Goal: Task Accomplishment & Management: Use online tool/utility

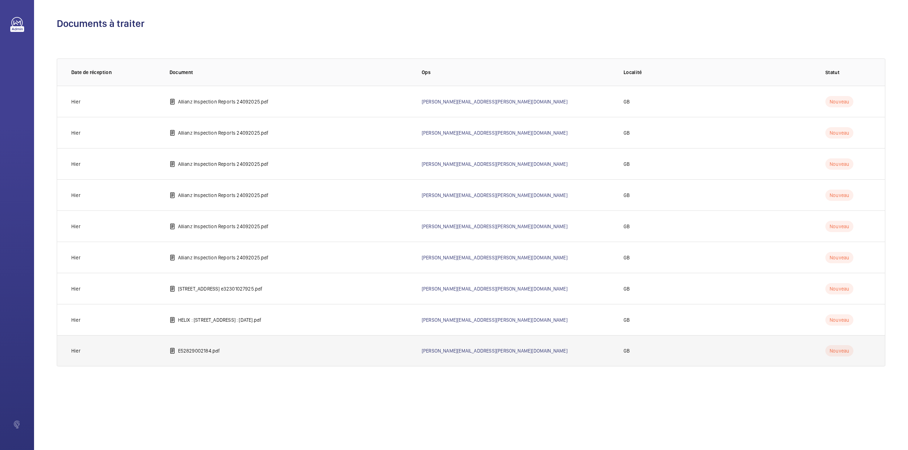
click at [222, 351] on td "E52829002184.pdf" at bounding box center [284, 351] width 252 height 31
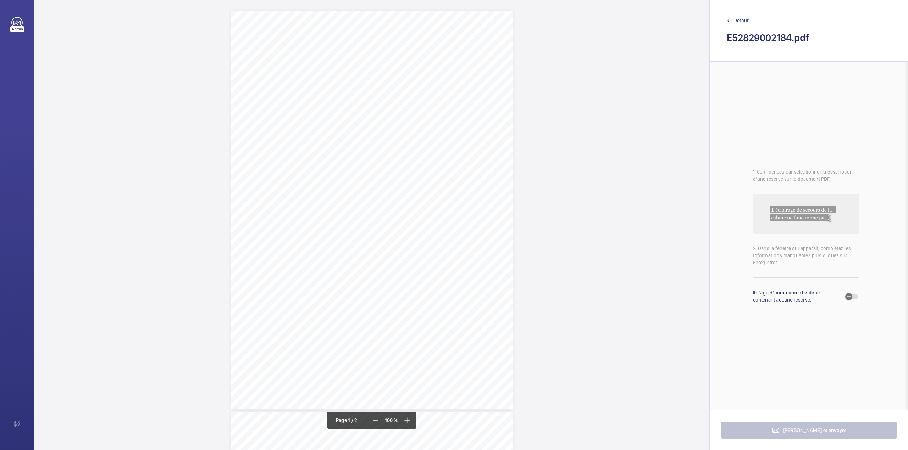
click at [294, 73] on span "ROMULUS CONSTRUCTION LTD, [PERSON_NAME][GEOGRAPHIC_DATA], [STREET_ADDRESS]" at bounding box center [388, 74] width 188 height 5
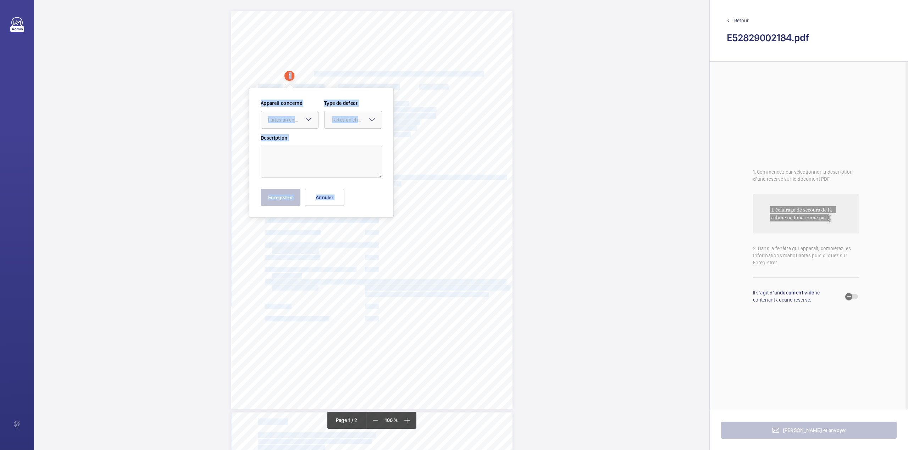
click at [317, 73] on div "Lift Report Lifting Operations & Lifting Equipment Regulation 1998 Provision & …" at bounding box center [371, 225] width 675 height 450
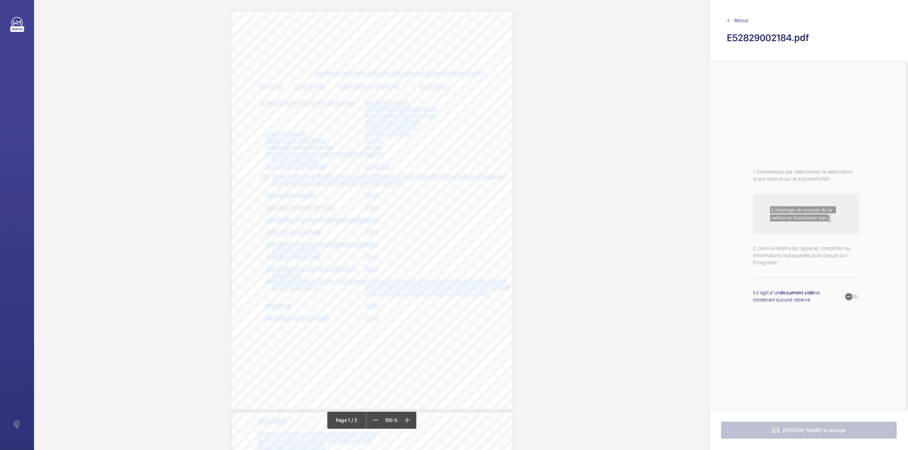
click at [317, 73] on span "ROMULUS CONSTRUCTION LTD, [PERSON_NAME][GEOGRAPHIC_DATA], [STREET_ADDRESS]" at bounding box center [388, 74] width 188 height 5
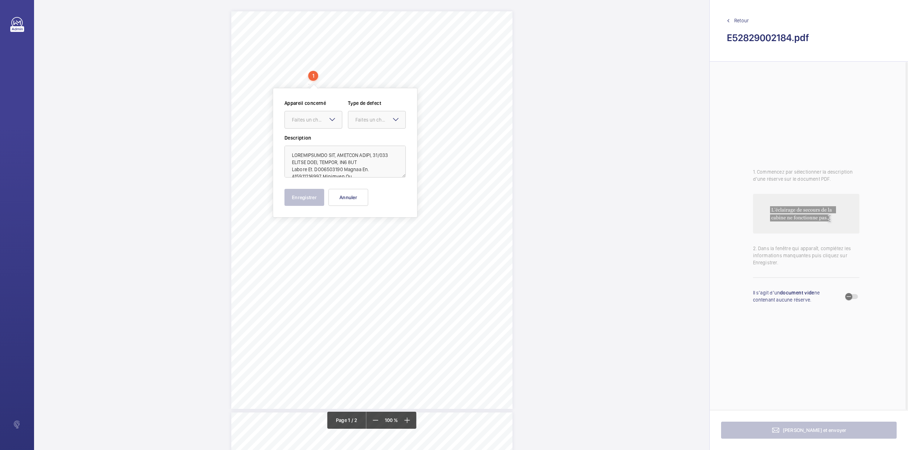
drag, startPoint x: 294, startPoint y: 74, endPoint x: 469, endPoint y: 74, distance: 174.8
click at [469, 74] on span "ROMULUS CONSTRUCTION LTD, [PERSON_NAME][GEOGRAPHIC_DATA], [STREET_ADDRESS]" at bounding box center [388, 74] width 188 height 5
copy span "ROMULUS CONSTRUCTION LTD, [PERSON_NAME][GEOGRAPHIC_DATA], [STREET_ADDRESS]"
drag, startPoint x: 365, startPoint y: 281, endPoint x: 494, endPoint y: 295, distance: 130.3
click at [494, 295] on div "Lift Report Lifting Operations & Lifting Equipment Regulation 1998 Provision & …" at bounding box center [371, 210] width 281 height 398
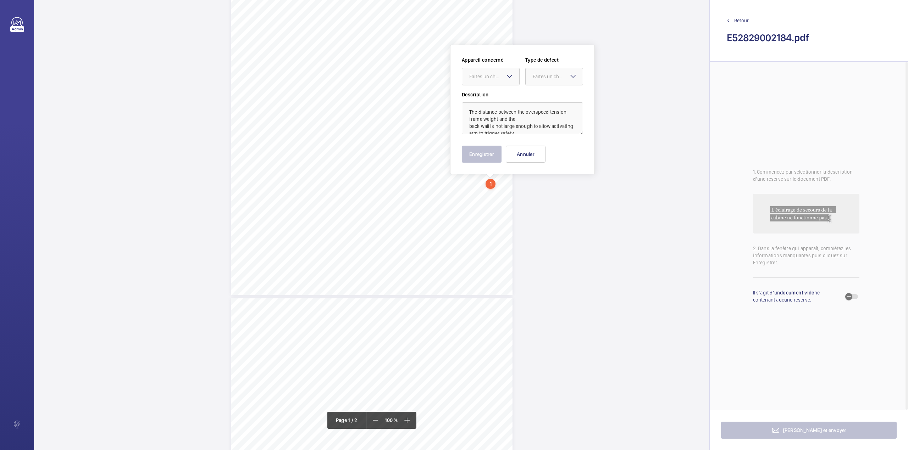
scroll to position [116, 0]
click at [498, 94] on label "Description" at bounding box center [522, 93] width 121 height 7
click at [484, 73] on div "Faites un choix" at bounding box center [494, 75] width 50 height 7
drag, startPoint x: 487, startPoint y: 93, endPoint x: 572, endPoint y: 71, distance: 88.4
click at [497, 89] on div "E52829002184" at bounding box center [490, 96] width 57 height 17
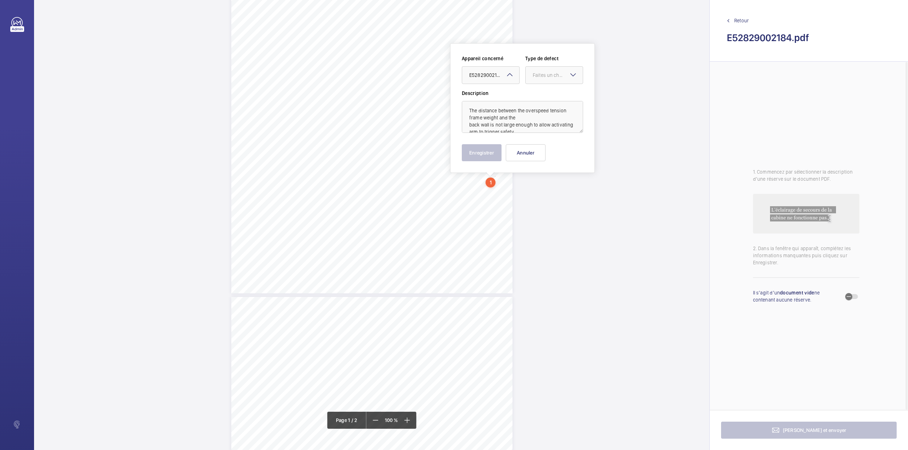
click at [572, 71] on mat-icon at bounding box center [573, 75] width 9 height 9
click at [546, 132] on span "Timed" at bounding box center [554, 131] width 43 height 7
click at [570, 71] on mat-icon "Open calendar" at bounding box center [571, 75] width 9 height 9
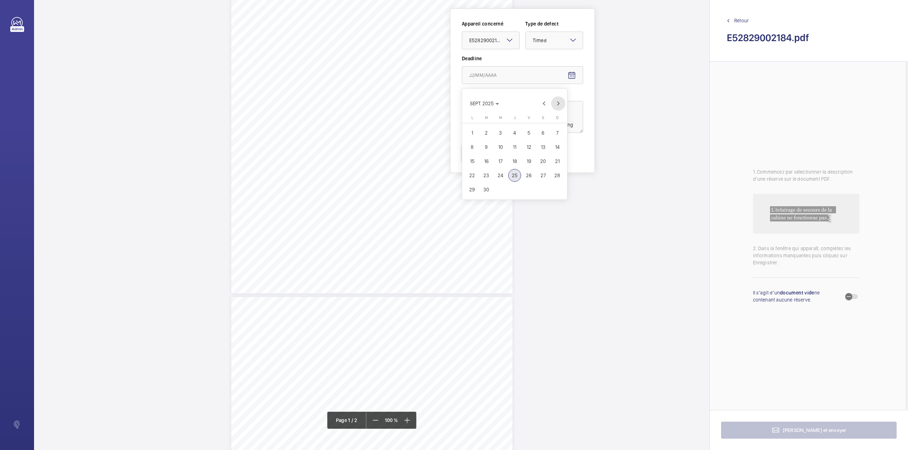
click at [561, 102] on span "Next month" at bounding box center [558, 103] width 14 height 14
click at [558, 160] on span "19" at bounding box center [557, 161] width 13 height 13
type input "[DATE]"
click at [487, 154] on button "Enregistrer" at bounding box center [482, 152] width 40 height 17
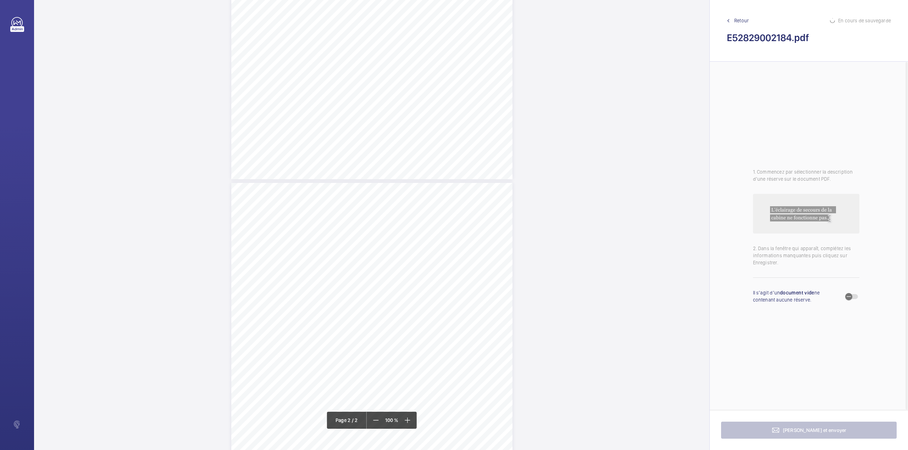
scroll to position [375, 0]
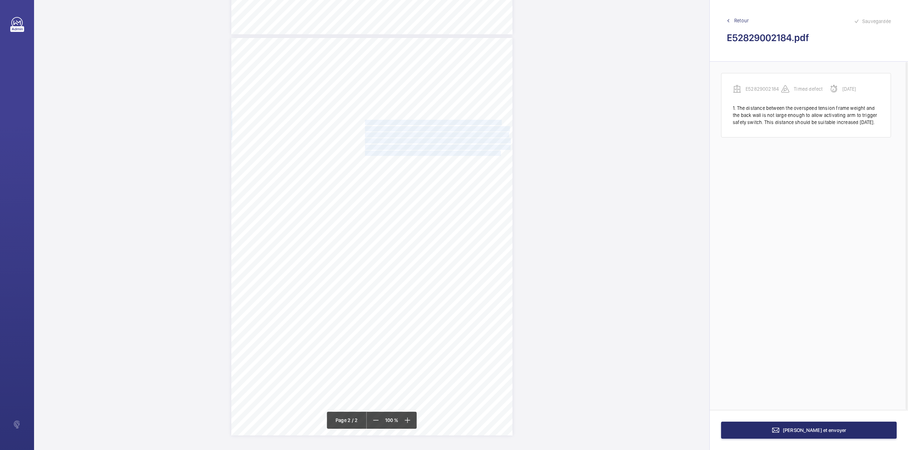
drag, startPoint x: 364, startPoint y: 122, endPoint x: 487, endPoint y: 154, distance: 127.4
click at [487, 154] on div "Lift Report Lifting Operations & Lifting Equipment Regulation 1998 Provision & …" at bounding box center [371, 237] width 281 height 398
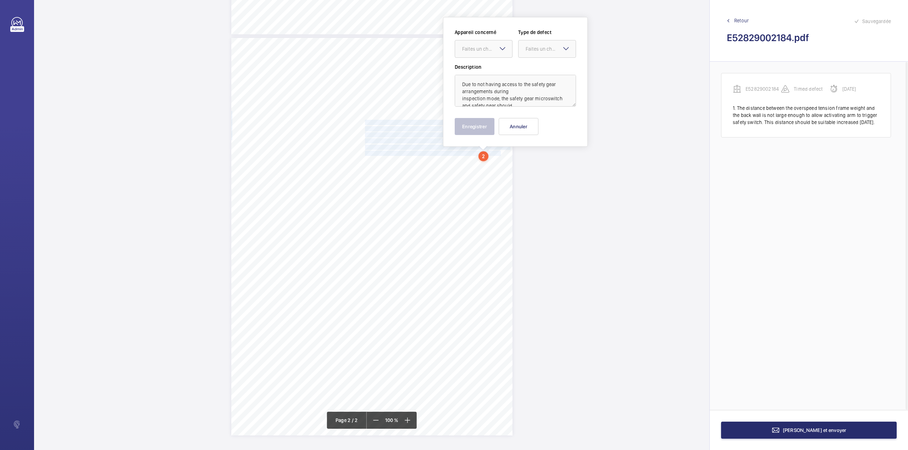
scroll to position [349, 0]
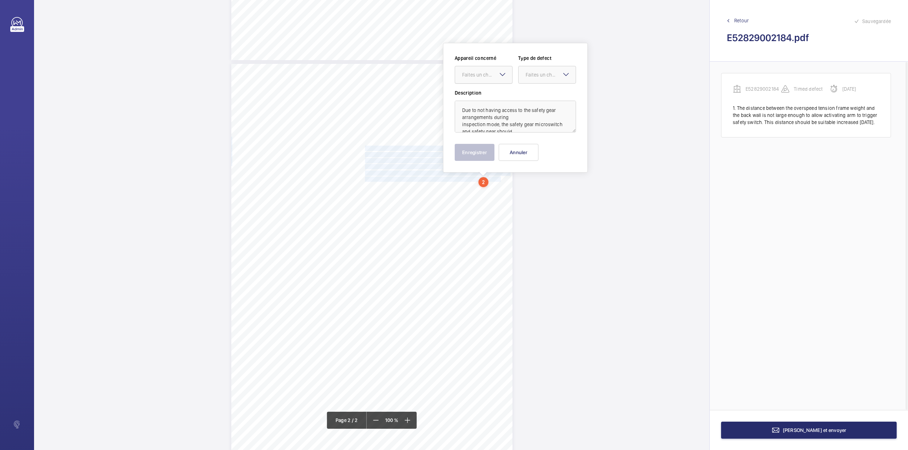
click at [496, 74] on div "Faites un choix" at bounding box center [487, 74] width 50 height 7
drag, startPoint x: 496, startPoint y: 84, endPoint x: 528, endPoint y: 81, distance: 32.8
click at [496, 84] on div "Appareil concerné Faites un choix E52829002184 Type de defect Faites un choix" at bounding box center [515, 72] width 121 height 35
click at [510, 77] on div "Faites un choix" at bounding box center [487, 74] width 50 height 7
click at [507, 91] on div "E52829002184" at bounding box center [483, 96] width 57 height 17
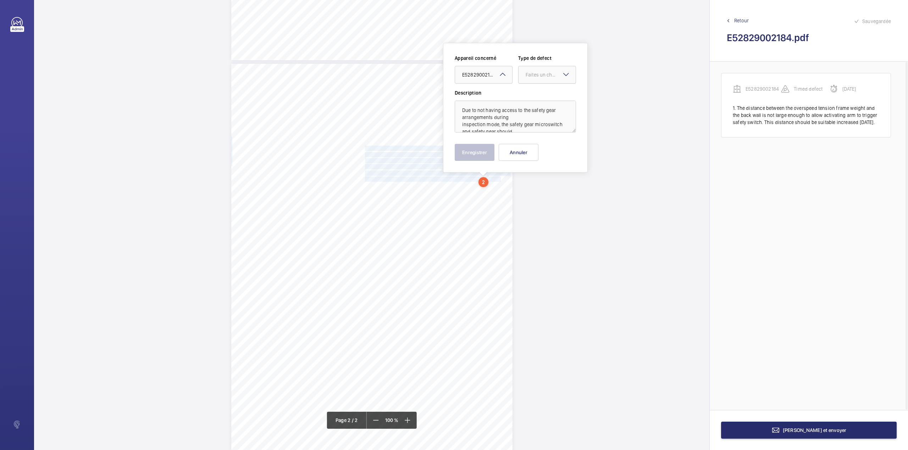
click at [535, 79] on div at bounding box center [547, 74] width 57 height 17
click at [535, 93] on div "Standard" at bounding box center [547, 96] width 57 height 17
click at [482, 152] on button "Enregistrer" at bounding box center [475, 152] width 40 height 17
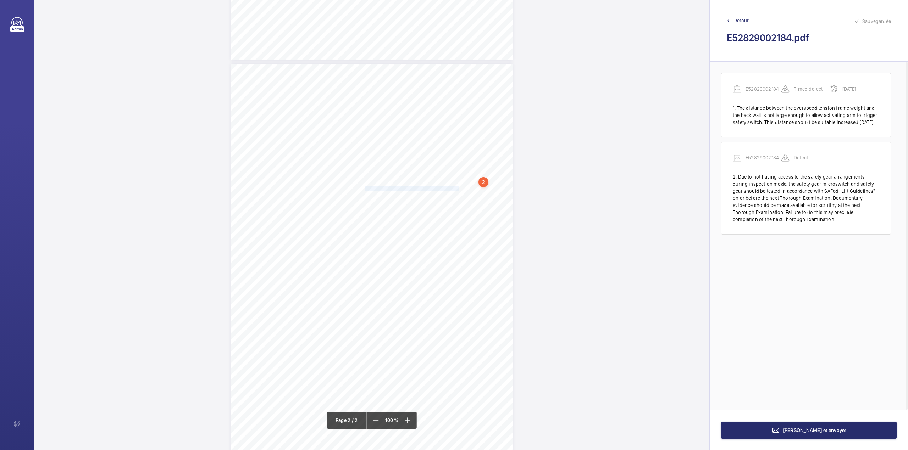
drag, startPoint x: 364, startPoint y: 190, endPoint x: 449, endPoint y: 190, distance: 85.1
click at [449, 190] on span "Lift car pit buffer monitoring switch insecure." at bounding box center [412, 189] width 94 height 5
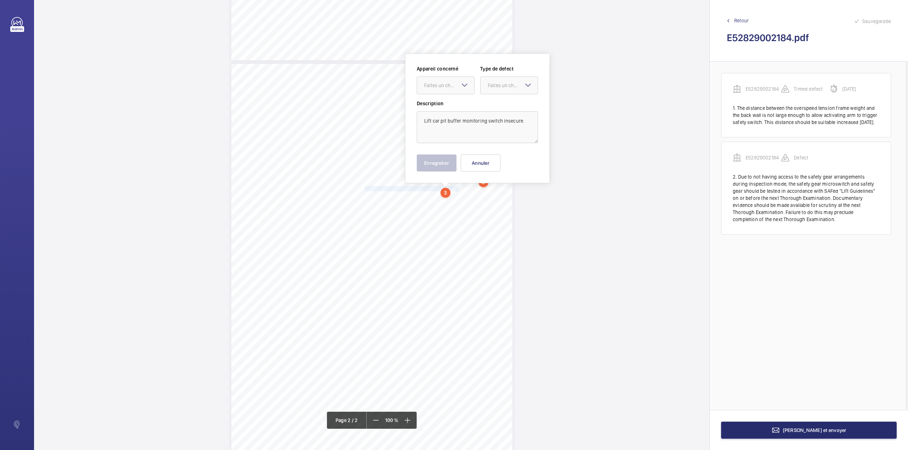
scroll to position [360, 0]
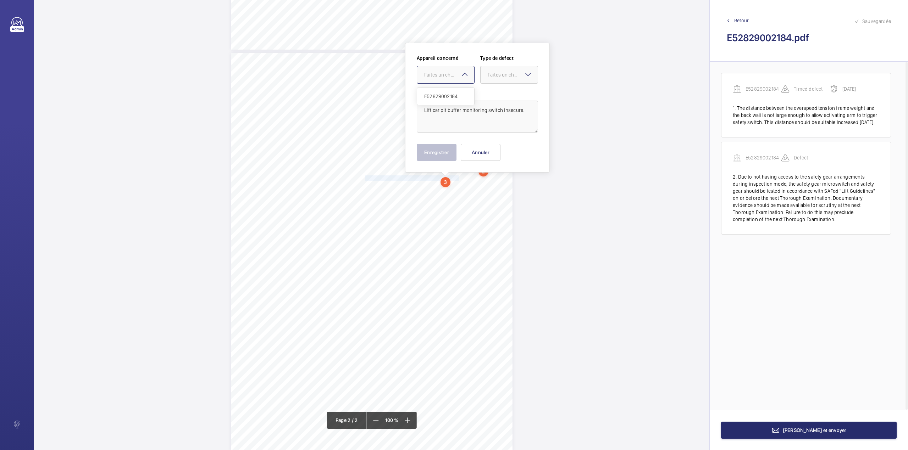
drag, startPoint x: 443, startPoint y: 74, endPoint x: 442, endPoint y: 89, distance: 14.9
click at [442, 74] on div "Faites un choix" at bounding box center [449, 74] width 50 height 7
drag, startPoint x: 442, startPoint y: 89, endPoint x: 499, endPoint y: 81, distance: 57.2
click at [443, 89] on div "E52829002184" at bounding box center [445, 96] width 57 height 17
click at [500, 79] on div at bounding box center [509, 74] width 57 height 17
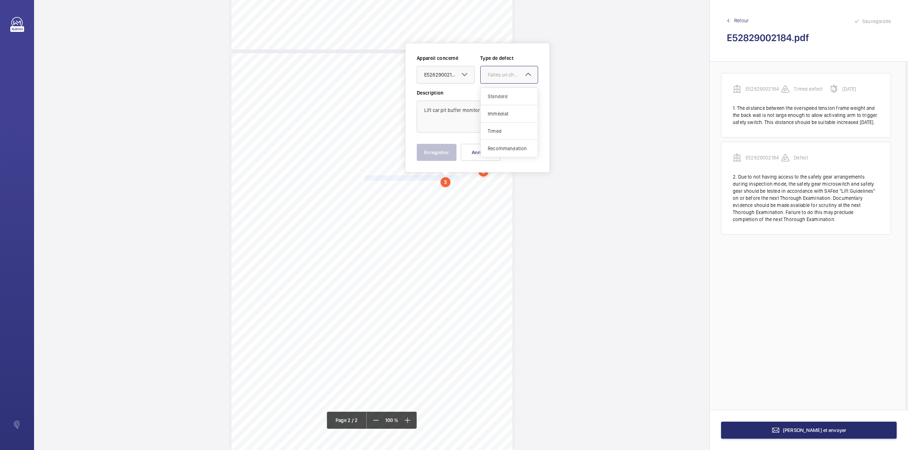
click at [500, 94] on span "Standard" at bounding box center [509, 96] width 43 height 7
click at [449, 152] on button "Enregistrer" at bounding box center [437, 152] width 40 height 17
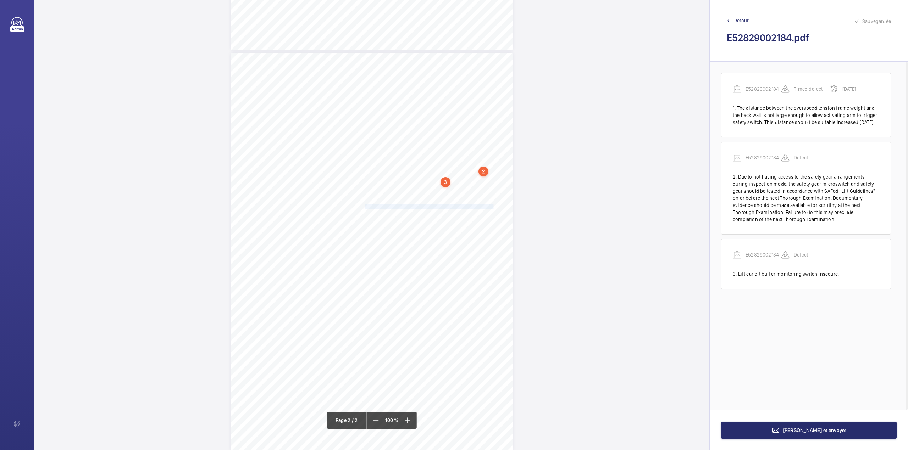
drag, startPoint x: 364, startPoint y: 207, endPoint x: 481, endPoint y: 206, distance: 117.0
click at [481, 206] on span "Guide rail oil collection pots are worn and should be renewed." at bounding box center [429, 206] width 128 height 5
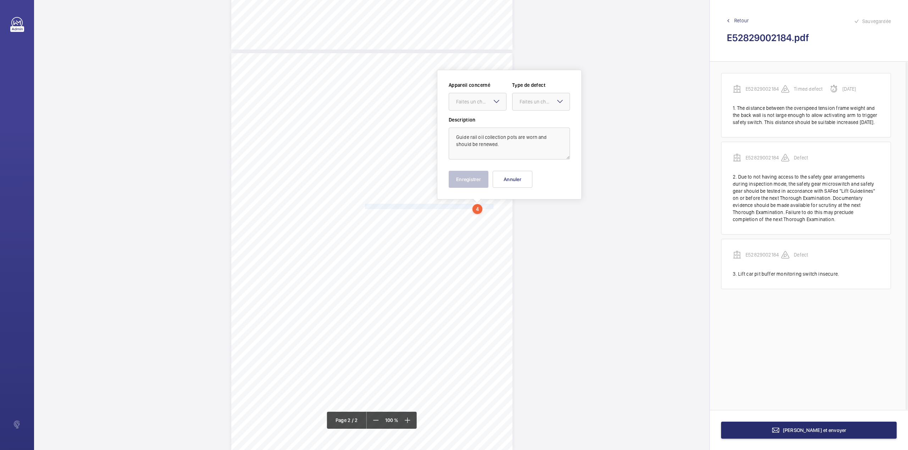
scroll to position [375, 0]
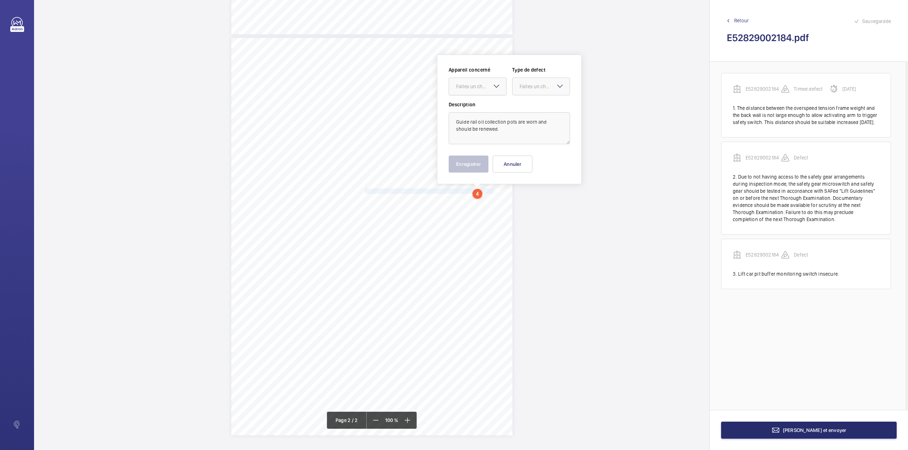
drag, startPoint x: 477, startPoint y: 84, endPoint x: 478, endPoint y: 94, distance: 10.7
click at [478, 85] on div "Faites un choix" at bounding box center [481, 86] width 50 height 7
click at [478, 99] on div "Appareil concerné Faites un choix E52829002184 Type de defect Faites un choix" at bounding box center [509, 83] width 121 height 35
drag, startPoint x: 481, startPoint y: 85, endPoint x: 481, endPoint y: 99, distance: 13.1
click at [481, 88] on div "Faites un choix" at bounding box center [481, 86] width 50 height 7
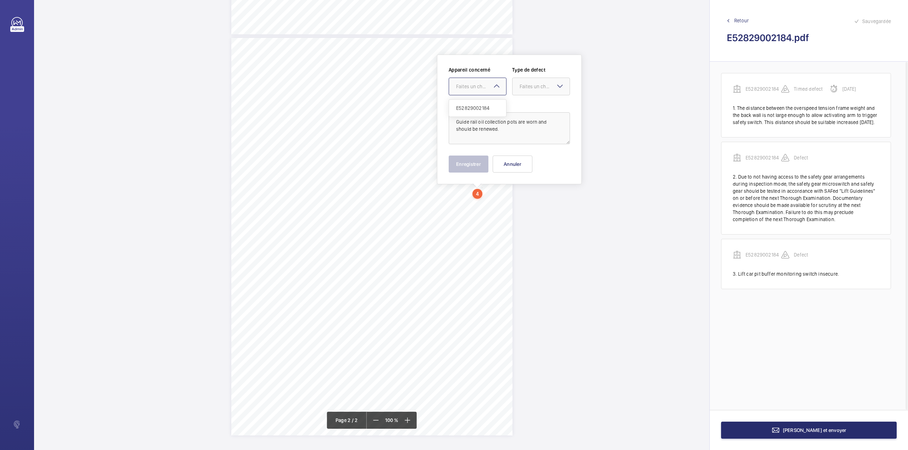
click at [482, 104] on div "E52829002184" at bounding box center [477, 108] width 57 height 17
click at [543, 90] on div "Faites un choix" at bounding box center [545, 86] width 50 height 7
click at [531, 157] on span "Recommandation" at bounding box center [541, 160] width 43 height 7
click at [480, 159] on button "Enregistrer" at bounding box center [469, 164] width 40 height 17
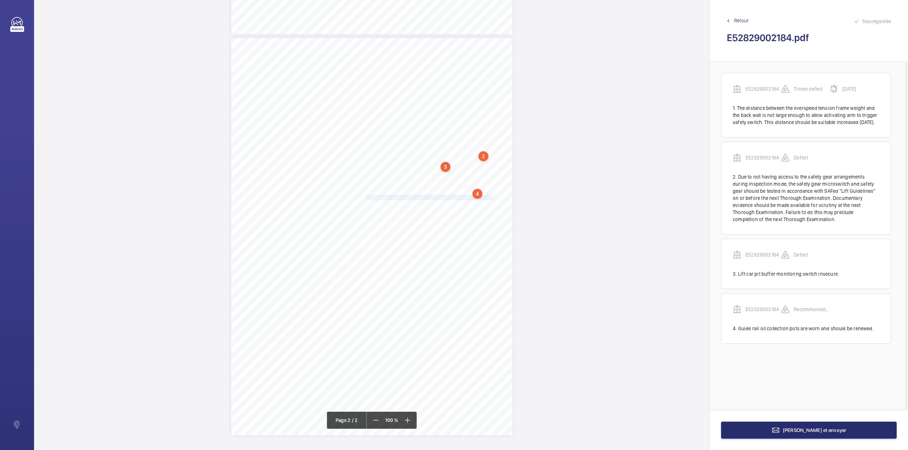
drag, startPoint x: 365, startPoint y: 198, endPoint x: 482, endPoint y: 198, distance: 116.7
click at [482, 198] on span "Lift pit is contaminated with oil and should be suitably cleaned." at bounding box center [430, 197] width 131 height 5
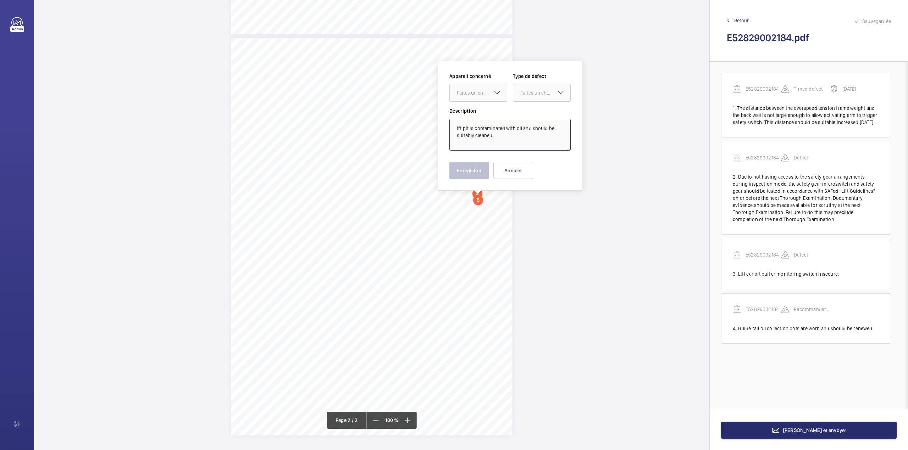
click at [453, 127] on textarea "ift pit is contaminated with oil and should be suitably cleaned" at bounding box center [509, 135] width 121 height 32
click at [495, 137] on textarea "Lift pit is contaminated with oil and should be suitably cleaned" at bounding box center [509, 135] width 121 height 32
click at [479, 97] on div at bounding box center [478, 92] width 57 height 17
type textarea "Lift pit is contaminated with oil and should be suitably cleaned."
click at [479, 108] on div "Appareil concerné Faites un choix E52829002184 Type de defect Faites un choix D…" at bounding box center [509, 112] width 121 height 78
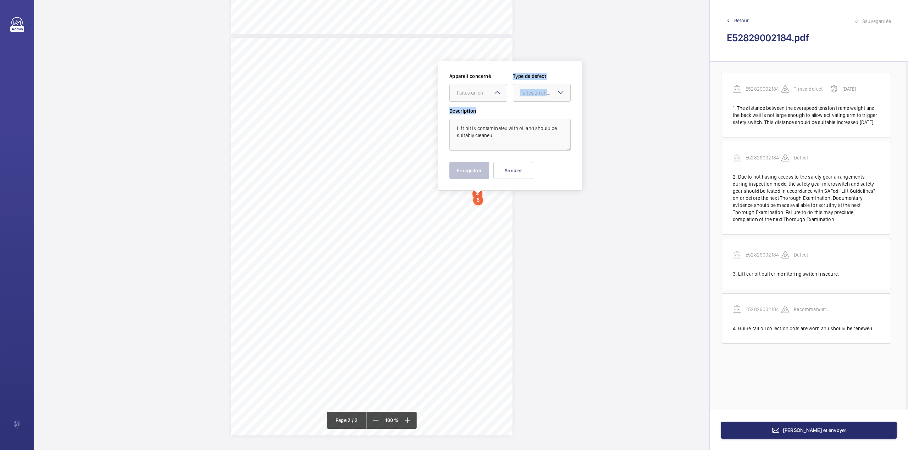
drag, startPoint x: 487, startPoint y: 96, endPoint x: 486, endPoint y: 104, distance: 8.6
click at [487, 102] on div "Appareil concerné Faites un choix Type de defect Faites un choix" at bounding box center [509, 90] width 121 height 35
click at [484, 120] on div "E52829002184" at bounding box center [478, 114] width 57 height 17
click at [533, 98] on div at bounding box center [541, 92] width 57 height 17
click at [526, 164] on span "Recommandation" at bounding box center [541, 166] width 43 height 7
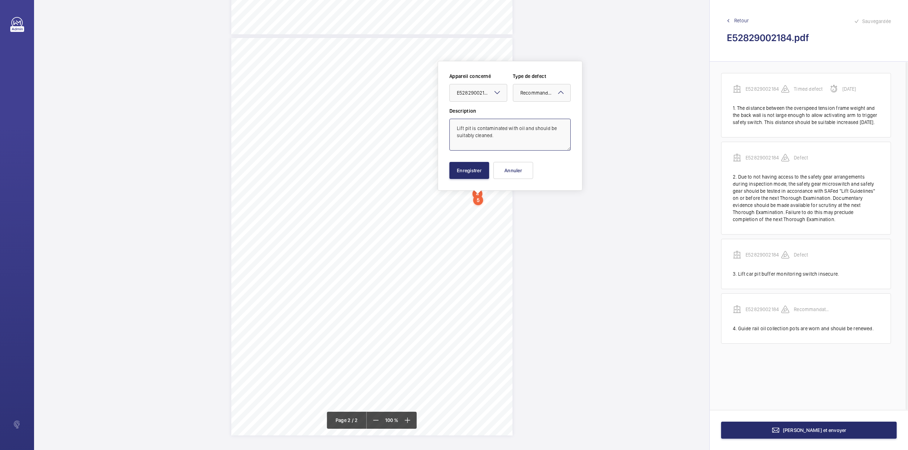
click at [497, 150] on textarea "Lift pit is contaminated with oil and should be suitably cleaned." at bounding box center [509, 135] width 121 height 32
click at [471, 169] on button "Enregistrer" at bounding box center [469, 170] width 40 height 17
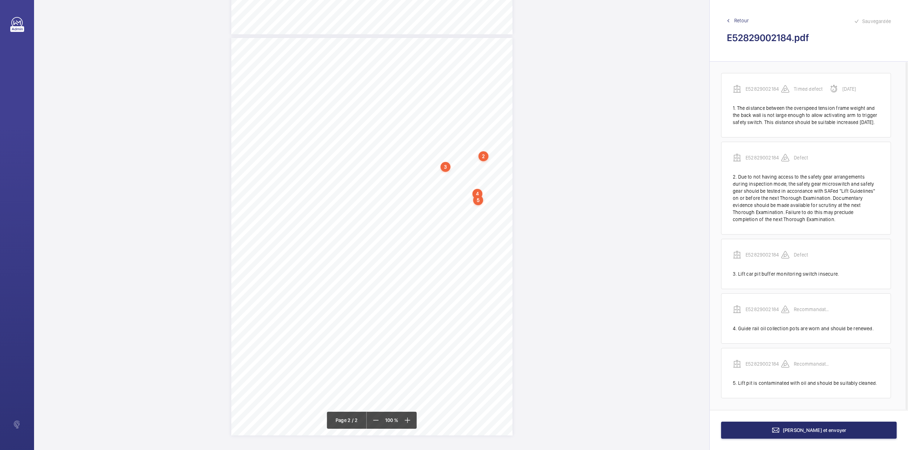
scroll to position [8, 0]
drag, startPoint x: 364, startPoint y: 205, endPoint x: 482, endPoint y: 204, distance: 117.7
click at [482, 204] on span "Lift pit is contaminated with oil and should be suitably cleaned." at bounding box center [430, 203] width 131 height 5
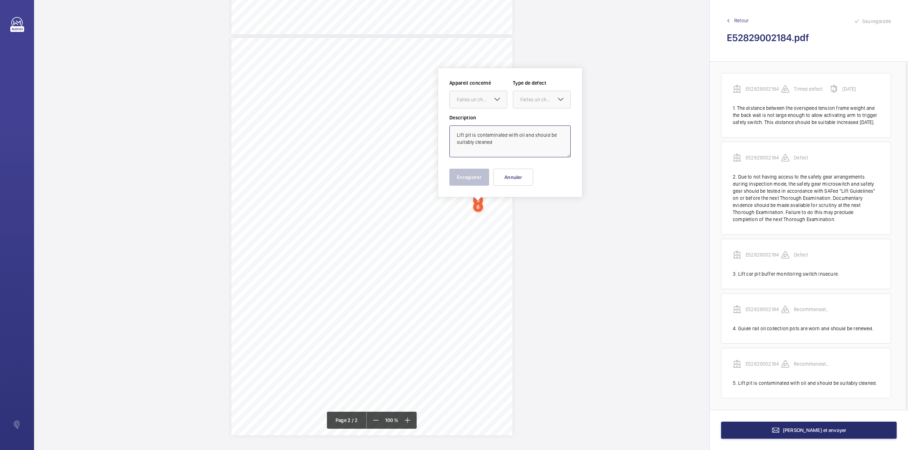
click at [493, 146] on textarea "Lift pit is contaminated with oil and should be suitably cleaned" at bounding box center [509, 142] width 121 height 32
click at [473, 145] on textarea "Lift pit is contaminated with oil and should be suitably ." at bounding box center [509, 142] width 121 height 32
click at [489, 103] on div "Faites un choix" at bounding box center [482, 99] width 50 height 7
click at [489, 122] on span "E52829002184" at bounding box center [478, 121] width 43 height 7
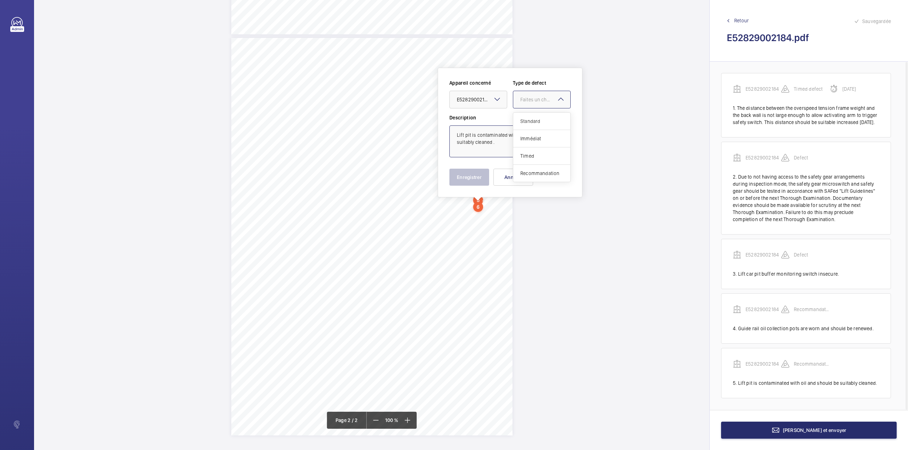
click at [528, 99] on div "Faites un choix" at bounding box center [545, 99] width 50 height 7
click at [522, 175] on span "Recommandation" at bounding box center [541, 173] width 43 height 7
type textarea "Lift pit is contaminated with oil and should be suitably cleaned ."
click at [478, 172] on button "Enregistrer" at bounding box center [469, 177] width 40 height 17
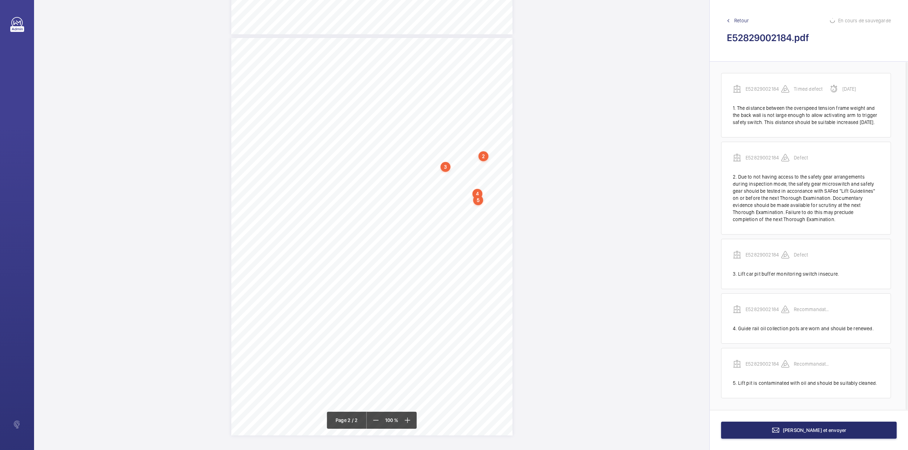
scroll to position [63, 0]
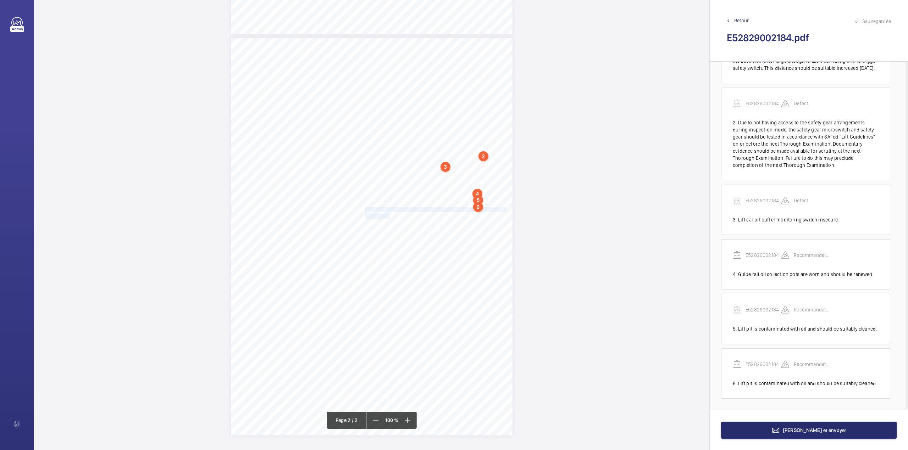
drag, startPoint x: 364, startPoint y: 210, endPoint x: 386, endPoint y: 216, distance: 23.1
click at [386, 216] on div "Lift Report Lifting Operations & Lifting Equipment Regulation 1998 Provision & …" at bounding box center [371, 237] width 281 height 398
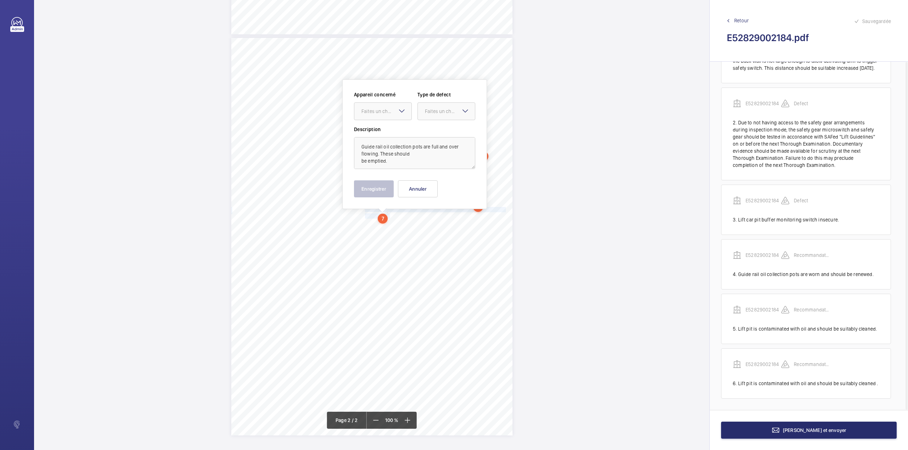
click at [399, 108] on mat-icon at bounding box center [402, 111] width 9 height 9
click at [394, 132] on div "E52829002184" at bounding box center [382, 132] width 57 height 17
click at [445, 116] on div at bounding box center [446, 111] width 57 height 17
click at [441, 183] on span "Recommandation" at bounding box center [446, 185] width 43 height 7
click at [369, 186] on button "Enregistrer" at bounding box center [374, 189] width 40 height 17
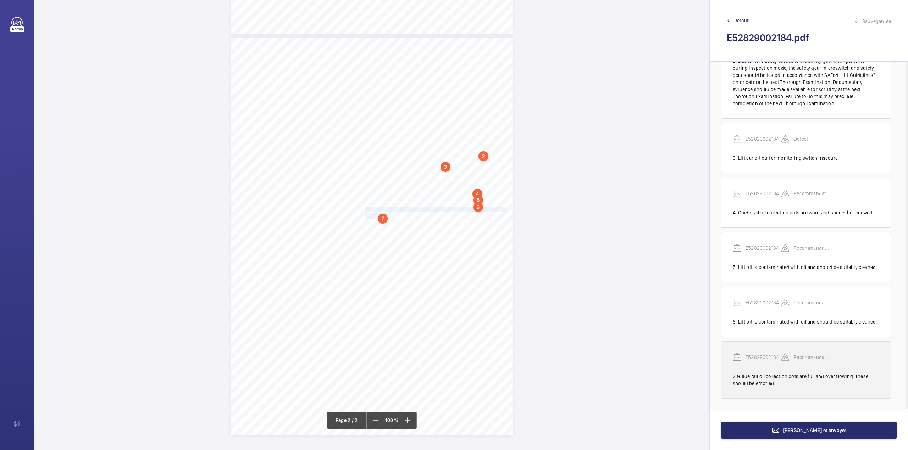
scroll to position [125, 0]
click at [760, 356] on p "E52829002184" at bounding box center [762, 357] width 35 height 7
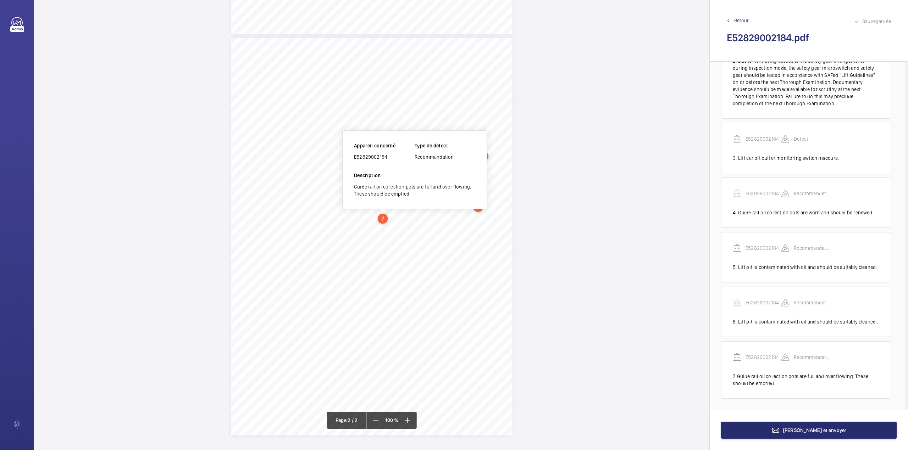
scroll to position [368, 0]
drag, startPoint x: 354, startPoint y: 165, endPoint x: 390, endPoint y: 166, distance: 36.5
click at [390, 166] on div "E52829002184" at bounding box center [384, 163] width 61 height 7
copy div "E52829002184"
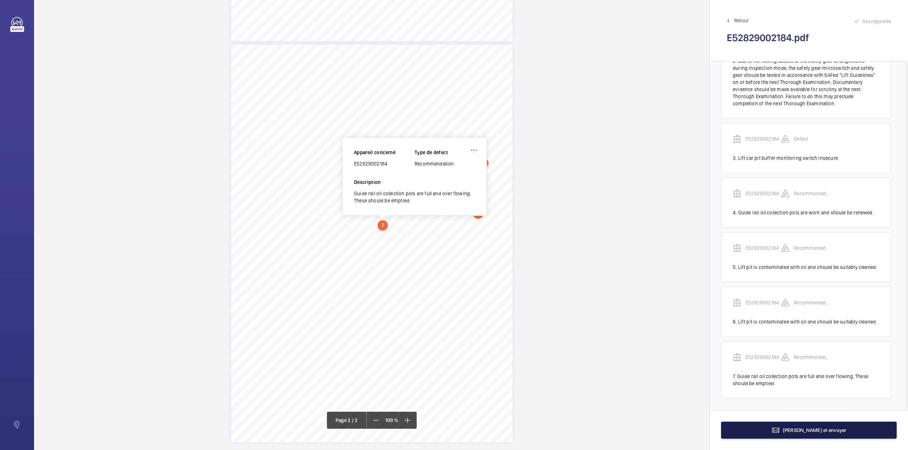
click at [797, 435] on button "[PERSON_NAME] et envoyer" at bounding box center [809, 430] width 176 height 17
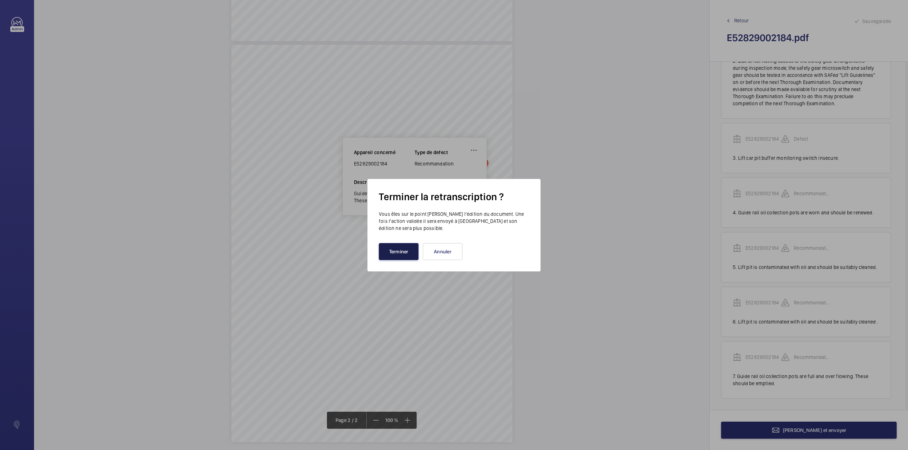
click at [412, 253] on button "Terminer" at bounding box center [399, 251] width 40 height 17
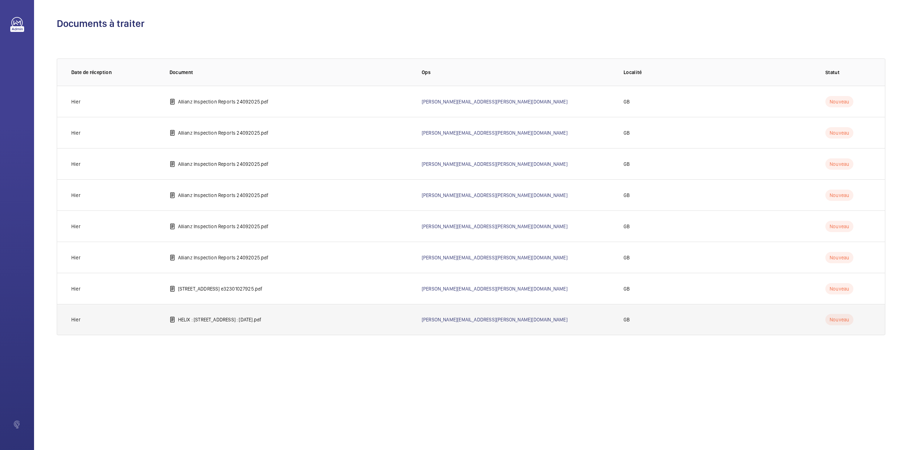
click at [201, 316] on td "HELIX : [STREET_ADDRESS] : [DATE].pdf" at bounding box center [284, 319] width 252 height 31
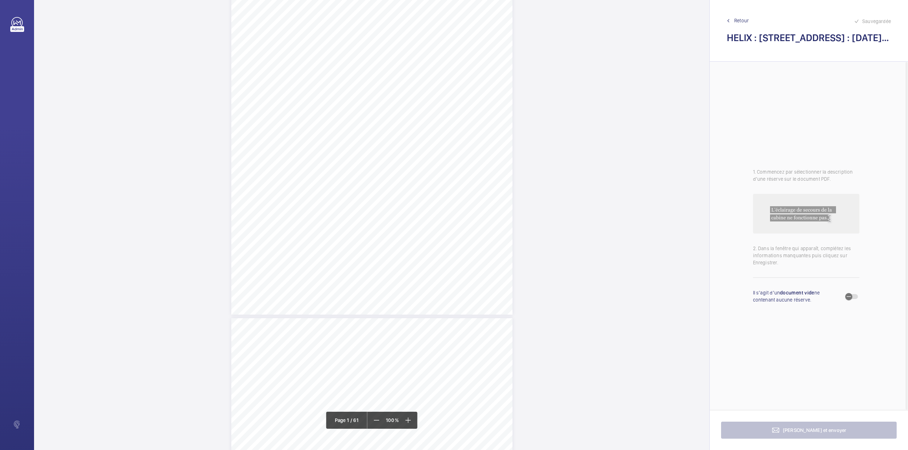
click at [444, 137] on span "TommyLawrence" at bounding box center [429, 138] width 34 height 4
click at [455, 78] on div "Faites un choix" at bounding box center [445, 74] width 50 height 7
click at [466, 145] on button "Annuler" at bounding box center [476, 152] width 40 height 17
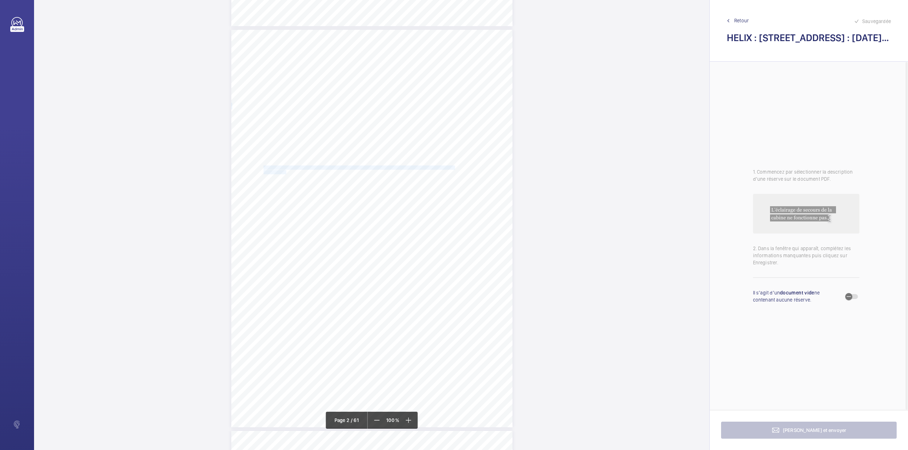
drag, startPoint x: 263, startPoint y: 166, endPoint x: 286, endPoint y: 172, distance: 23.4
click at [286, 172] on div "1.Flaggeditems Flaggeditems 42flagged Section2.LiftReference/2.5.BuildingInform…" at bounding box center [371, 229] width 281 height 398
click at [310, 151] on button "Annuler" at bounding box center [317, 152] width 40 height 17
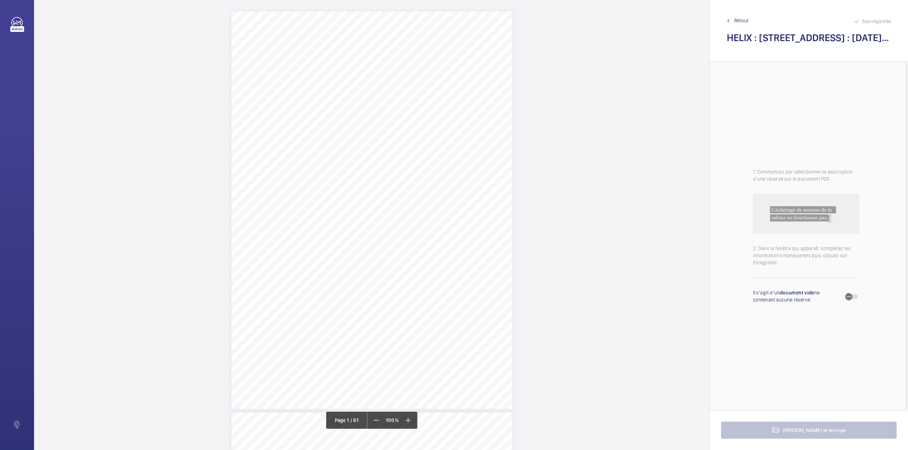
click at [734, 18] on span "Retour" at bounding box center [741, 20] width 15 height 7
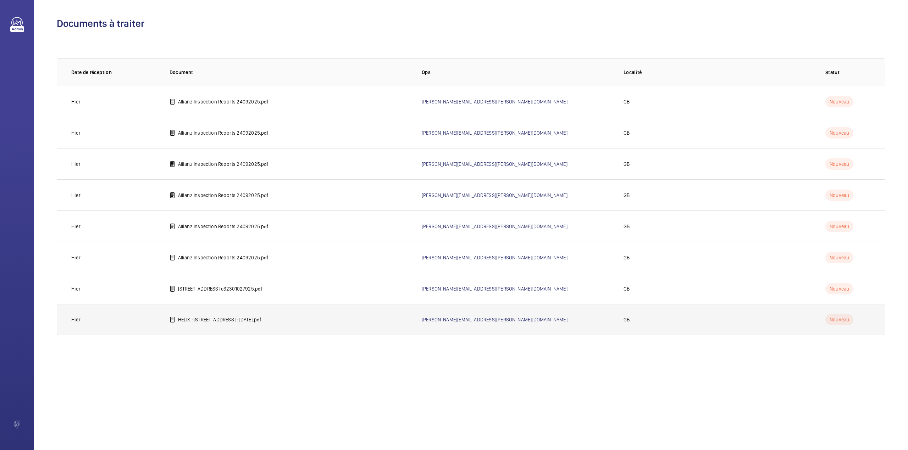
click at [203, 326] on td "HELIX : [STREET_ADDRESS] : [DATE].pdf" at bounding box center [284, 319] width 252 height 31
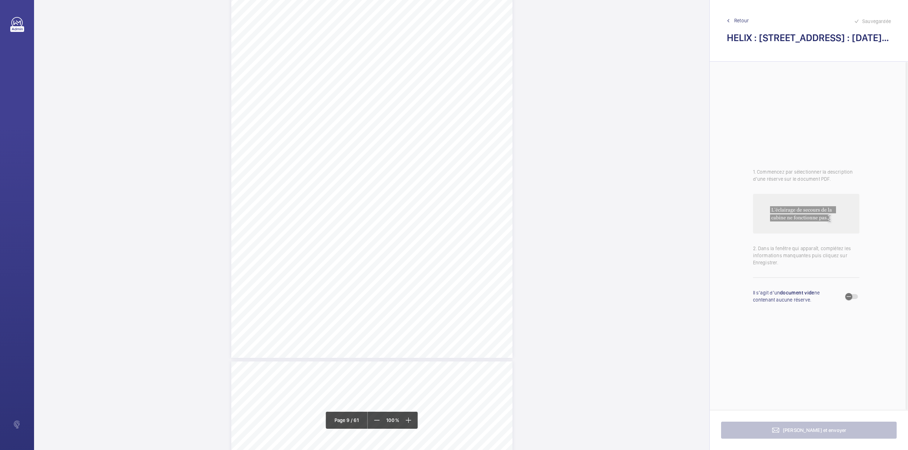
scroll to position [3215, 0]
drag, startPoint x: 265, startPoint y: 160, endPoint x: 381, endPoint y: 161, distance: 115.6
click at [381, 161] on span "*Redundantmaterialsshouldberemovedfromthemotorroom." at bounding box center [324, 162] width 121 height 4
click at [381, 111] on textarea "Redundantmaterialsshouldberemovedfromthemotorroom" at bounding box center [409, 117] width 121 height 32
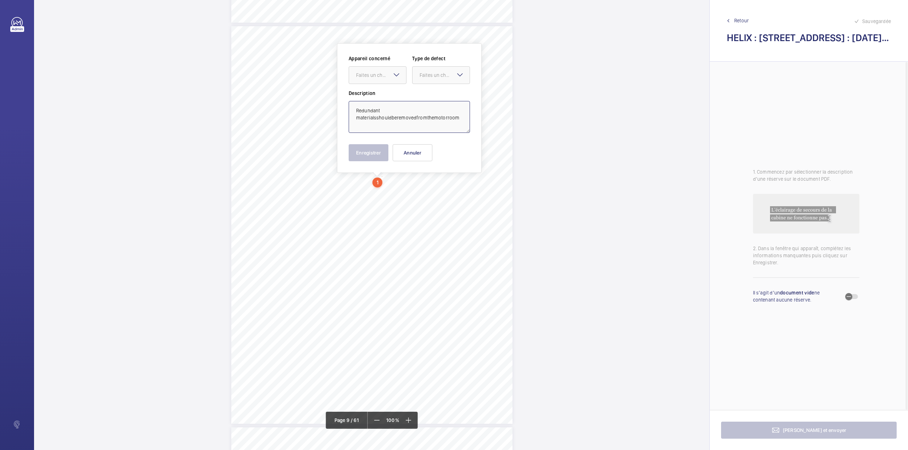
click at [376, 118] on textarea "Redundant materialsshouldberemovedfromthemotorroom" at bounding box center [409, 117] width 121 height 32
click at [370, 118] on textarea "Redundant materials shouldberemovedfromthemotorroom" at bounding box center [409, 117] width 121 height 32
click at [361, 119] on textarea "Redundant materials should beremovedfromthemotorroom" at bounding box center [409, 117] width 121 height 32
click at [376, 118] on textarea "Redundant materials should be removedfromthemotorroom" at bounding box center [409, 117] width 121 height 32
click at [369, 118] on textarea "Redundant materials should be removed fromthemotorroom" at bounding box center [409, 117] width 121 height 32
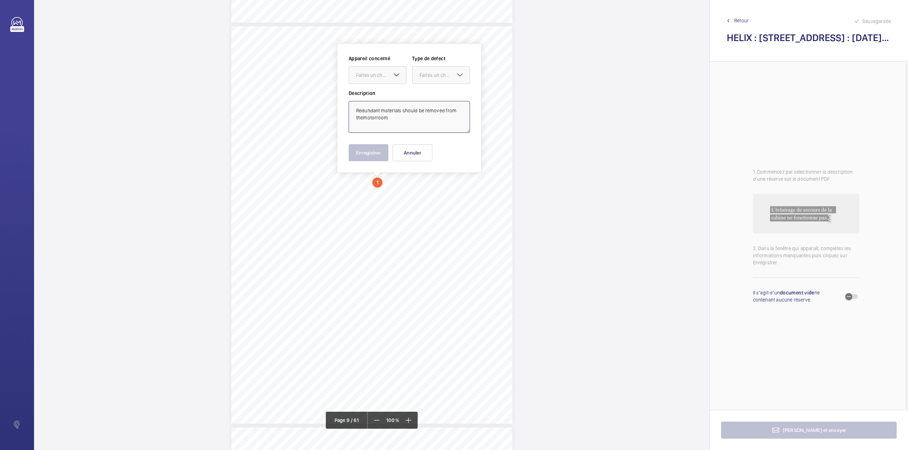
click at [362, 120] on textarea "Redundant materials should be removed from themotorroom" at bounding box center [409, 117] width 121 height 32
click at [377, 119] on textarea "Redundant materials should be removed from the motorroom" at bounding box center [409, 117] width 121 height 32
click at [393, 119] on textarea "Redundant materials should be removed from the motor room" at bounding box center [409, 117] width 121 height 32
click at [391, 79] on div at bounding box center [377, 75] width 57 height 17
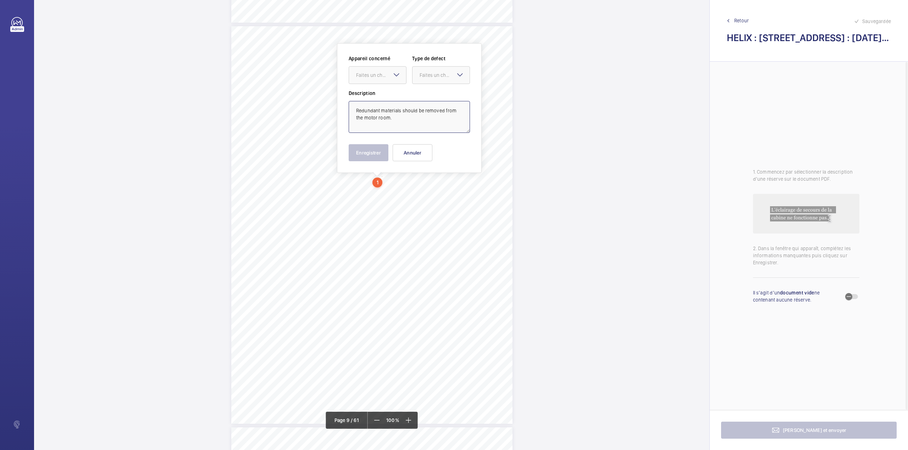
type textarea "Redundant materials should be removed from the motor room."
click at [390, 87] on div "Appareil concerné Faites un choix Type de defect Faites un choix" at bounding box center [409, 72] width 121 height 35
drag, startPoint x: 396, startPoint y: 82, endPoint x: 395, endPoint y: 101, distance: 19.2
click at [396, 82] on div at bounding box center [377, 75] width 57 height 17
drag, startPoint x: 395, startPoint y: 101, endPoint x: 428, endPoint y: 81, distance: 38.6
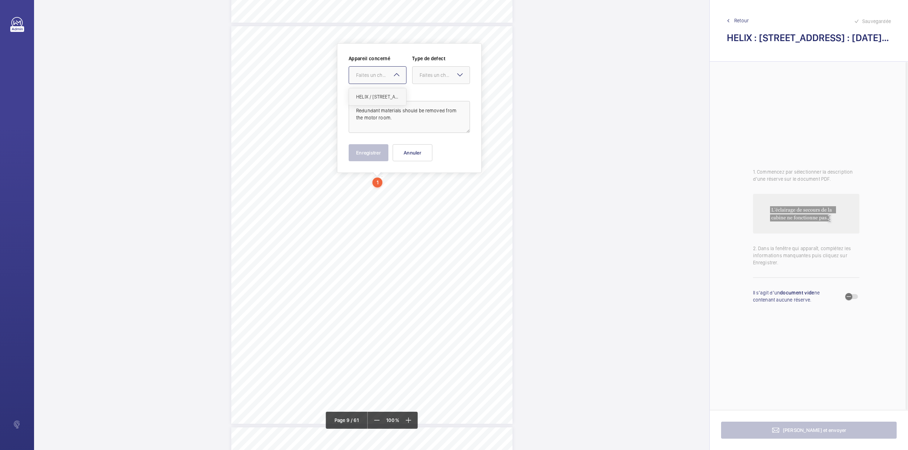
click at [396, 100] on span "HELIX / [STREET_ADDRESS] / PL1 / [DATE]" at bounding box center [377, 96] width 43 height 7
click at [429, 79] on div at bounding box center [440, 75] width 57 height 17
click at [427, 92] on div "Standard" at bounding box center [440, 96] width 57 height 17
click at [378, 142] on div "Appareil concerné Faites un choix × HELIX / [STREET_ADDRESS] / PL1 / [DATE] × T…" at bounding box center [409, 108] width 121 height 106
drag, startPoint x: 377, startPoint y: 154, endPoint x: 372, endPoint y: 155, distance: 5.4
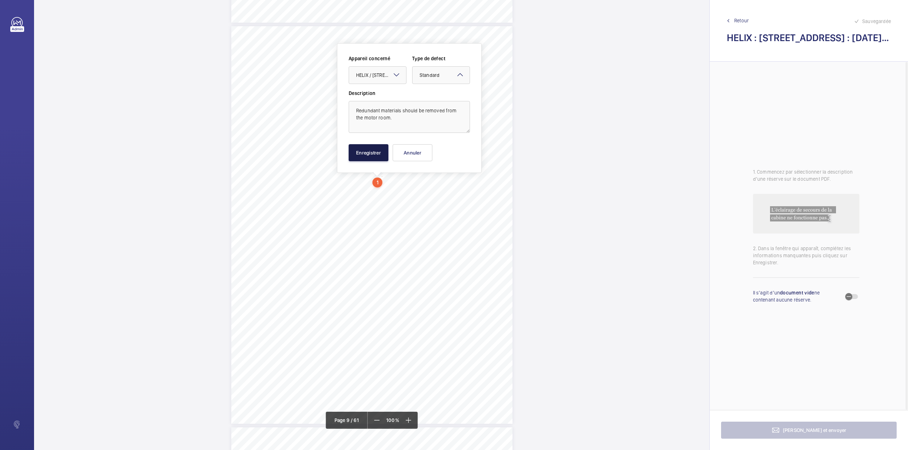
click at [377, 153] on button "Enregistrer" at bounding box center [369, 152] width 40 height 17
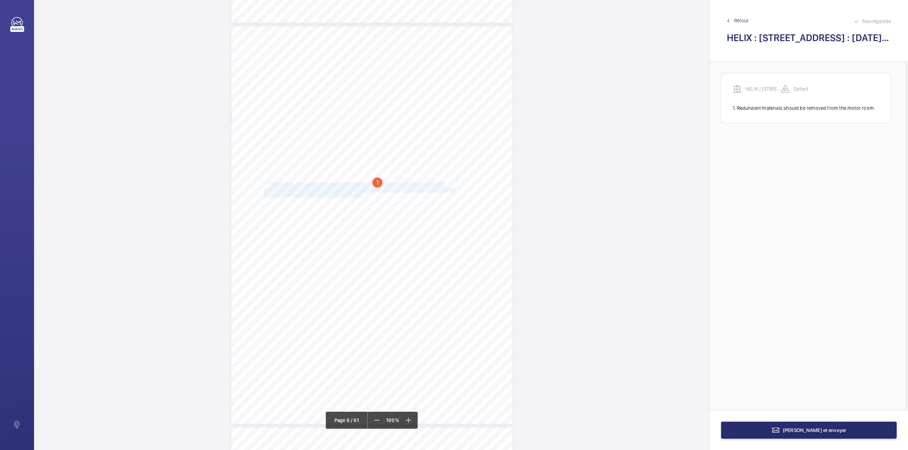
drag, startPoint x: 267, startPoint y: 185, endPoint x: 360, endPoint y: 194, distance: 93.0
click at [360, 194] on div "1.12.3.OVERALLCONDITION D2E'sjudgementoftheGeneralconditiontakinginto accountth…" at bounding box center [371, 225] width 281 height 398
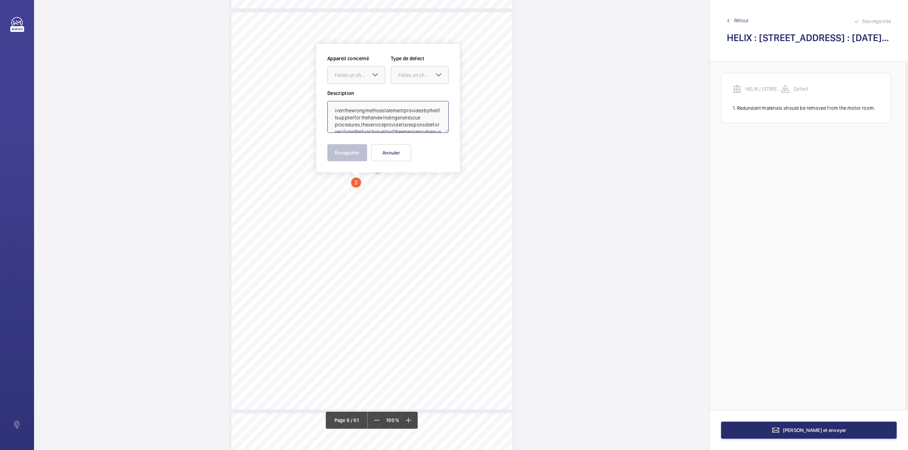
click at [345, 111] on textarea "iventhewrongmethodstatementprovidedbytheliftsupplierforthehandwindingandrescue …" at bounding box center [387, 117] width 121 height 32
click at [342, 118] on textarea "iven thewrongmethodstatementprovidedbytheliftsupplierforthehandwindingandrescue…" at bounding box center [387, 117] width 121 height 32
click at [348, 119] on textarea "iven the wrongmethodstatementprovidedbytheliftsupplierforthehandwindingandrescu…" at bounding box center [387, 117] width 121 height 32
click at [351, 120] on textarea "iven the wrong methodstatementprovidedbytheliftsupplierforthehandwindingandresc…" at bounding box center [387, 117] width 121 height 32
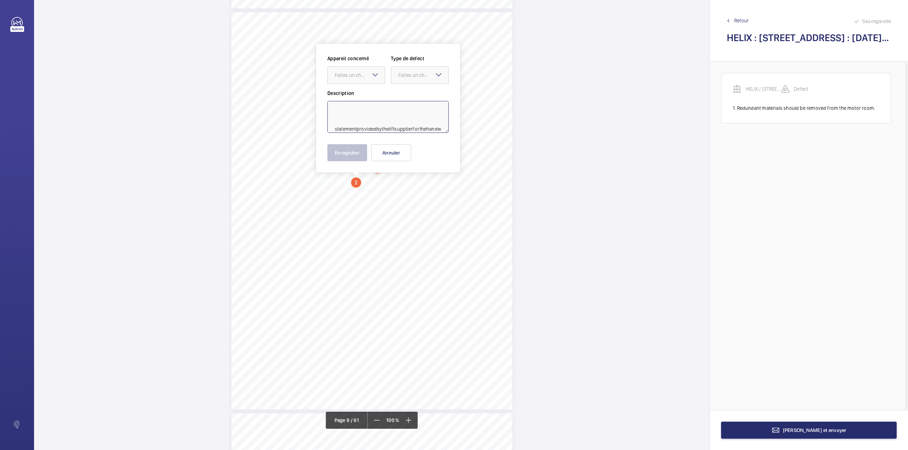
type textarea "iven the wrong method statementprovidedbytheliftsupplierforthehandwindingandres…"
click at [404, 150] on button "Annuler" at bounding box center [391, 152] width 40 height 17
click at [475, 114] on div "1.12.3.OVERALLCONDITION D2E'sjudgementoftheGeneralconditiontakinginto accountth…" at bounding box center [371, 164] width 281 height 398
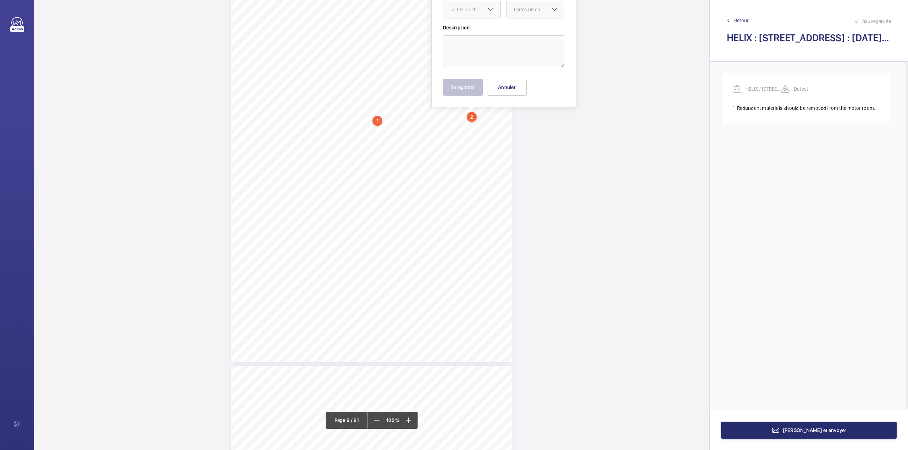
scroll to position [3193, 0]
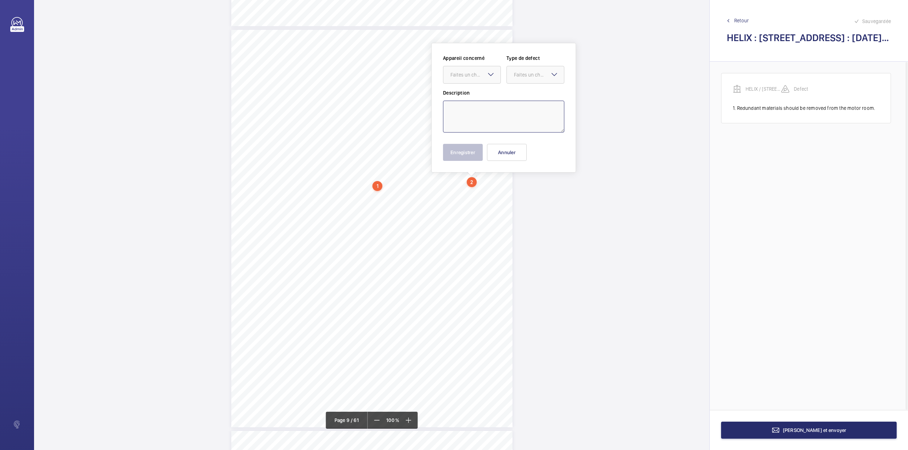
click at [493, 121] on textarea at bounding box center [503, 117] width 121 height 32
paste textarea "Given the wrong method statemet provided by the lift applier for the handwindin…"
click at [480, 77] on div "Faites un choix" at bounding box center [475, 74] width 50 height 7
drag, startPoint x: 479, startPoint y: 88, endPoint x: 534, endPoint y: 82, distance: 54.7
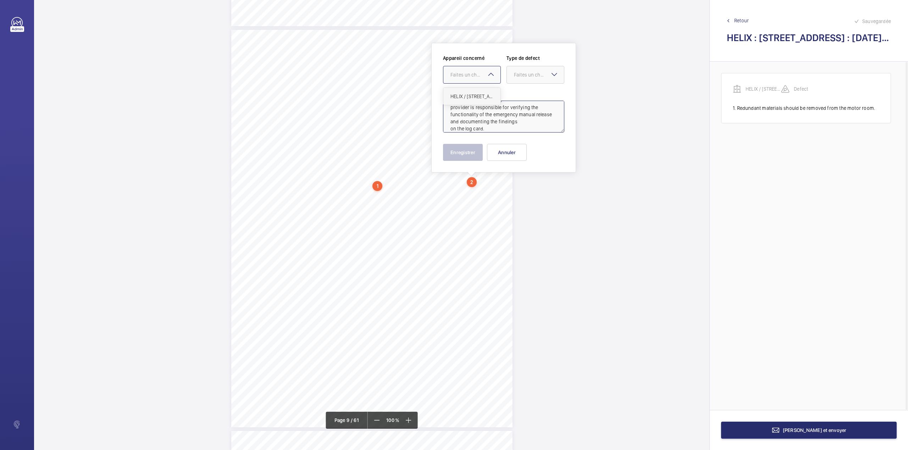
click at [479, 89] on div "HELIX / [STREET_ADDRESS] / PL1 / [DATE]" at bounding box center [471, 96] width 57 height 17
click at [534, 82] on div at bounding box center [535, 74] width 57 height 17
click at [531, 94] on div "Standard" at bounding box center [535, 96] width 57 height 17
type textarea "Given the wrong method statemet provided by the lift applier for the handwindin…"
click at [453, 155] on button "Enregistrer" at bounding box center [463, 152] width 40 height 17
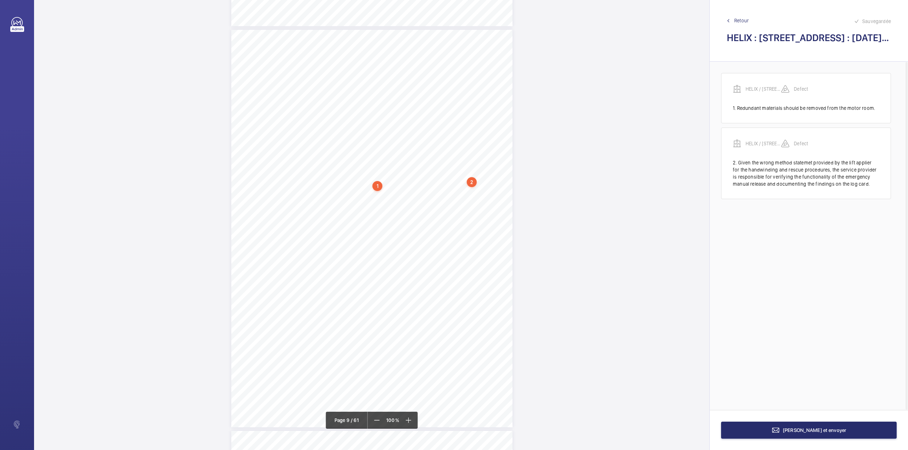
click at [354, 194] on span "procedures,theserviceproviderisresponsibleforverifyingthefunctionalityoftheemer…" at bounding box center [359, 194] width 190 height 4
click at [341, 113] on textarea at bounding box center [382, 117] width 121 height 32
paste textarea "Gaps around the car doors exceed 6mm."
drag, startPoint x: 362, startPoint y: 75, endPoint x: 360, endPoint y: 87, distance: 11.8
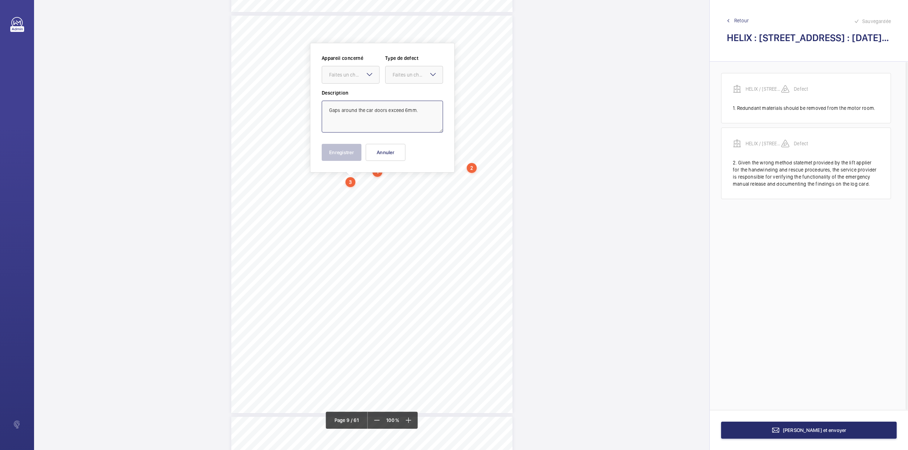
click at [362, 76] on div "Faites un choix" at bounding box center [354, 74] width 50 height 7
click at [360, 88] on div "HELIX / [STREET_ADDRESS] / PL1 / [DATE]" at bounding box center [350, 96] width 57 height 17
type textarea "Gaps around the car doors exceed 6mm."
click at [382, 76] on div "Appareil concerné Faites un choix × HELIX / [STREET_ADDRESS] / PL1 / [DATE] × T…" at bounding box center [382, 72] width 121 height 35
drag, startPoint x: 394, startPoint y: 81, endPoint x: 393, endPoint y: 86, distance: 4.7
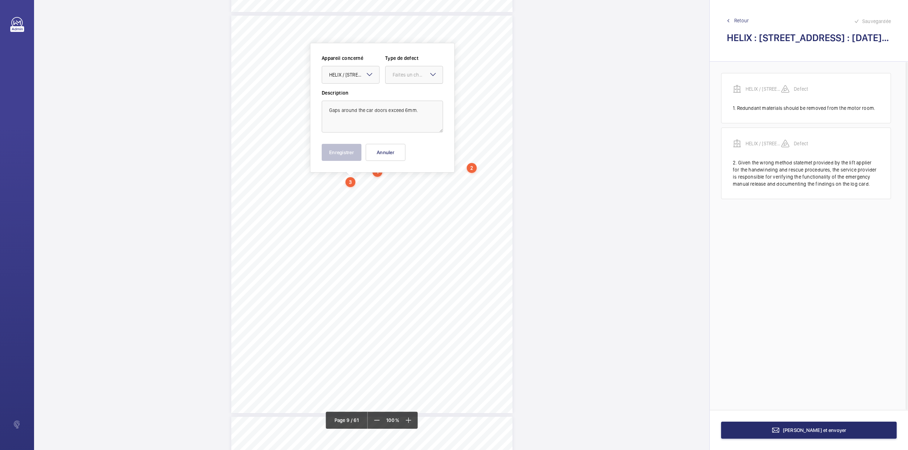
click at [394, 83] on div at bounding box center [414, 74] width 57 height 17
click at [393, 94] on span "Standard" at bounding box center [414, 96] width 43 height 7
drag, startPoint x: 324, startPoint y: 156, endPoint x: 312, endPoint y: 153, distance: 12.7
click at [322, 157] on button "Enregistrer" at bounding box center [342, 152] width 40 height 17
click at [402, 183] on div "1.12.3.OVERALLCONDITION D2E'sjudgementoftheGeneralconditiontakinginto accountth…" at bounding box center [371, 215] width 281 height 398
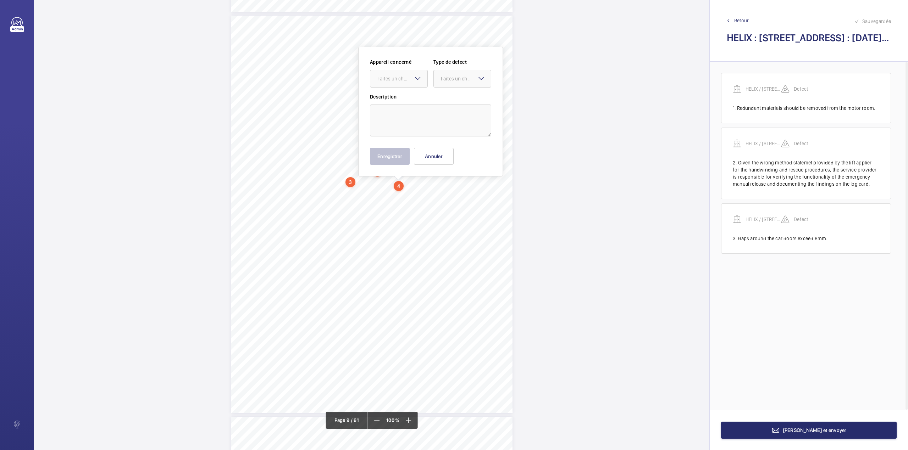
scroll to position [3211, 0]
click at [396, 105] on textarea at bounding box center [430, 117] width 121 height 32
paste textarea "The car door's contact switch roller is worn out and needs repa"
drag, startPoint x: 401, startPoint y: 76, endPoint x: 399, endPoint y: 79, distance: 3.8
click at [401, 77] on div "Faites un choix" at bounding box center [402, 75] width 50 height 7
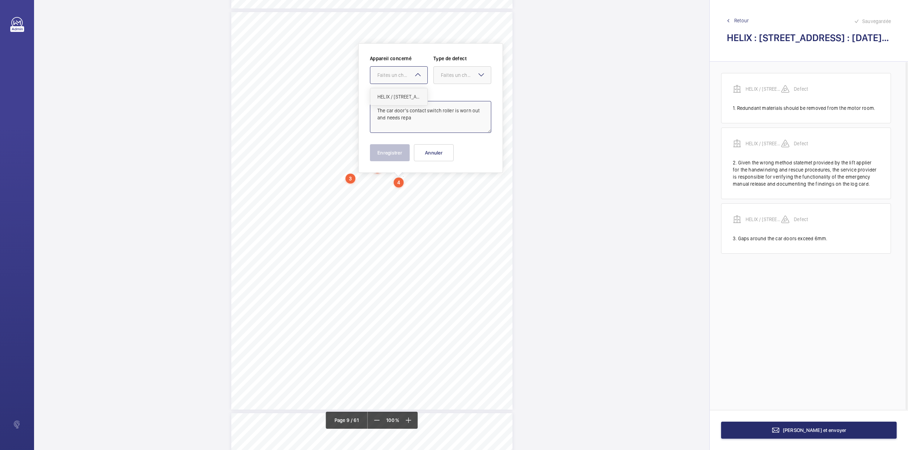
drag, startPoint x: 395, startPoint y: 97, endPoint x: 460, endPoint y: 75, distance: 68.1
click at [396, 97] on span "HELIX / [STREET_ADDRESS] / PL1 / [DATE]" at bounding box center [398, 96] width 43 height 7
drag, startPoint x: 460, startPoint y: 73, endPoint x: 458, endPoint y: 85, distance: 12.4
click at [460, 77] on div "Faites un choix" at bounding box center [466, 75] width 50 height 7
click at [457, 90] on div "Standard" at bounding box center [462, 96] width 57 height 17
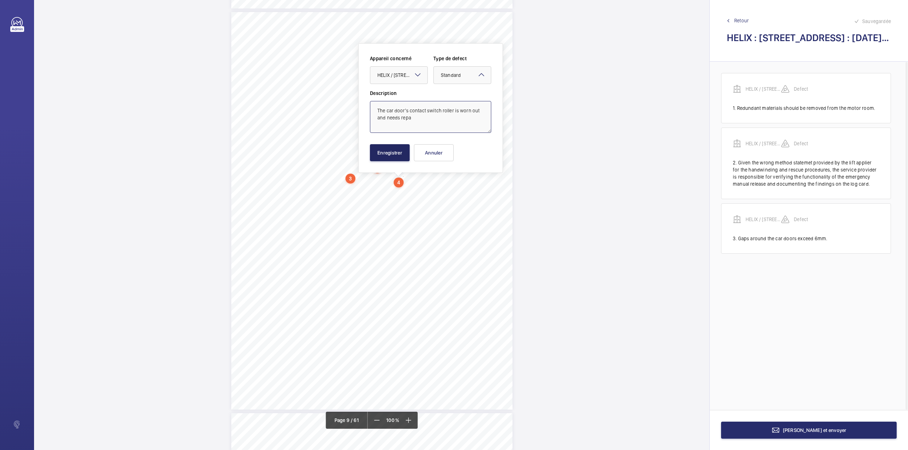
type textarea "The car door's contact switch roller is worn out and needs repa"
click at [399, 158] on button "Enregistrer" at bounding box center [390, 152] width 40 height 17
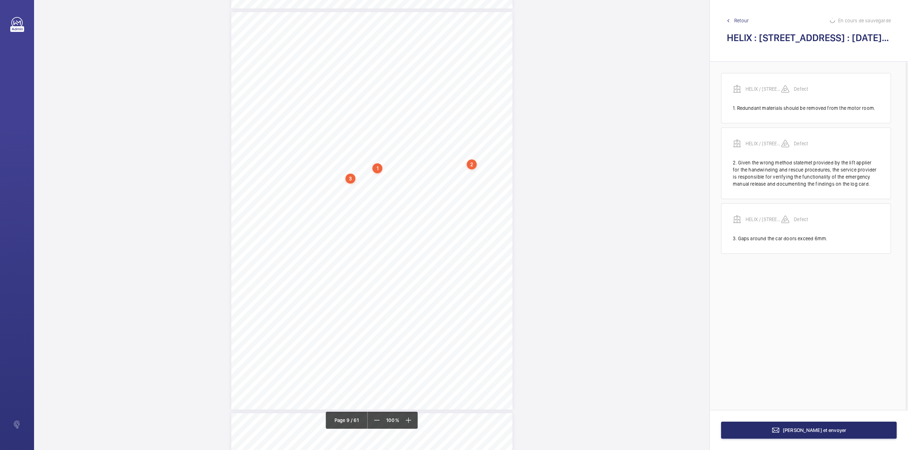
click at [342, 188] on div "1.12.3.OVERALLCONDITION D2E'sjudgementoftheGeneralconditiontakinginto accountth…" at bounding box center [371, 211] width 281 height 398
click at [332, 118] on textarea at bounding box center [370, 117] width 121 height 32
paste textarea "Car light CB is not clearly marked."
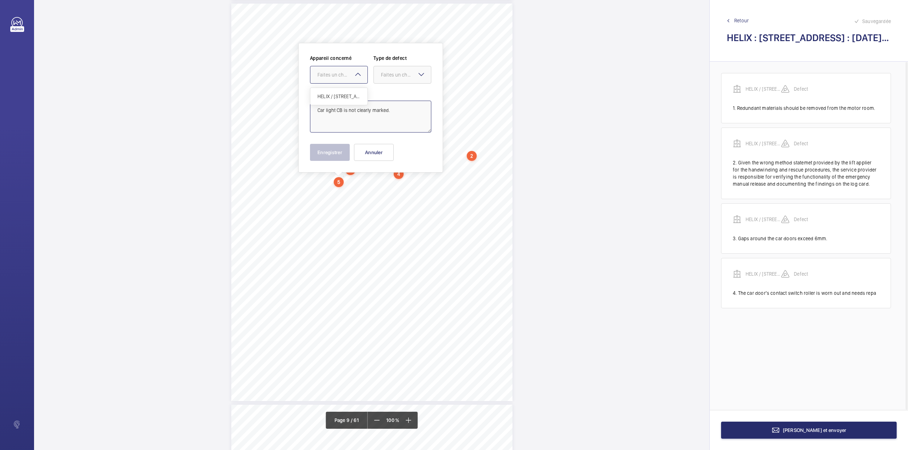
drag, startPoint x: 356, startPoint y: 66, endPoint x: 351, endPoint y: 80, distance: 15.0
click at [355, 67] on div "Faites un choix" at bounding box center [339, 75] width 58 height 18
click at [351, 80] on div at bounding box center [338, 74] width 57 height 17
drag, startPoint x: 348, startPoint y: 73, endPoint x: 348, endPoint y: 87, distance: 14.2
click at [348, 78] on div "Faites un choix" at bounding box center [338, 74] width 57 height 7
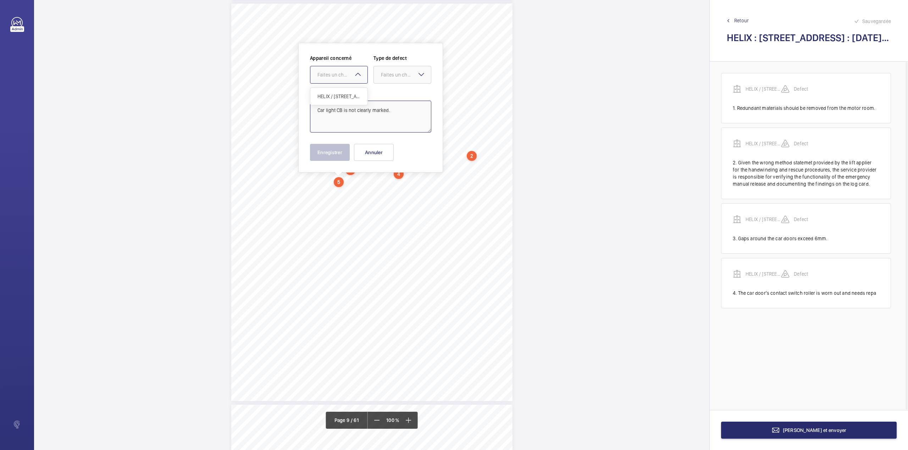
drag, startPoint x: 348, startPoint y: 94, endPoint x: 370, endPoint y: 85, distance: 23.2
click at [348, 94] on span "HELIX / [STREET_ADDRESS] / PL1 / [DATE]" at bounding box center [338, 96] width 43 height 7
click at [381, 77] on div "Faites un choix" at bounding box center [406, 74] width 50 height 7
drag, startPoint x: 382, startPoint y: 92, endPoint x: 375, endPoint y: 105, distance: 15.4
click at [382, 92] on div "Standard" at bounding box center [402, 96] width 57 height 17
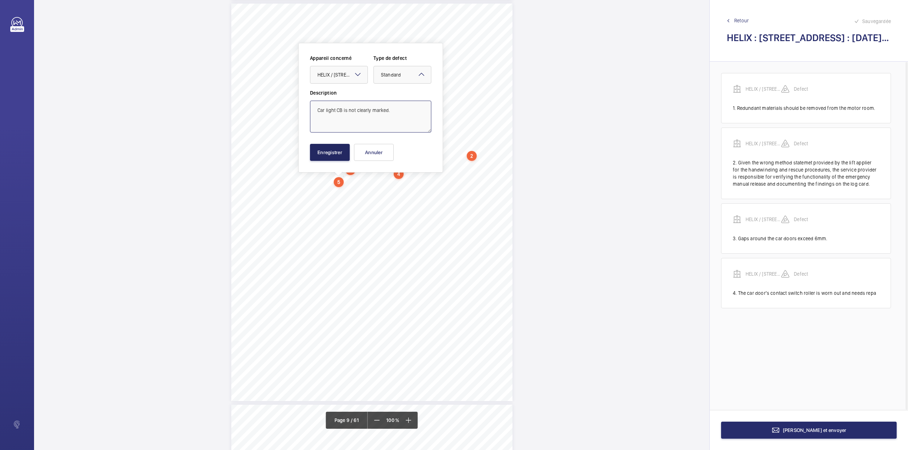
type textarea "Car light CB is not clearly marked."
click at [340, 144] on button "Enregistrer" at bounding box center [330, 152] width 40 height 17
click at [314, 184] on span "*Thecardoor’scontactswitchrolleriswornoutandneedsrepair." at bounding box center [324, 183] width 120 height 4
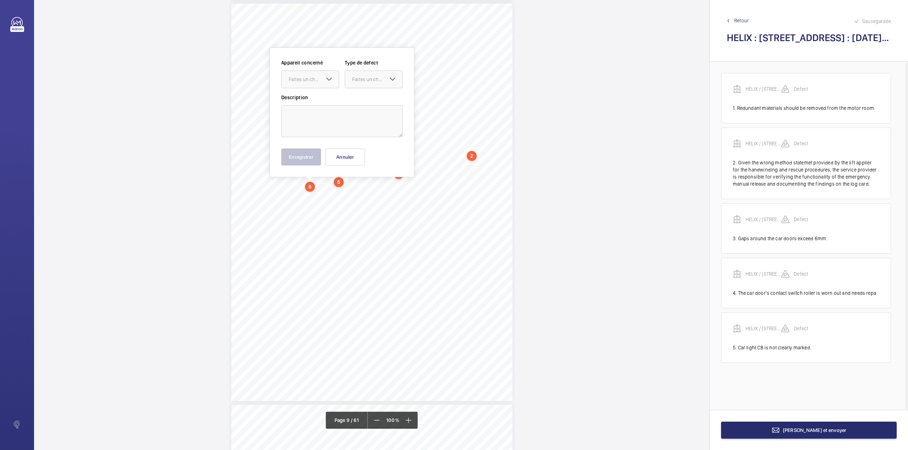
scroll to position [3224, 0]
click at [339, 150] on button "Annuler" at bounding box center [345, 152] width 40 height 17
click at [309, 182] on span "*CarlightCBisnotclearlymarked." at bounding box center [295, 184] width 63 height 4
click at [347, 121] on textarea at bounding box center [337, 117] width 121 height 32
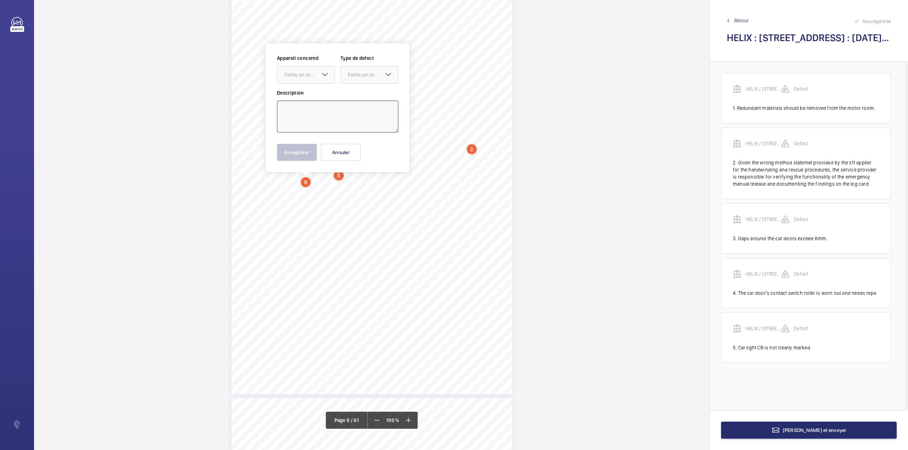
paste textarea "Loose car handrail"
click at [309, 72] on div "Faites un choix" at bounding box center [309, 74] width 50 height 7
type textarea "Loose car handrail"
click at [305, 84] on div "Appareil concerné Faites un choix HELIX / [STREET_ADDRESS] / PL1 / [DATE] Type …" at bounding box center [337, 72] width 121 height 35
drag, startPoint x: 364, startPoint y: 76, endPoint x: 362, endPoint y: 83, distance: 7.3
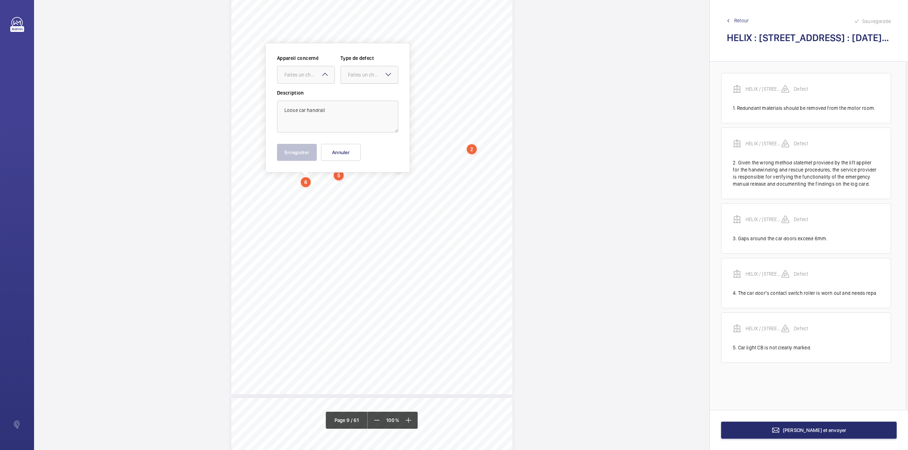
click at [364, 77] on div "Faites un choix" at bounding box center [373, 74] width 50 height 7
click at [362, 90] on div "Standard" at bounding box center [369, 96] width 57 height 17
click at [311, 77] on div "Faites un choix" at bounding box center [309, 74] width 50 height 7
click at [311, 92] on div "HELIX / [STREET_ADDRESS] / PL1 / [DATE]" at bounding box center [305, 96] width 57 height 17
click at [296, 156] on button "Enregistrer" at bounding box center [297, 152] width 40 height 17
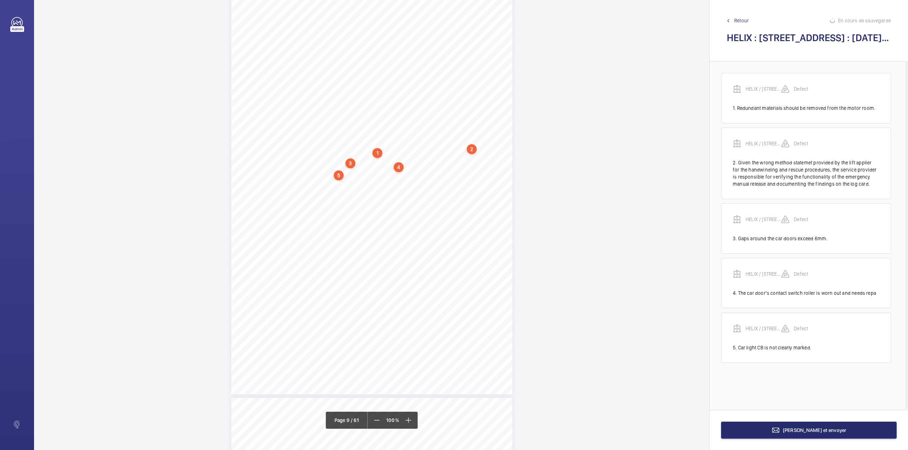
scroll to position [20, 0]
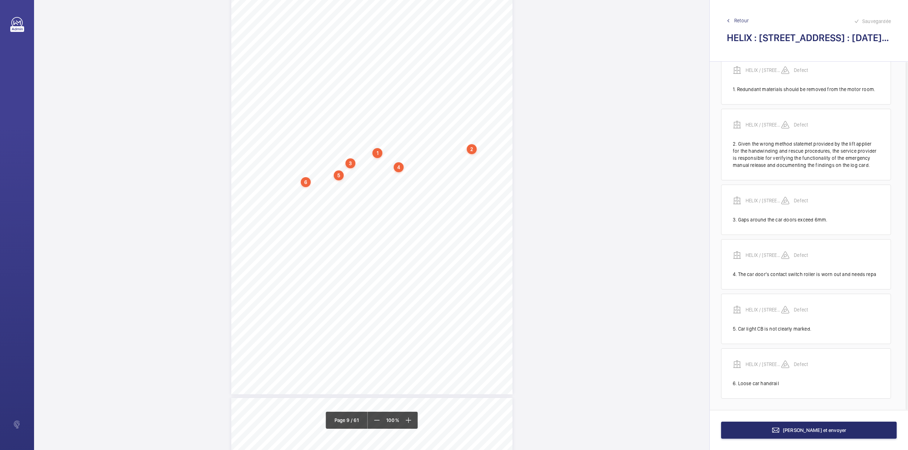
click at [379, 176] on span "*Thecardoor’scontactswitchrolleriswornoutandneedsrepair." at bounding box center [324, 176] width 120 height 4
click at [393, 113] on textarea at bounding box center [407, 117] width 121 height 32
paste textarea "The car and counterweight oil pots require replenishing."
click at [387, 79] on div at bounding box center [375, 74] width 57 height 17
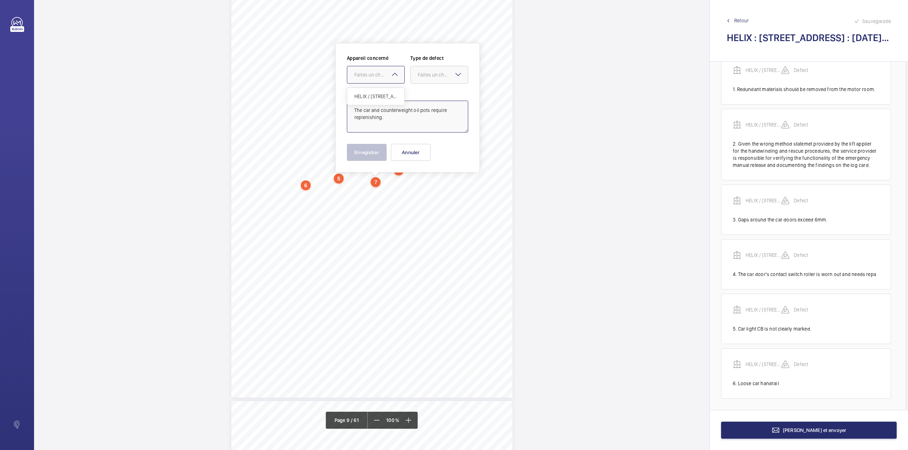
drag, startPoint x: 385, startPoint y: 96, endPoint x: 390, endPoint y: 94, distance: 5.7
click at [390, 94] on span "HELIX / [STREET_ADDRESS] / PL1 / [DATE]" at bounding box center [375, 96] width 43 height 7
drag, startPoint x: 431, startPoint y: 75, endPoint x: 428, endPoint y: 84, distance: 9.0
click at [431, 75] on div "Faites un choix" at bounding box center [443, 74] width 50 height 7
click at [427, 98] on span "Standard" at bounding box center [439, 96] width 43 height 7
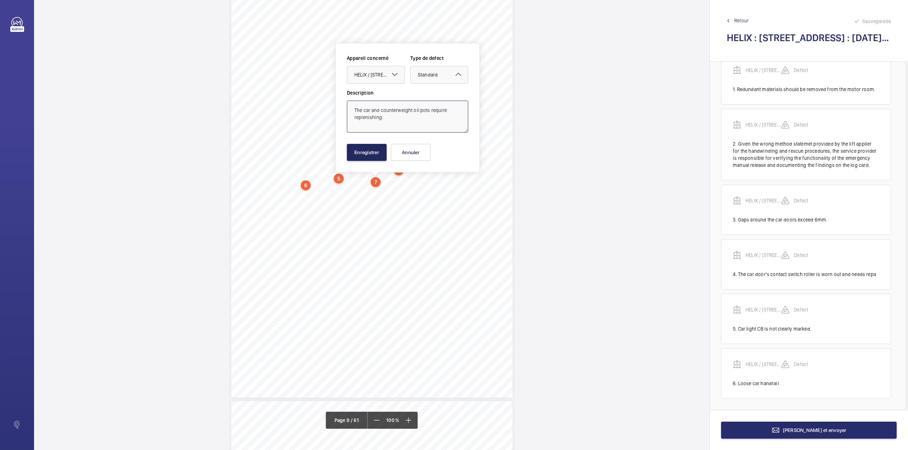
type textarea "The car and counterweight oil pots require replenishing."
click at [371, 153] on button "Enregistrer" at bounding box center [367, 152] width 40 height 17
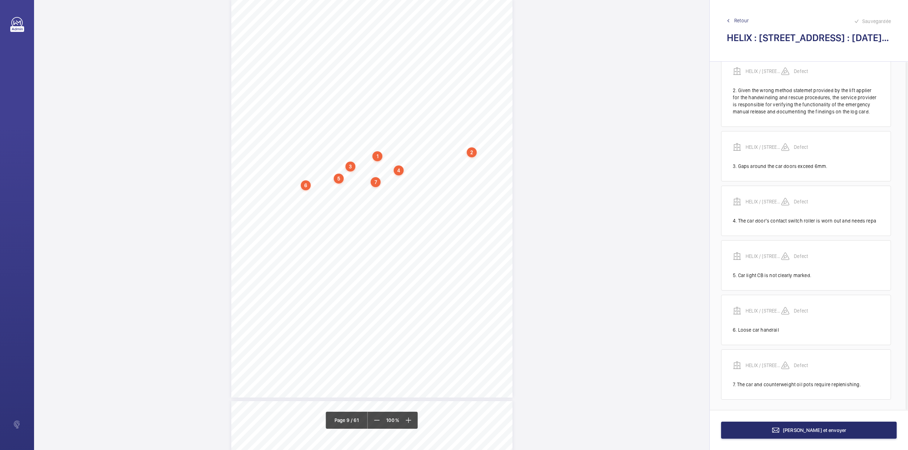
scroll to position [75, 0]
click at [365, 192] on div "1.12.3.OVERALLCONDITION D2E'sjudgementoftheGeneralconditiontakinginto accountth…" at bounding box center [371, 199] width 281 height 398
click at [354, 113] on textarea at bounding box center [393, 117] width 121 height 32
paste textarea "The pit is soiled with oil and requires cleaning."
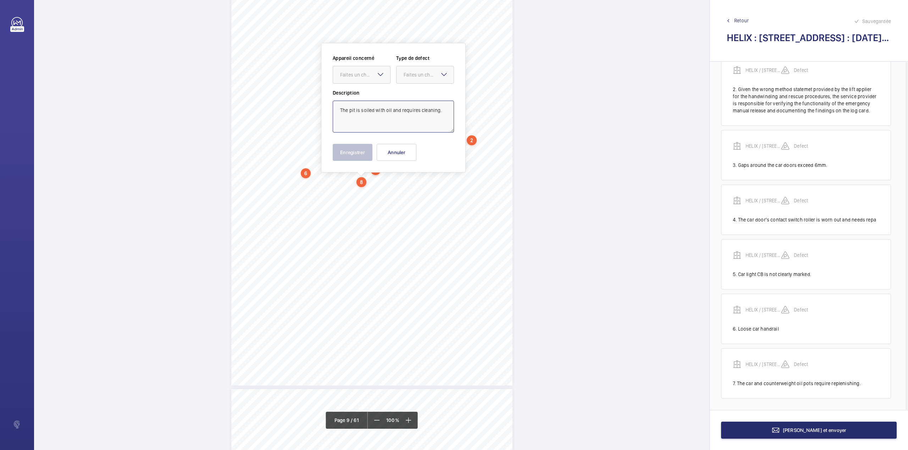
drag, startPoint x: 364, startPoint y: 78, endPoint x: 364, endPoint y: 87, distance: 8.9
click at [364, 83] on div "Faites un choix" at bounding box center [362, 75] width 58 height 18
click at [365, 101] on div "HELIX / [STREET_ADDRESS] / PL1 / [DATE]" at bounding box center [361, 96] width 57 height 17
drag, startPoint x: 425, startPoint y: 76, endPoint x: 420, endPoint y: 86, distance: 11.4
click at [423, 78] on div "Faites un choix" at bounding box center [425, 74] width 57 height 7
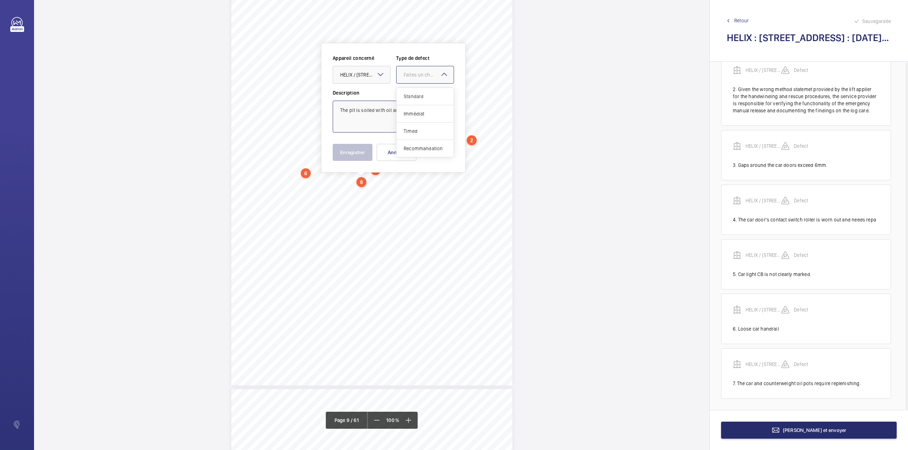
click at [418, 93] on span "Standard" at bounding box center [425, 96] width 43 height 7
type textarea "The pit is soiled with oil and requires cleaning."
click at [358, 153] on button "Enregistrer" at bounding box center [353, 152] width 40 height 17
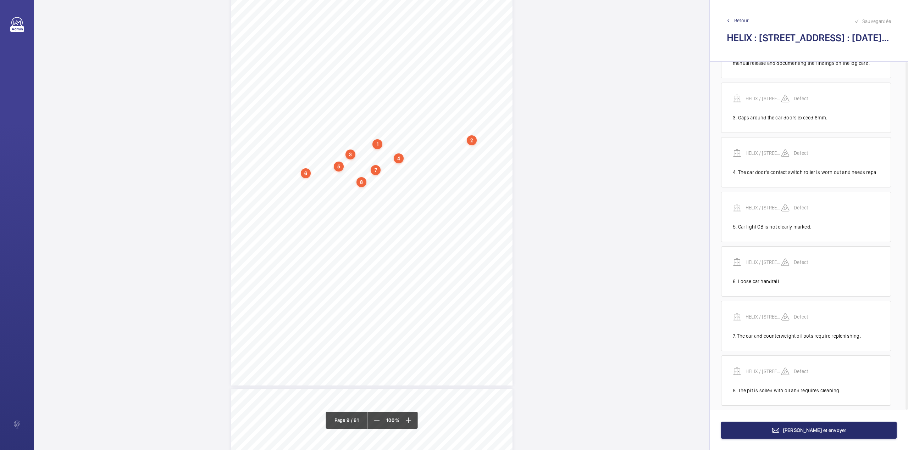
scroll to position [130, 0]
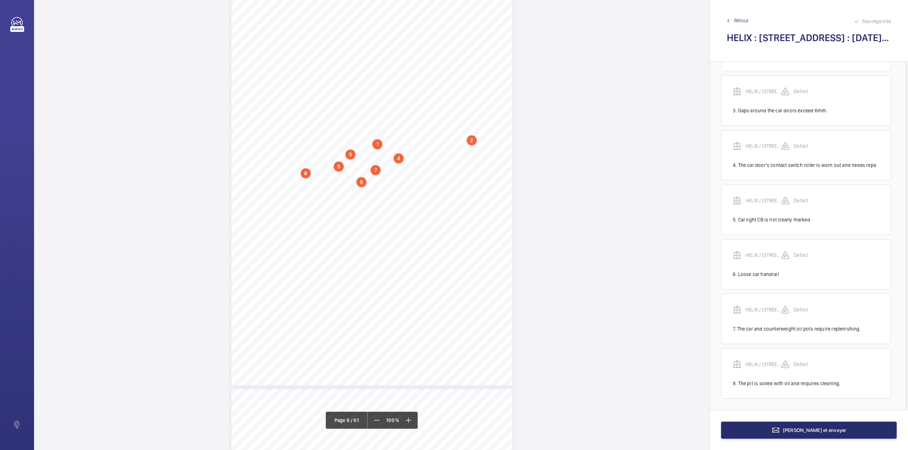
click at [342, 182] on span "*Thecarandcounterweightoilpotsrequirereplenishing." at bounding box center [317, 183] width 107 height 4
click at [348, 112] on textarea at bounding box center [370, 117] width 121 height 32
paste textarea "Oil catch trays should be emptied."
click at [343, 84] on div "Faites un choix" at bounding box center [339, 75] width 58 height 18
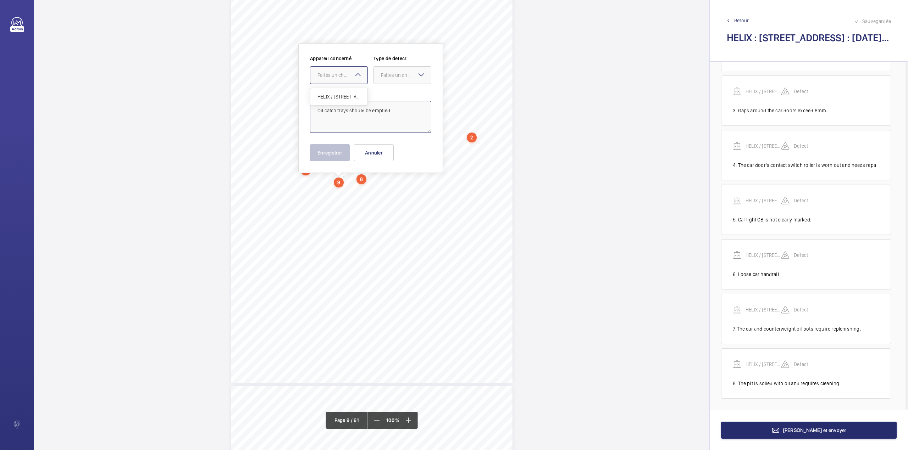
drag, startPoint x: 343, startPoint y: 92, endPoint x: 368, endPoint y: 87, distance: 25.1
click at [345, 93] on div "HELIX / [STREET_ADDRESS] / PL1 / [DATE]" at bounding box center [338, 96] width 57 height 17
click at [398, 73] on div "Faites un choix" at bounding box center [406, 75] width 50 height 7
click at [396, 92] on div "Standard" at bounding box center [402, 96] width 57 height 17
type textarea "Oil catch trays should be emptied."
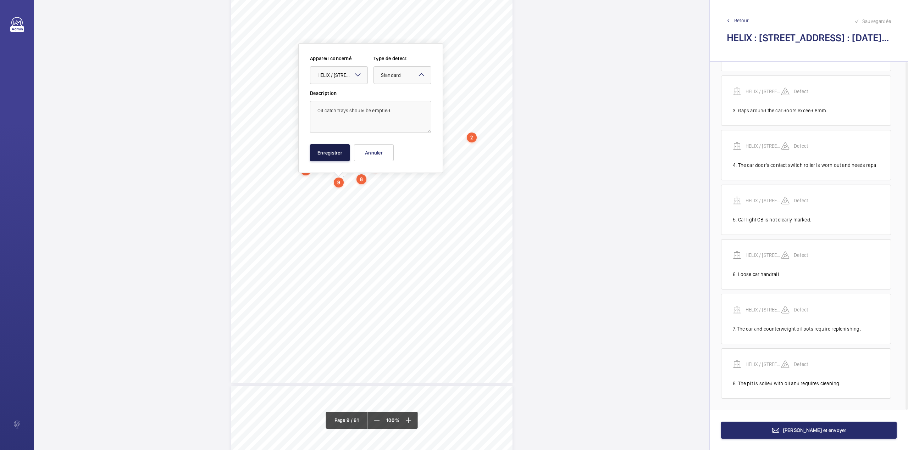
click at [329, 153] on button "Enregistrer" at bounding box center [330, 152] width 40 height 17
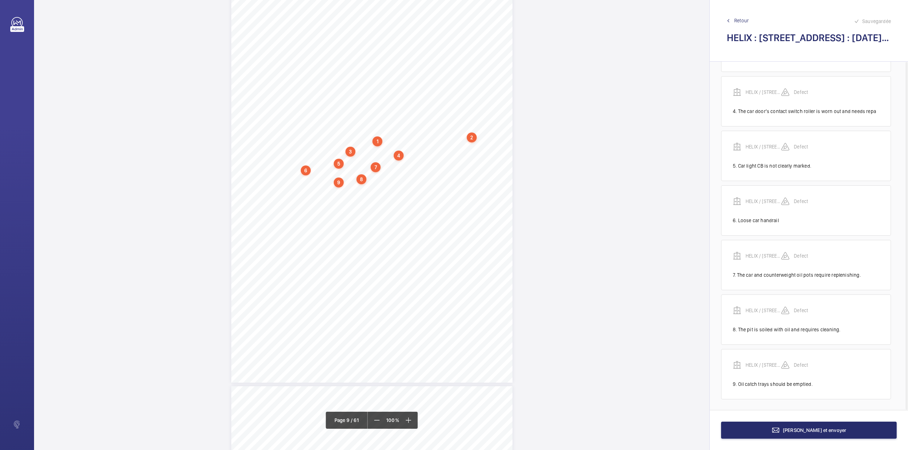
scroll to position [185, 0]
click at [454, 185] on div "1.12.3.OVERALLCONDITION D2E'sjudgementoftheGeneralconditiontakinginto accountth…" at bounding box center [371, 184] width 281 height 398
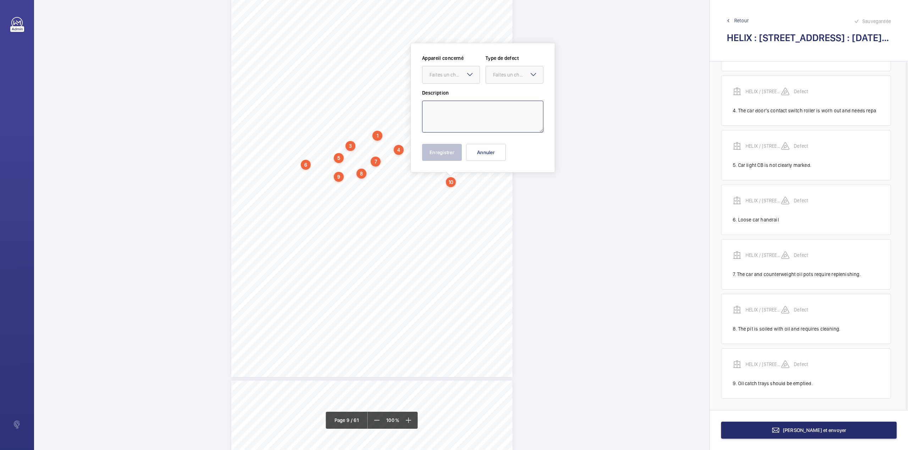
click at [492, 113] on textarea at bounding box center [482, 117] width 121 height 32
paste textarea "Counterweight screen should be provided to prevent access to area below counter…"
drag, startPoint x: 455, startPoint y: 83, endPoint x: 455, endPoint y: 104, distance: 21.6
click at [455, 84] on ng-select "Faites un choix HELIX / [STREET_ADDRESS] / PL1 / [DATE]" at bounding box center [451, 75] width 58 height 18
click at [458, 94] on span "HELIX / [STREET_ADDRESS] / PL1 / [DATE]" at bounding box center [450, 96] width 43 height 7
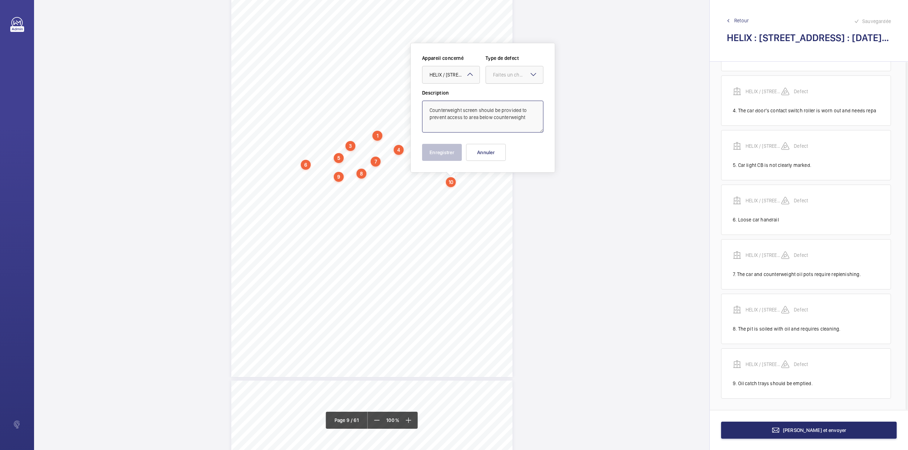
click at [493, 77] on div "Faites un choix" at bounding box center [518, 74] width 50 height 7
type textarea "Counterweight screen should be provided to prevent access to area below counter…"
click at [493, 87] on div "Appareil concerné Faites un choix × HELIX / [STREET_ADDRESS] / PL1 / [DATE] × T…" at bounding box center [482, 72] width 121 height 35
click at [501, 78] on div at bounding box center [514, 74] width 57 height 17
click at [500, 100] on div "Standard" at bounding box center [514, 96] width 57 height 17
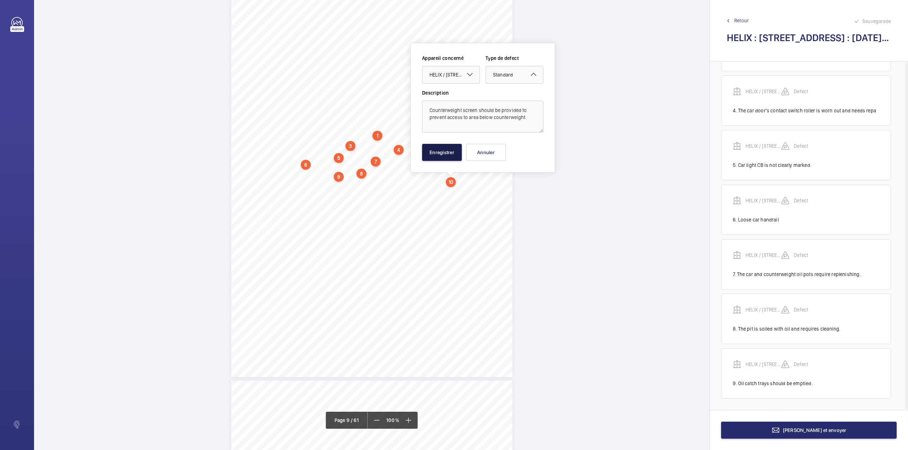
click at [439, 158] on button "Enregistrer" at bounding box center [442, 152] width 40 height 17
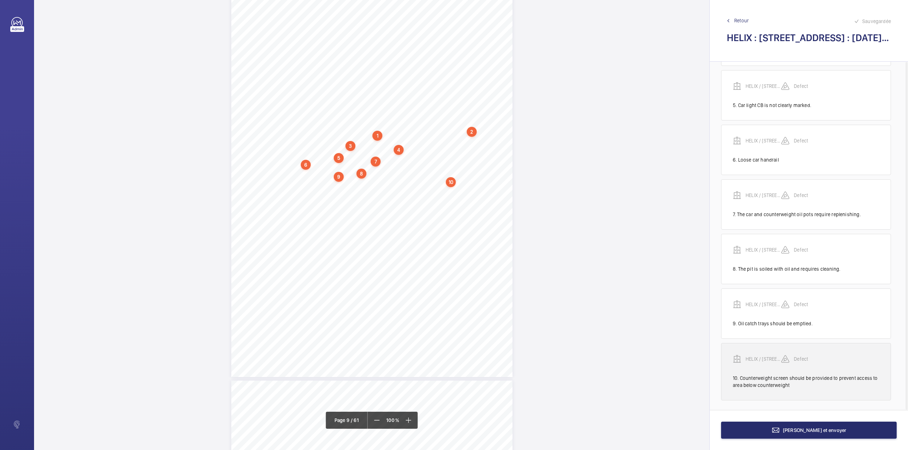
scroll to position [247, 0]
click at [762, 359] on p "HELIX / [STREET_ADDRESS] / PL1 / [DATE]" at bounding box center [762, 357] width 35 height 7
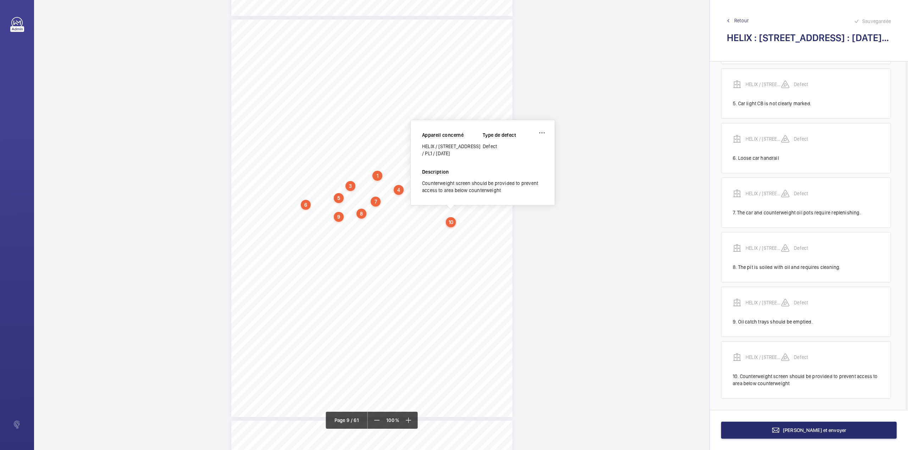
scroll to position [3201, 0]
drag, startPoint x: 422, startPoint y: 147, endPoint x: 441, endPoint y: 161, distance: 23.6
click at [441, 160] on div "HELIX / [STREET_ADDRESS] / PL1 / [DATE]" at bounding box center [452, 153] width 61 height 14
copy div "HELIX / [STREET_ADDRESS] / PL1 / [DATE]"
drag, startPoint x: 505, startPoint y: 299, endPoint x: 500, endPoint y: 299, distance: 5.4
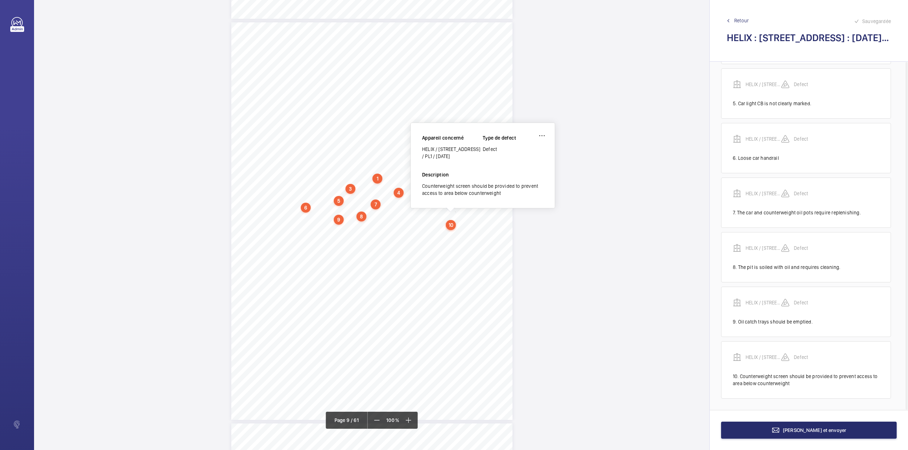
click at [505, 299] on div "1.12.3.OVERALLCONDITION D2E'sjudgementoftheGeneralconditiontakinginto accountth…" at bounding box center [371, 221] width 281 height 398
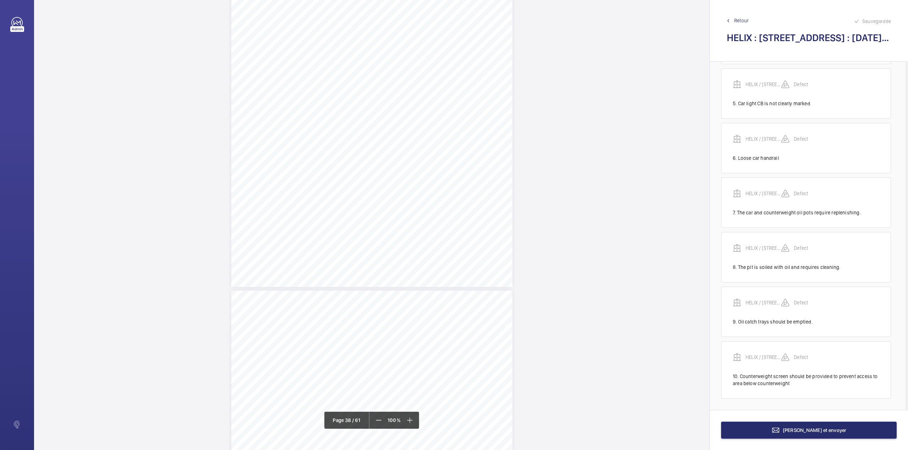
scroll to position [15070, 0]
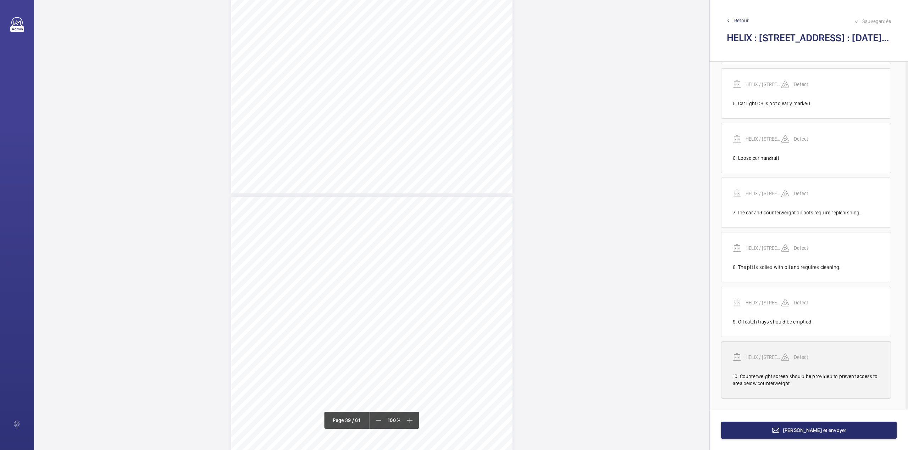
click at [762, 354] on p "HELIX / [STREET_ADDRESS] / PL1 / [DATE]" at bounding box center [762, 357] width 35 height 7
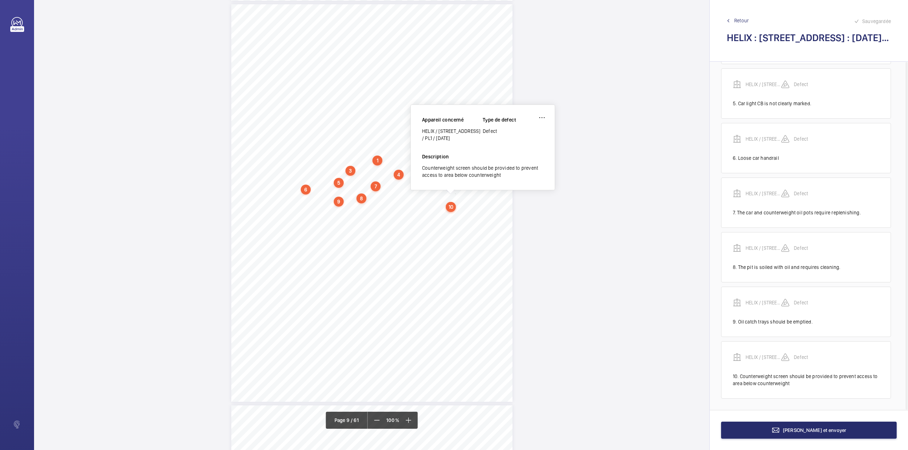
scroll to position [3201, 0]
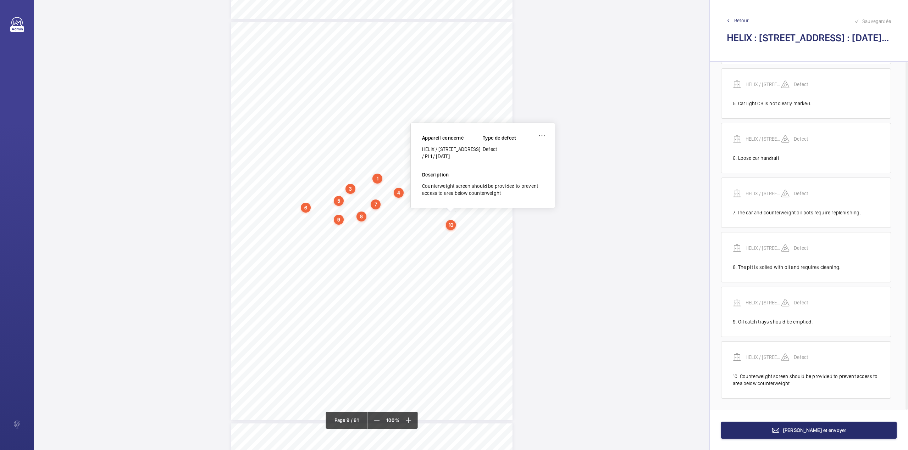
drag, startPoint x: 423, startPoint y: 148, endPoint x: 440, endPoint y: 163, distance: 22.9
click at [440, 160] on div "HELIX / [STREET_ADDRESS] / PL1 / [DATE]" at bounding box center [452, 153] width 61 height 14
copy div "HELIX / [STREET_ADDRESS] / PL1 / [DATE]"
click at [816, 426] on button "[PERSON_NAME] et envoyer" at bounding box center [809, 430] width 176 height 17
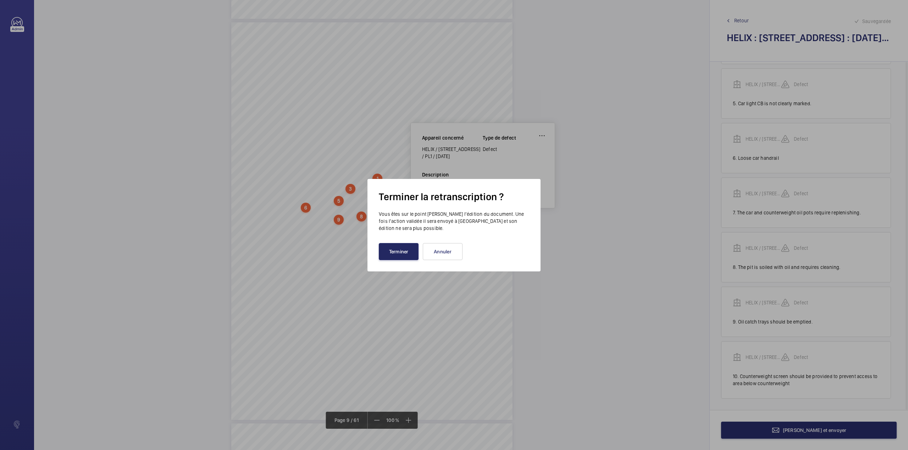
click at [389, 253] on button "Terminer" at bounding box center [399, 251] width 40 height 17
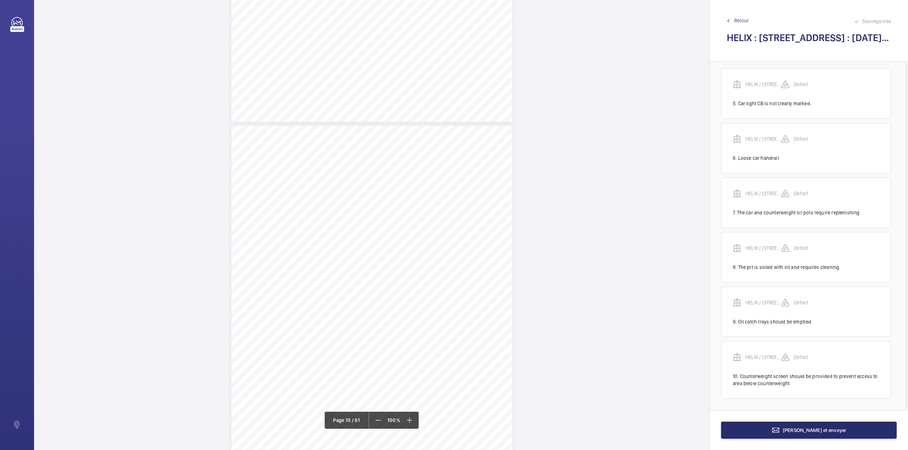
scroll to position [3532, 0]
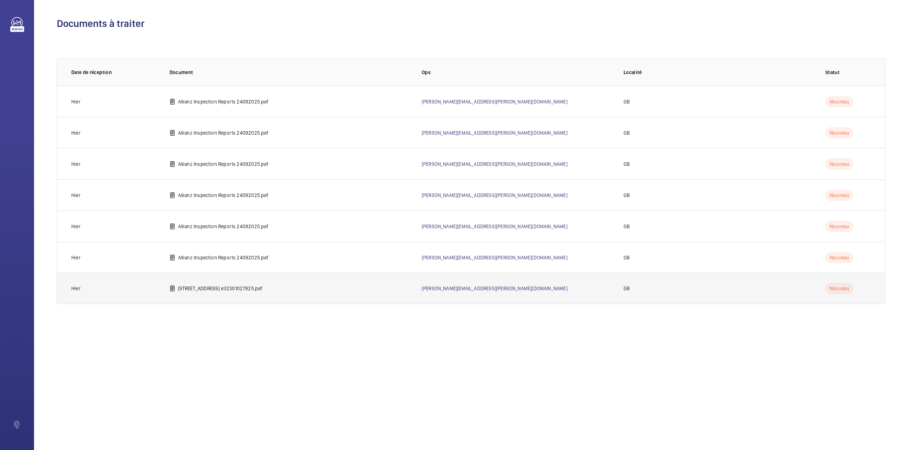
click at [211, 291] on p "[STREET_ADDRESS] e32301027925.pdf" at bounding box center [220, 288] width 85 height 7
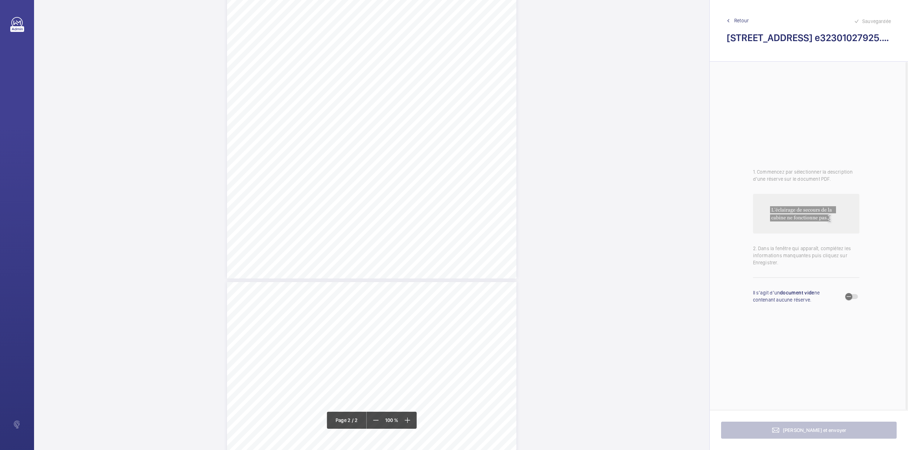
scroll to position [236, 0]
click at [460, 155] on div "Page 2" at bounding box center [371, 340] width 289 height 375
click at [462, 113] on textarea at bounding box center [488, 117] width 121 height 32
type textarea "c"
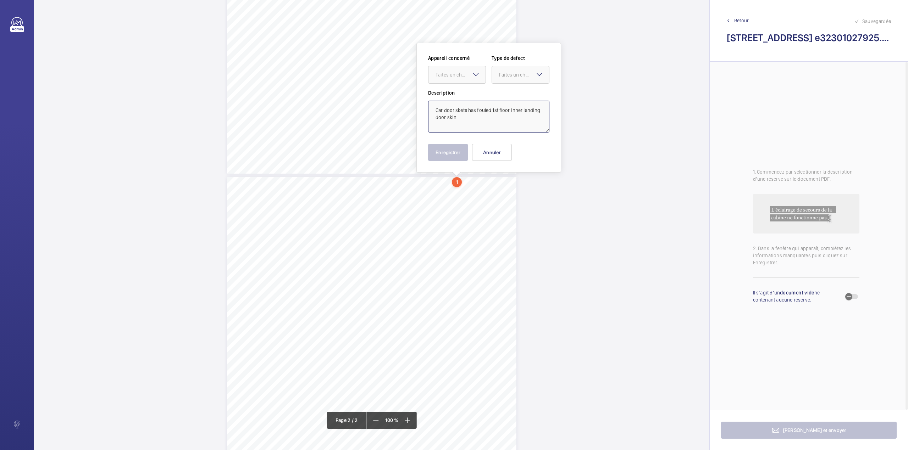
type textarea "Car door skete has fouled 1st floor inner landing door skin."
drag, startPoint x: 471, startPoint y: 77, endPoint x: 470, endPoint y: 89, distance: 12.5
click at [471, 77] on div "Faites un choix e32301027925" at bounding box center [457, 75] width 58 height 18
drag, startPoint x: 470, startPoint y: 89, endPoint x: 475, endPoint y: 89, distance: 4.3
click at [470, 90] on div "e32301027925" at bounding box center [456, 96] width 57 height 17
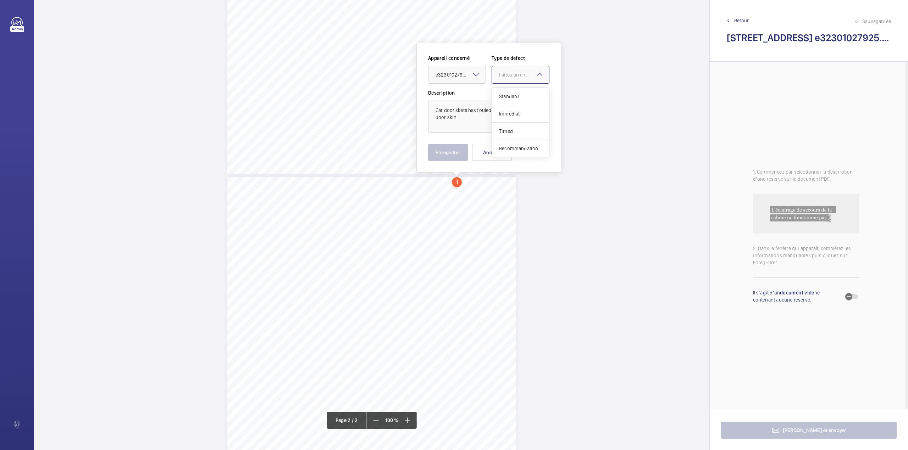
click at [499, 78] on div "Faites un choix" at bounding box center [520, 74] width 57 height 7
click at [503, 92] on div "Standard" at bounding box center [520, 96] width 57 height 17
click at [459, 154] on button "Enregistrer" at bounding box center [448, 152] width 40 height 17
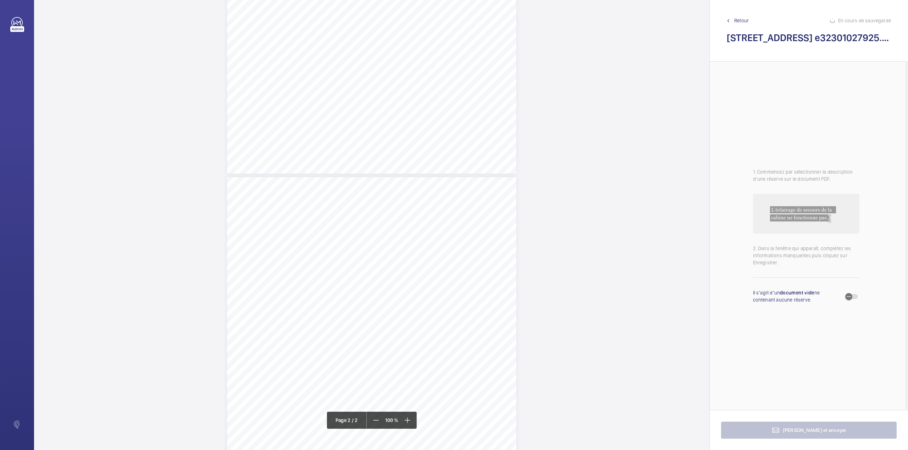
click at [434, 186] on div "Page 2" at bounding box center [371, 364] width 289 height 375
click at [432, 112] on textarea at bounding box center [462, 117] width 121 height 32
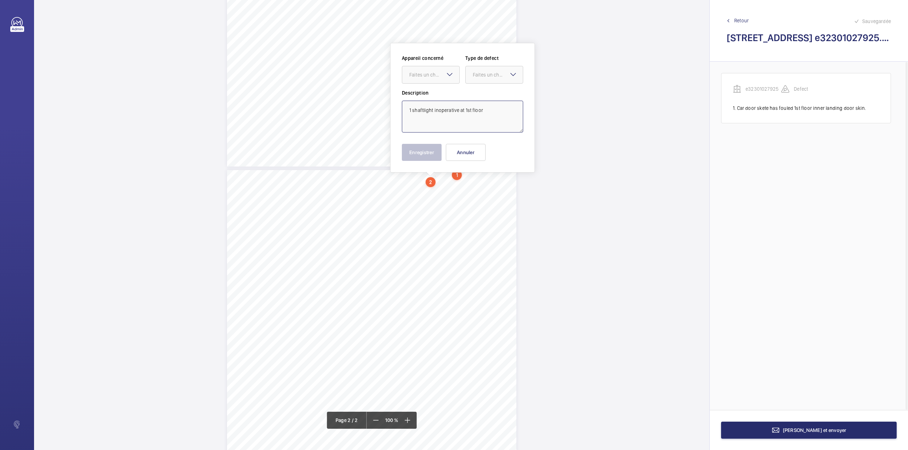
click at [488, 112] on textarea "1 shaftlight inoperative at 1st floor" at bounding box center [462, 117] width 121 height 32
type textarea "1 shaftlight inoperative at 1st floor inner landing door skin."
click at [447, 74] on mat-icon at bounding box center [449, 74] width 9 height 9
drag, startPoint x: 447, startPoint y: 95, endPoint x: 488, endPoint y: 80, distance: 44.2
click at [449, 95] on span "e32301027925" at bounding box center [430, 96] width 43 height 7
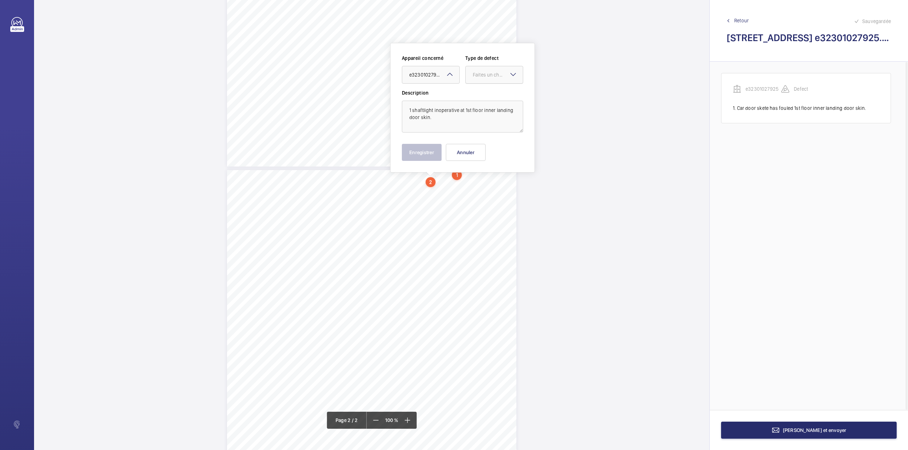
drag, startPoint x: 489, startPoint y: 78, endPoint x: 489, endPoint y: 86, distance: 7.5
click at [490, 78] on div at bounding box center [494, 74] width 57 height 17
click at [489, 92] on div "Standard" at bounding box center [494, 96] width 57 height 17
click at [436, 151] on button "Enregistrer" at bounding box center [422, 152] width 40 height 17
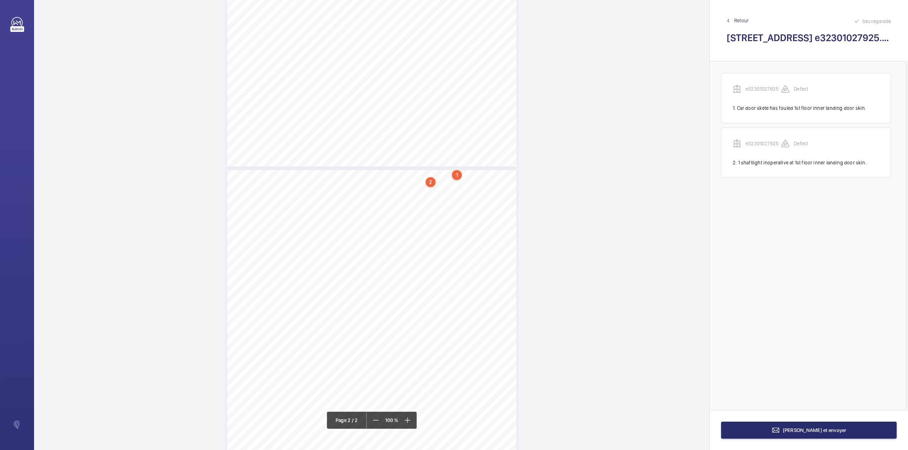
click at [433, 191] on div "Page 2" at bounding box center [371, 357] width 289 height 375
click at [433, 118] on textarea at bounding box center [460, 117] width 121 height 32
type textarea "Ground floor landing display defective."
click at [499, 111] on textarea "Ground floor landing display defective." at bounding box center [460, 117] width 121 height 32
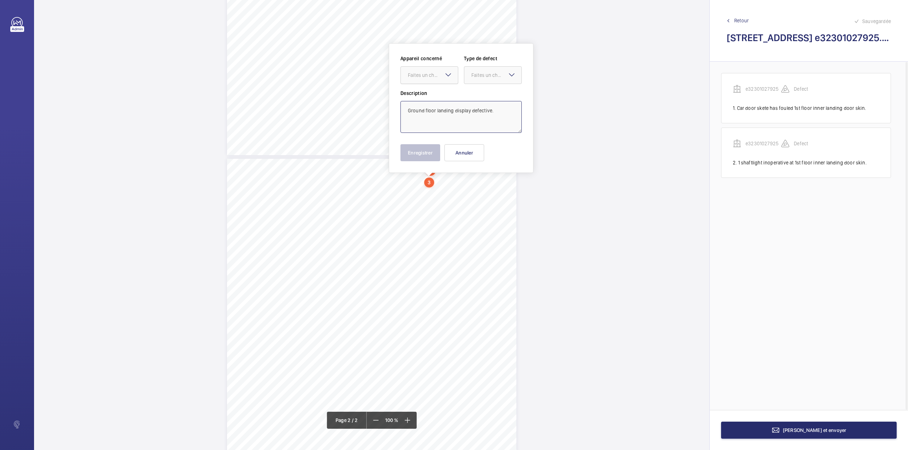
drag, startPoint x: 440, startPoint y: 76, endPoint x: 436, endPoint y: 83, distance: 7.9
click at [440, 76] on div "Faites un choix" at bounding box center [433, 75] width 50 height 7
drag, startPoint x: 436, startPoint y: 83, endPoint x: 482, endPoint y: 76, distance: 45.9
click at [440, 97] on span "e32301027925" at bounding box center [429, 96] width 43 height 7
drag, startPoint x: 482, startPoint y: 74, endPoint x: 482, endPoint y: 82, distance: 7.8
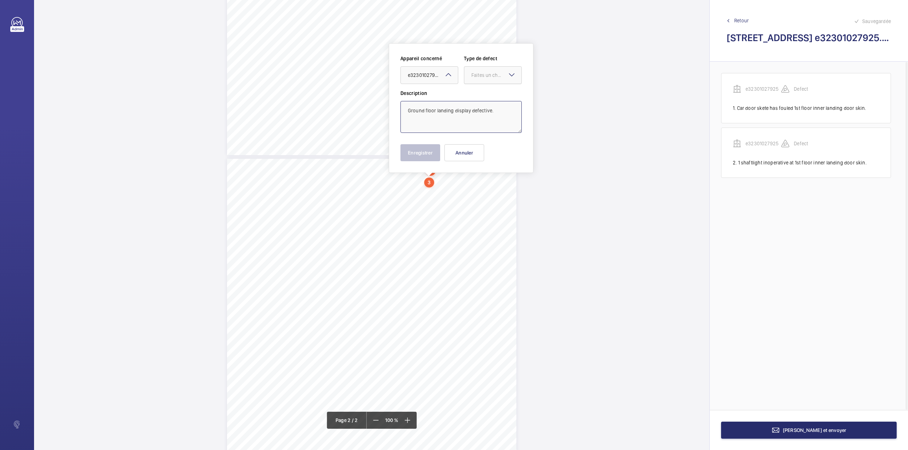
click at [482, 75] on div "Faites un choix" at bounding box center [496, 75] width 50 height 7
click at [483, 94] on span "Standard" at bounding box center [492, 96] width 43 height 7
click at [426, 150] on button "Enregistrer" at bounding box center [420, 152] width 40 height 17
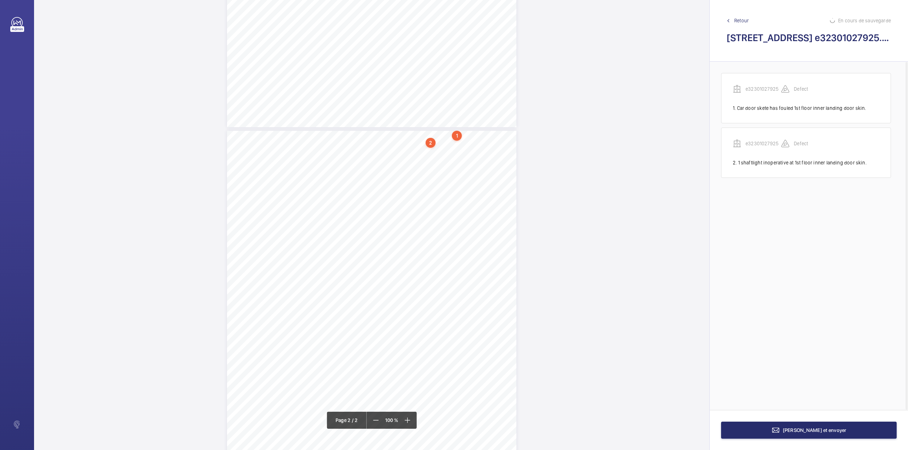
scroll to position [186, 0]
click at [755, 198] on p "e32301027925" at bounding box center [762, 198] width 35 height 7
drag, startPoint x: 402, startPoint y: 171, endPoint x: 439, endPoint y: 173, distance: 37.0
click at [439, 173] on div "e32301027925" at bounding box center [430, 170] width 61 height 7
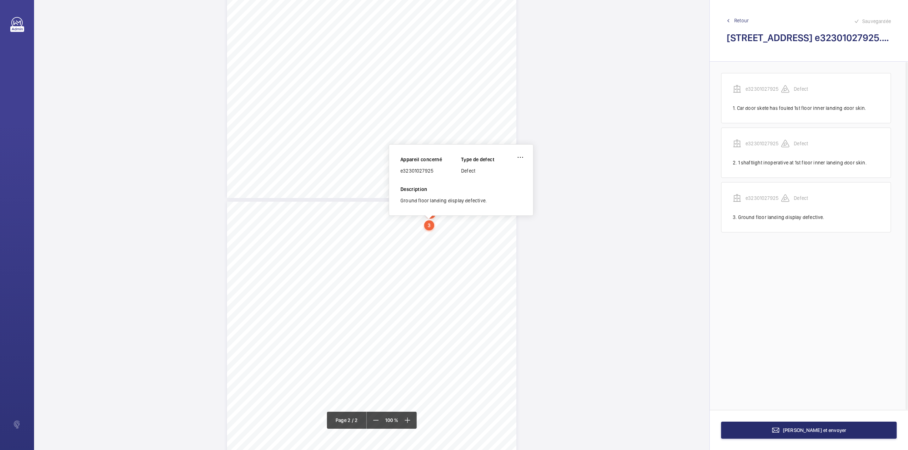
copy div "e32301027925"
click at [834, 431] on span "[PERSON_NAME] et envoyer" at bounding box center [815, 431] width 64 height 6
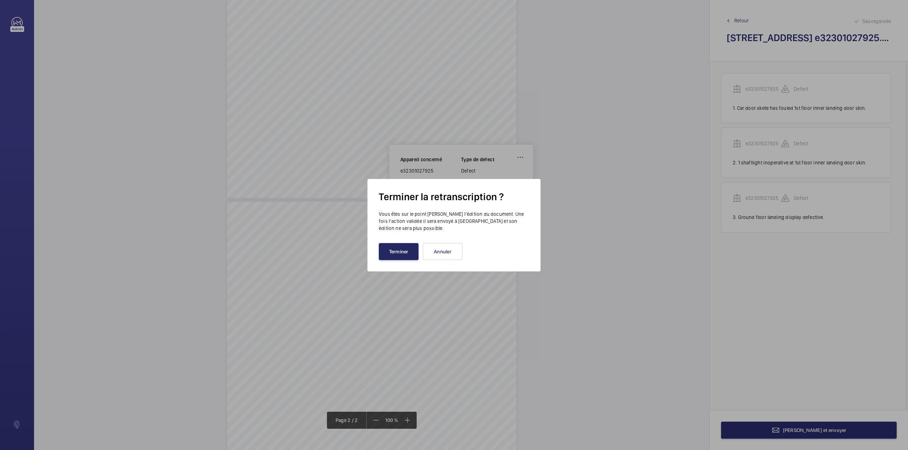
click at [408, 253] on button "Terminer" at bounding box center [399, 251] width 40 height 17
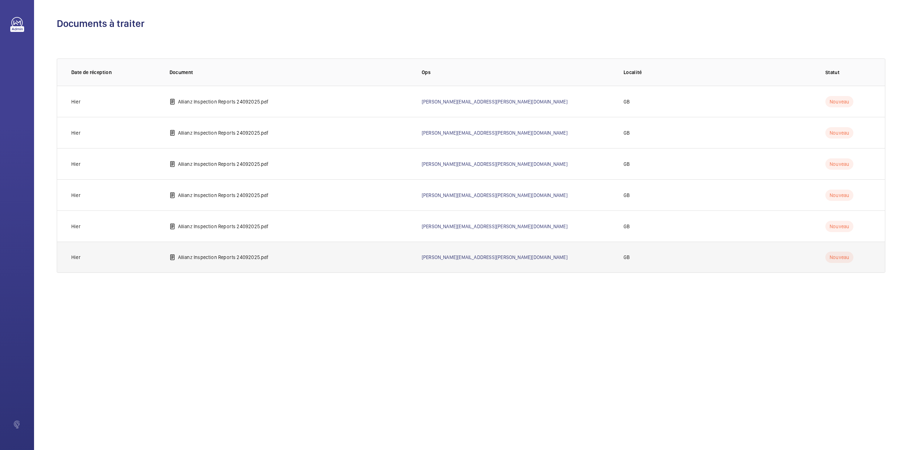
click at [179, 268] on td "Allianz Inspection Reports 24092025.pdf" at bounding box center [284, 257] width 252 height 31
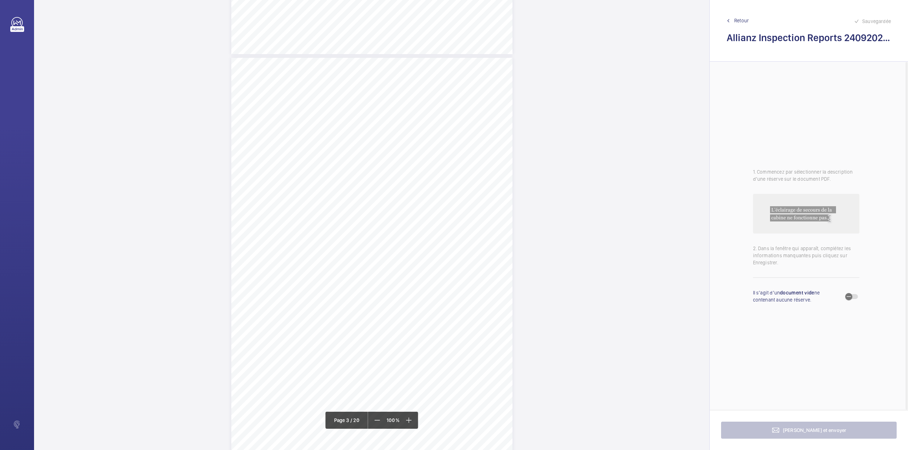
click at [475, 80] on div "Lift Report Lifting Operations & Lifting Equipment Regulation 1998 Provision & …" at bounding box center [371, 257] width 281 height 398
click at [478, 67] on div at bounding box center [471, 74] width 57 height 17
click at [732, 21] on link "Retour" at bounding box center [809, 20] width 164 height 7
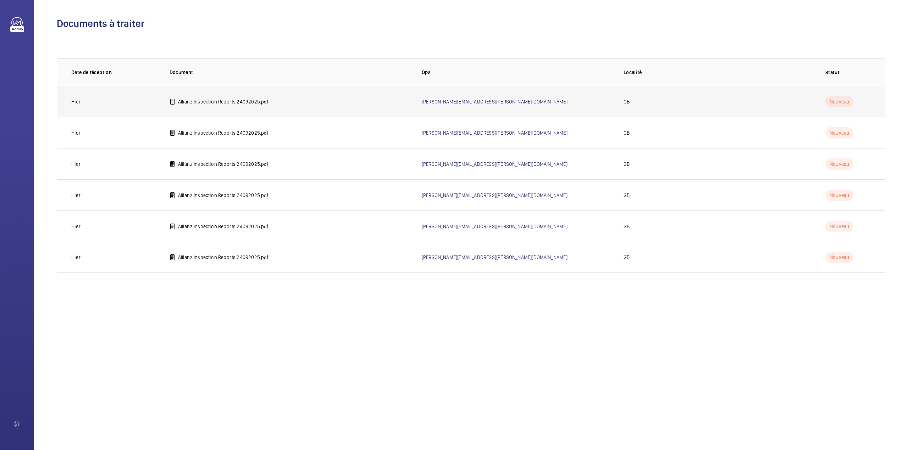
click at [255, 104] on p "Allianz Inspection Reports 24092025.pdf" at bounding box center [223, 101] width 91 height 7
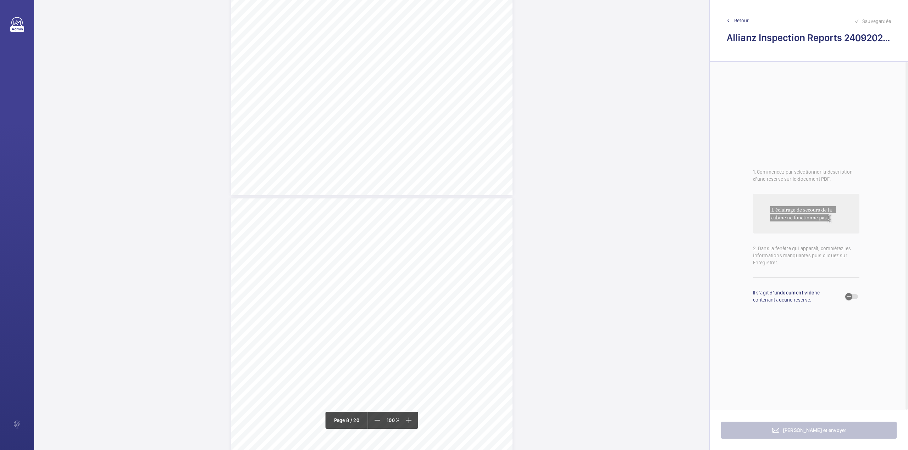
scroll to position [2743, 0]
click at [415, 62] on span "Allianz Engineering Inspection Services Ltd, [STREET_ADDRESS]. Allianz Engineer…" at bounding box center [370, 63] width 211 height 3
click at [417, 70] on div at bounding box center [411, 74] width 57 height 17
click at [443, 145] on button "Annuler" at bounding box center [447, 152] width 40 height 17
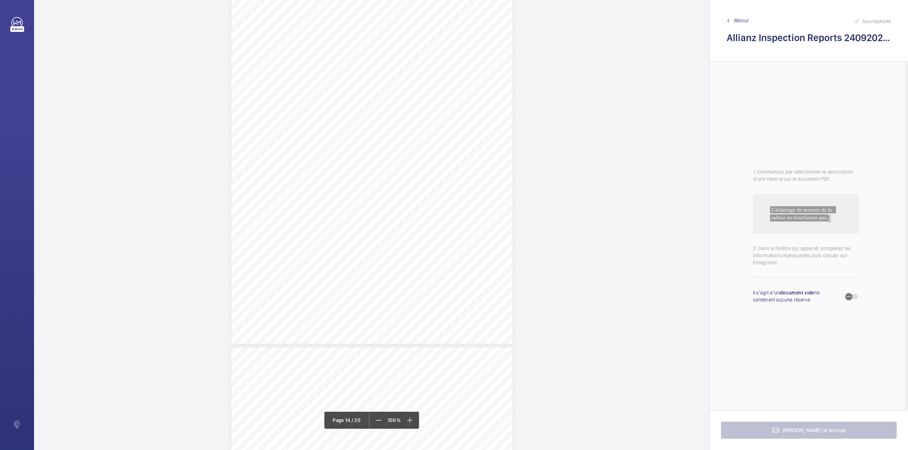
scroll to position [5048, 0]
click at [745, 22] on span "Retour" at bounding box center [741, 20] width 15 height 7
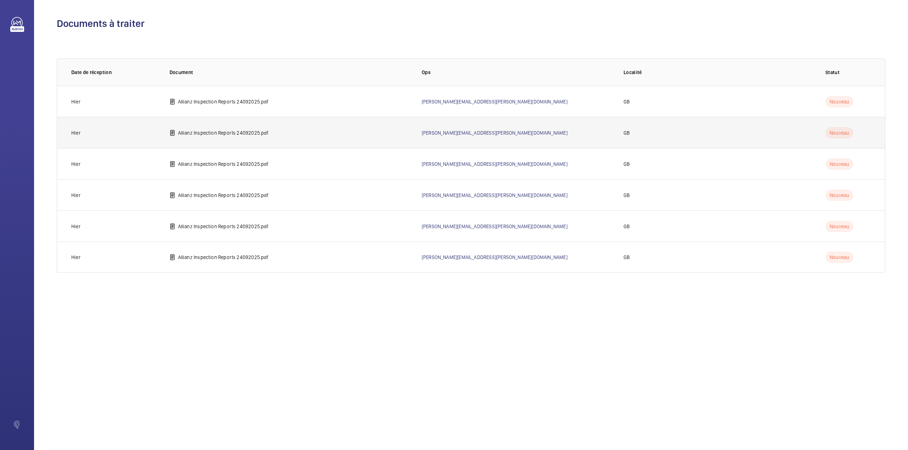
click at [257, 129] on p "Allianz Inspection Reports 24092025.pdf" at bounding box center [223, 132] width 91 height 7
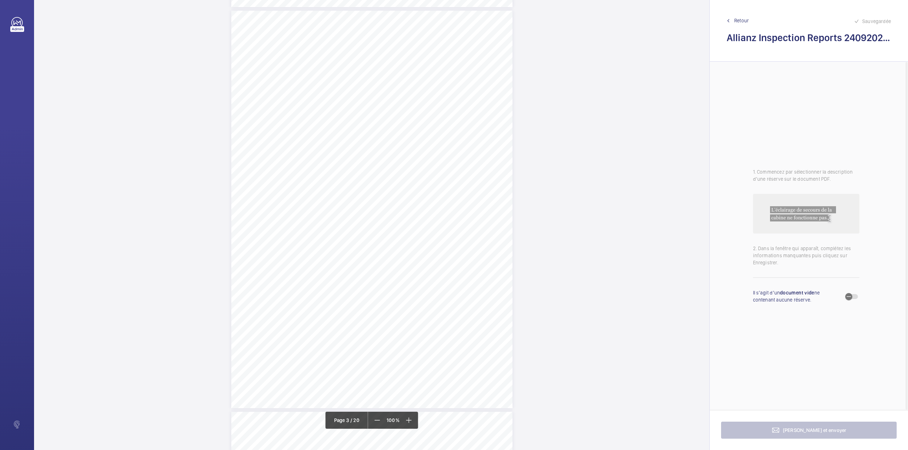
click at [475, 207] on div "Lift Report Lifting Operations & Lifting Equipment Regulation 1998 Provision & …" at bounding box center [371, 210] width 281 height 398
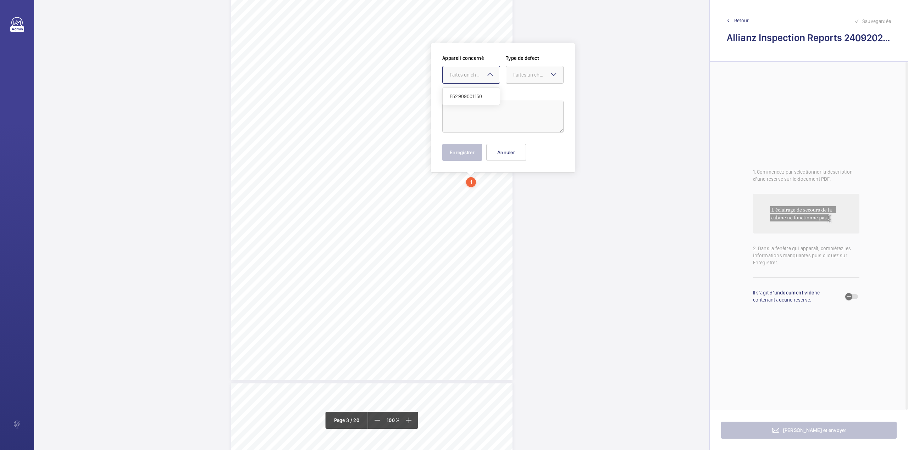
click at [480, 72] on div "Faites un choix" at bounding box center [475, 74] width 50 height 7
click at [512, 153] on button "Annuler" at bounding box center [506, 152] width 40 height 17
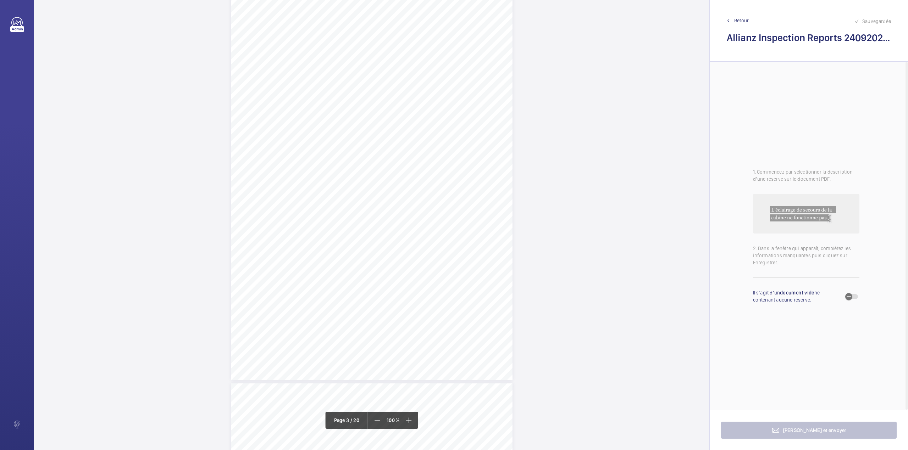
click at [747, 19] on span "Retour" at bounding box center [741, 20] width 15 height 7
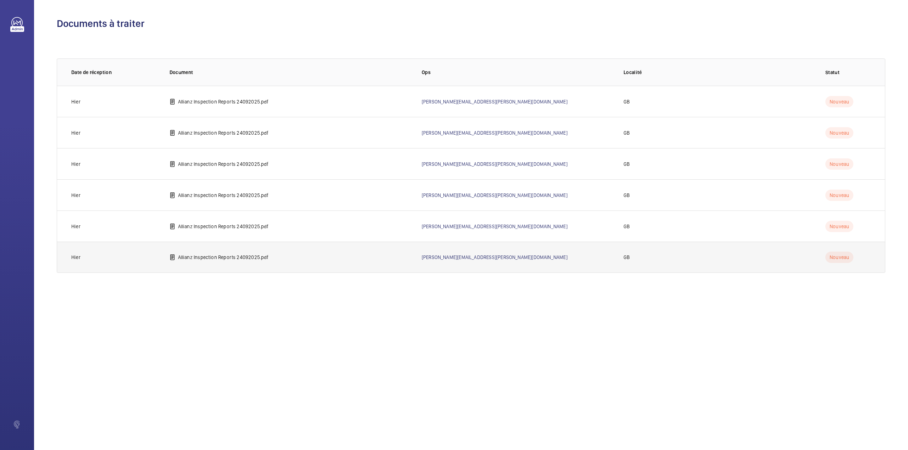
click at [235, 260] on p "Allianz Inspection Reports 24092025.pdf" at bounding box center [223, 257] width 91 height 7
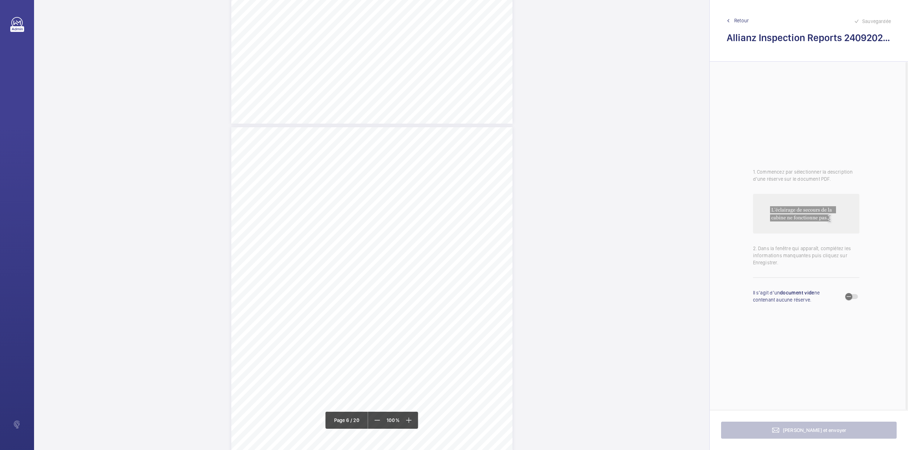
scroll to position [2128, 0]
click at [744, 17] on span "Retour" at bounding box center [741, 20] width 15 height 7
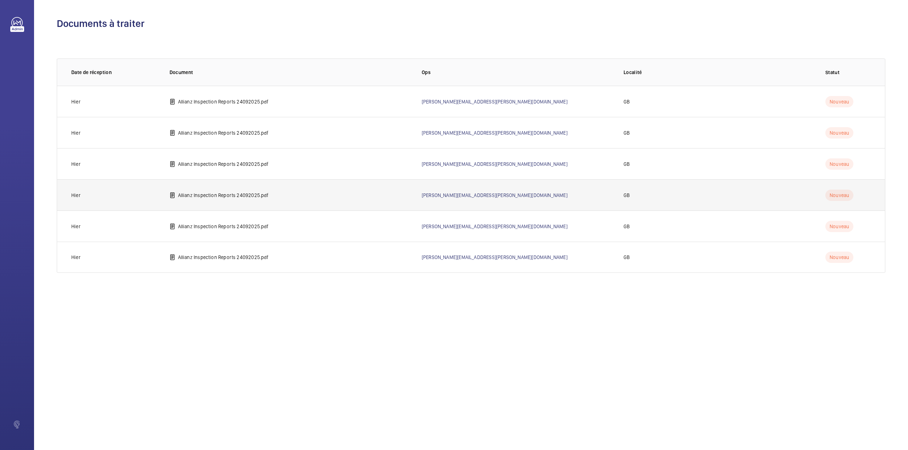
click at [186, 192] on p "Allianz Inspection Reports 24092025.pdf" at bounding box center [223, 195] width 91 height 7
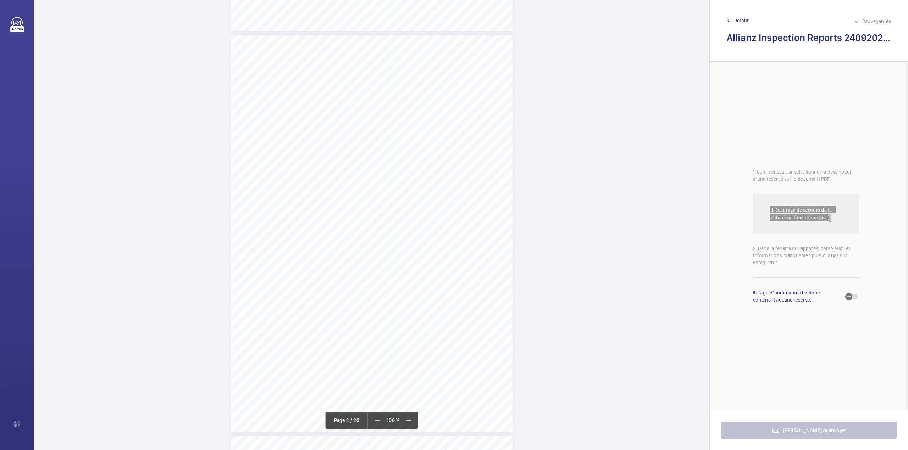
scroll to position [615, 0]
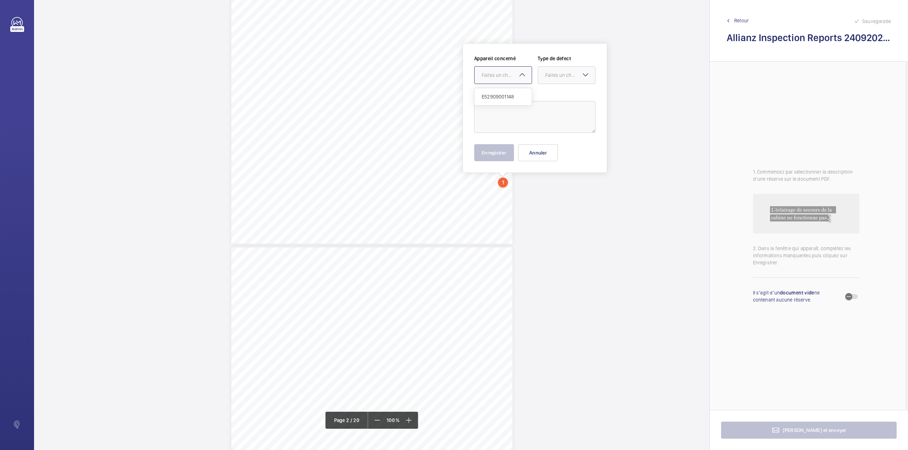
click at [505, 78] on div "Faites un choix" at bounding box center [507, 75] width 50 height 7
click at [541, 153] on button "Annuler" at bounding box center [538, 152] width 40 height 17
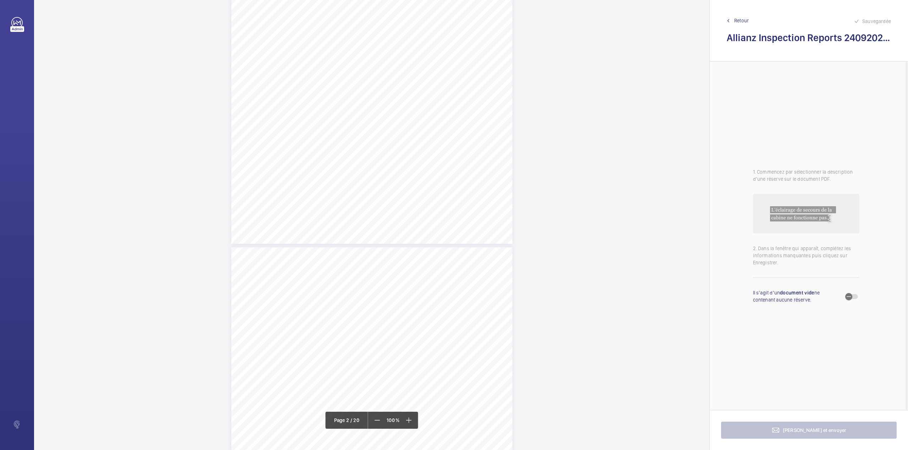
click at [738, 19] on span "Retour" at bounding box center [741, 20] width 15 height 7
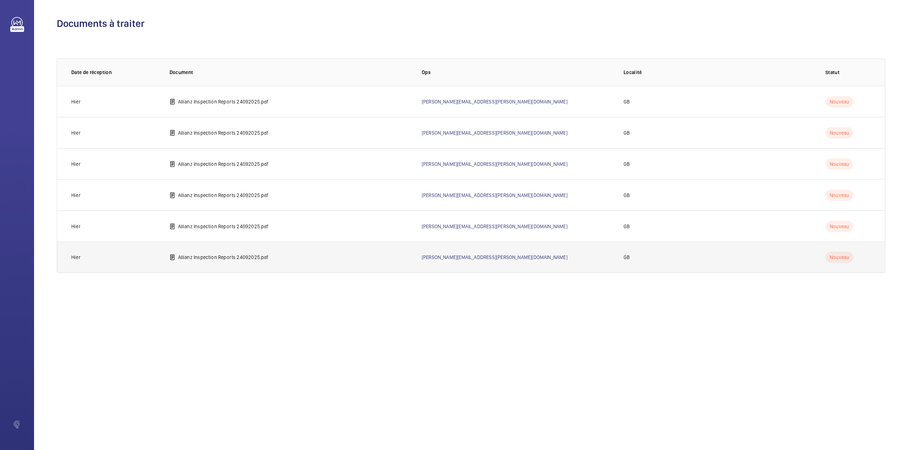
click at [213, 253] on td "Allianz Inspection Reports 24092025.pdf" at bounding box center [284, 257] width 252 height 31
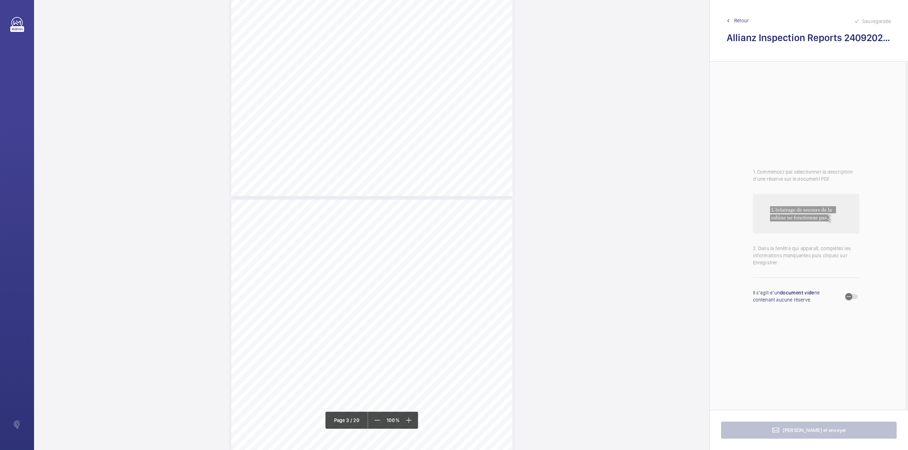
scroll to position [756, 0]
drag, startPoint x: 300, startPoint y: 134, endPoint x: 319, endPoint y: 141, distance: 20.5
click at [319, 141] on div "Lift Report Lifting Operations & Lifting Equipment Regulation 1998 Provision & …" at bounding box center [371, 257] width 281 height 398
copy div "RNETH & EDH, [GEOGRAPHIC_DATA] ENT, [PERSON_NAME][GEOGRAPHIC_DATA], [STREET_ADD…"
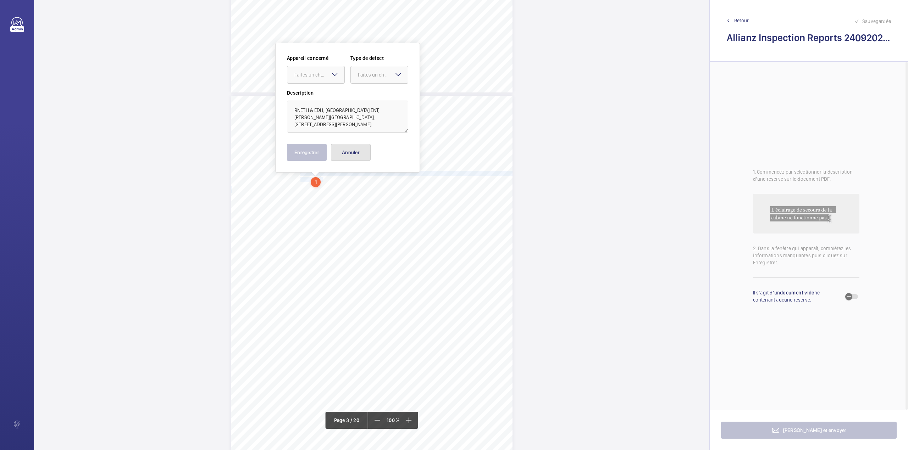
click at [355, 151] on button "Annuler" at bounding box center [351, 152] width 40 height 17
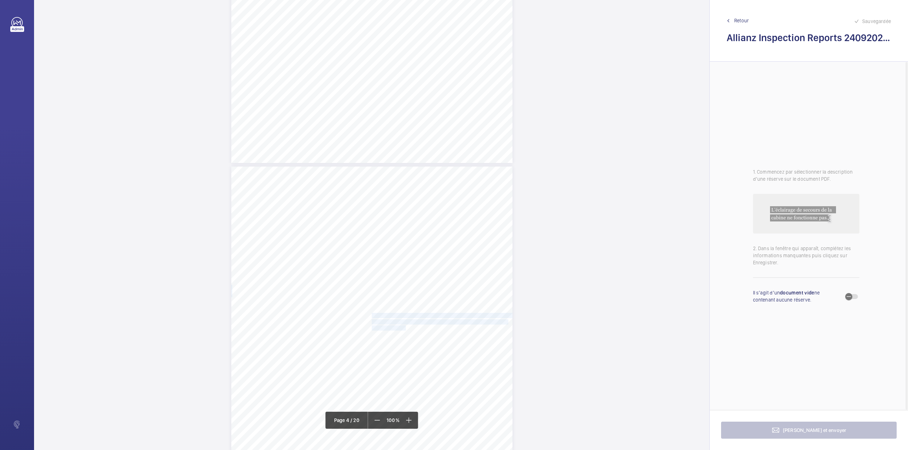
drag, startPoint x: 371, startPoint y: 315, endPoint x: 401, endPoint y: 328, distance: 33.2
click at [401, 328] on div "Lift Report Lifting Operations & Lifting Equipment Regulation 1998 Provision & …" at bounding box center [371, 366] width 281 height 398
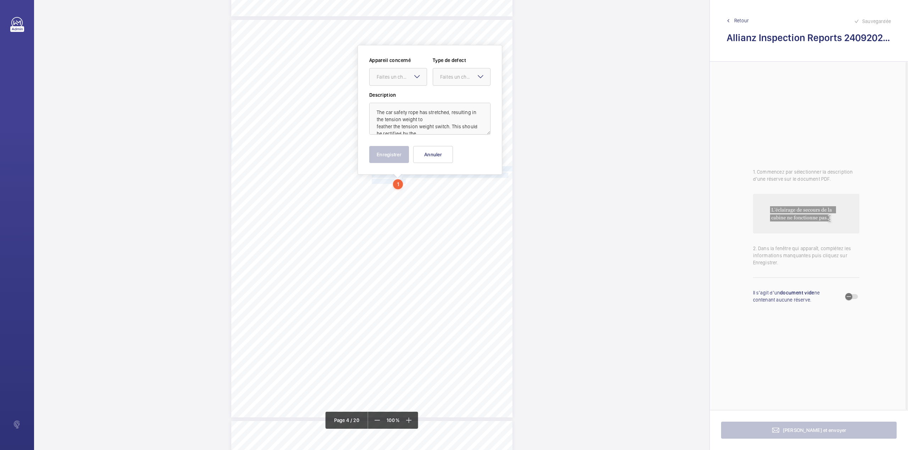
scroll to position [1198, 0]
click at [405, 78] on div "Faites un choix" at bounding box center [402, 74] width 50 height 7
drag, startPoint x: 405, startPoint y: 96, endPoint x: 460, endPoint y: 84, distance: 56.8
click at [405, 97] on span "E51664002300" at bounding box center [398, 96] width 43 height 7
click at [463, 80] on div at bounding box center [461, 74] width 57 height 17
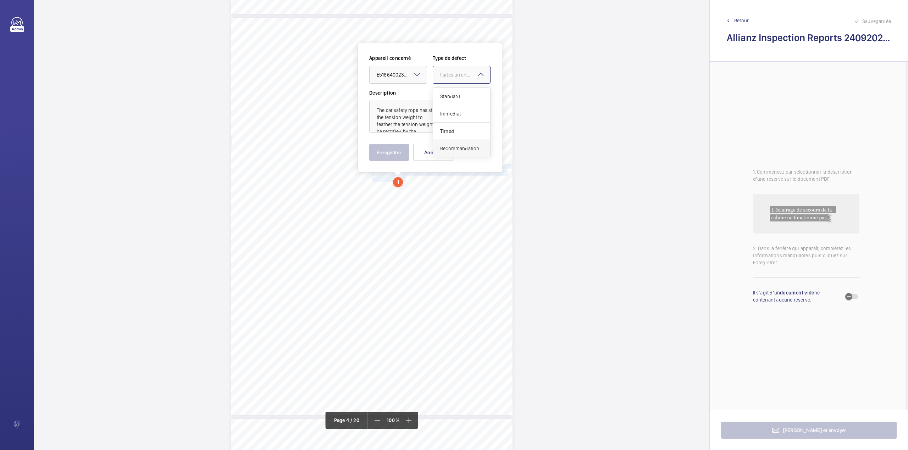
click at [454, 143] on div "Recommandation" at bounding box center [461, 148] width 57 height 17
click at [392, 155] on button "Enregistrer" at bounding box center [389, 152] width 40 height 17
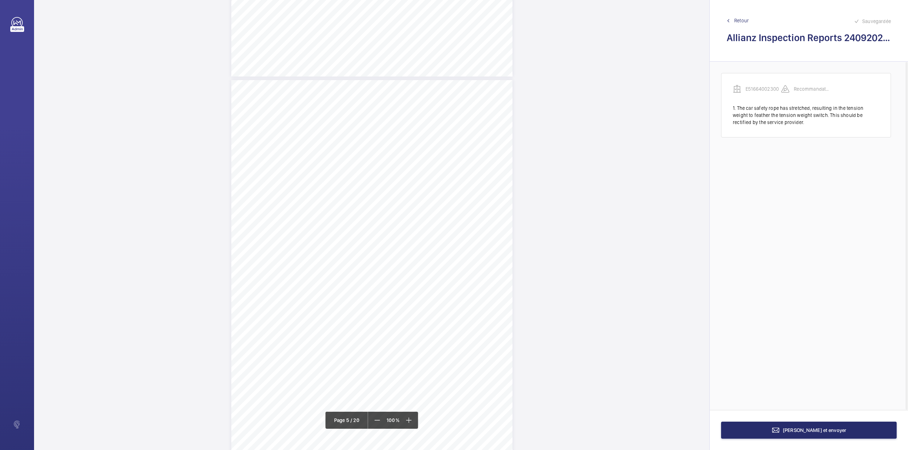
scroll to position [1608, 0]
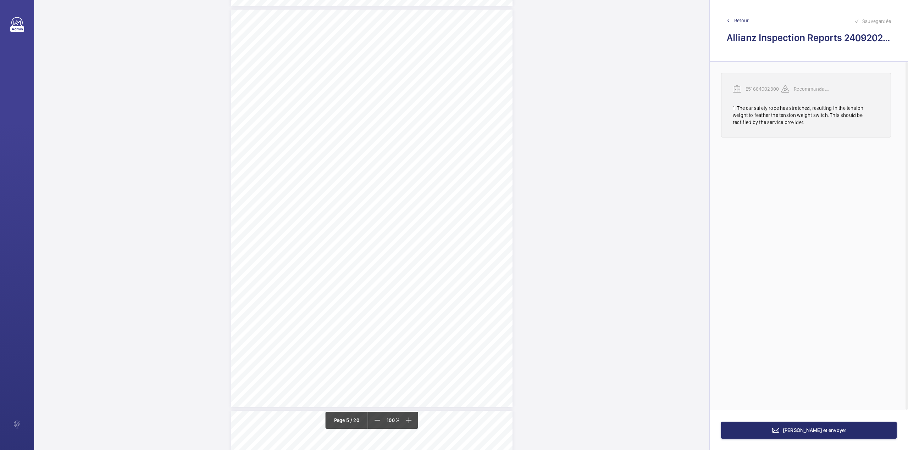
click at [771, 87] on p "E51664002300" at bounding box center [762, 88] width 35 height 7
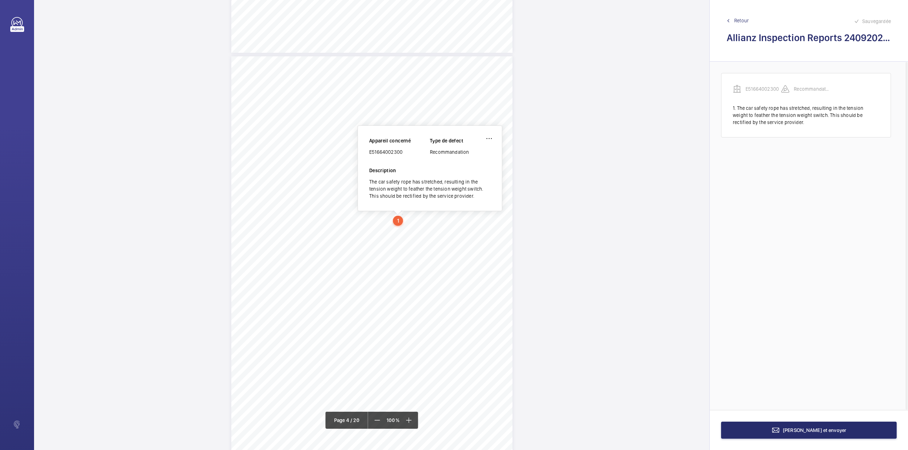
scroll to position [1155, 0]
drag, startPoint x: 370, startPoint y: 157, endPoint x: 401, endPoint y: 157, distance: 31.9
click at [401, 157] on div "E51664002300" at bounding box center [399, 156] width 61 height 7
copy div "E51664002300"
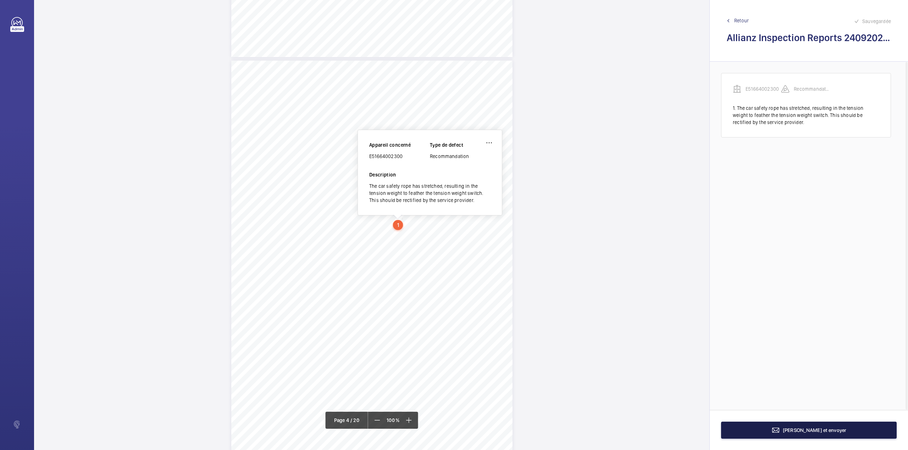
click at [758, 429] on button "[PERSON_NAME] et envoyer" at bounding box center [809, 430] width 176 height 17
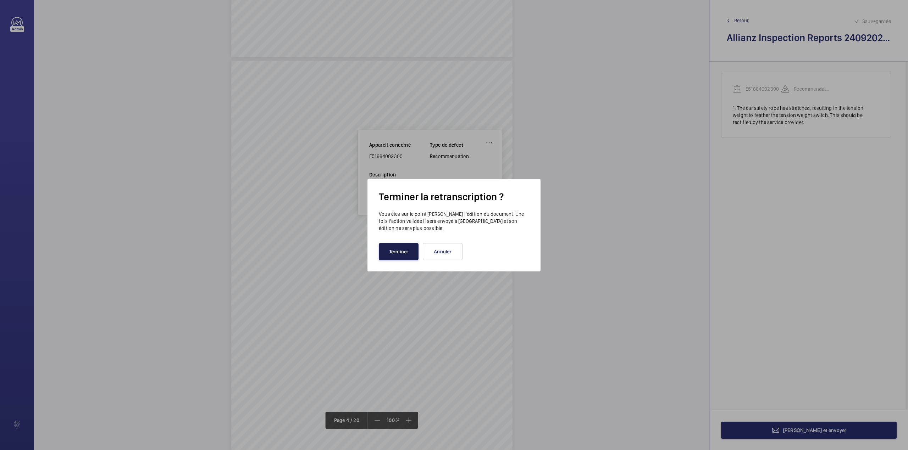
click at [390, 255] on button "Terminer" at bounding box center [399, 251] width 40 height 17
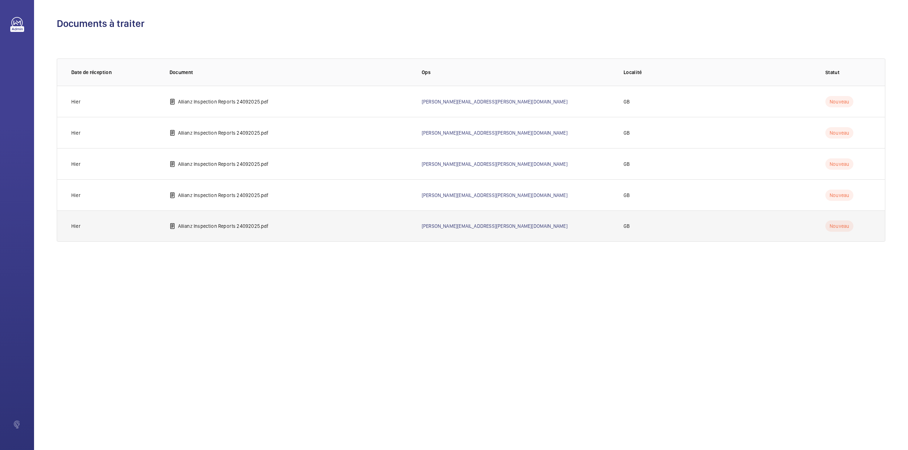
click at [221, 227] on p "Allianz Inspection Reports 24092025.pdf" at bounding box center [223, 226] width 91 height 7
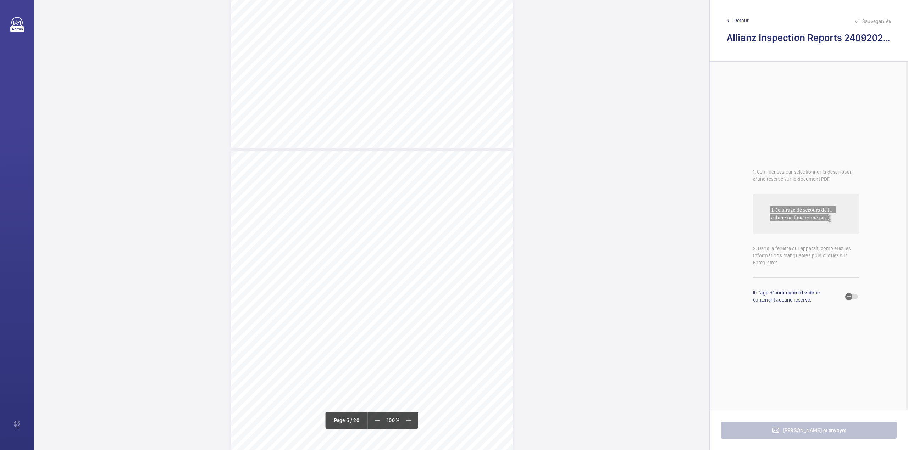
scroll to position [1655, 0]
drag, startPoint x: 371, startPoint y: 242, endPoint x: 429, endPoint y: 249, distance: 58.6
click at [429, 249] on div "Lift Report Lifting Operations & Lifting Equipment Regulation 1998 Provision & …" at bounding box center [371, 161] width 281 height 398
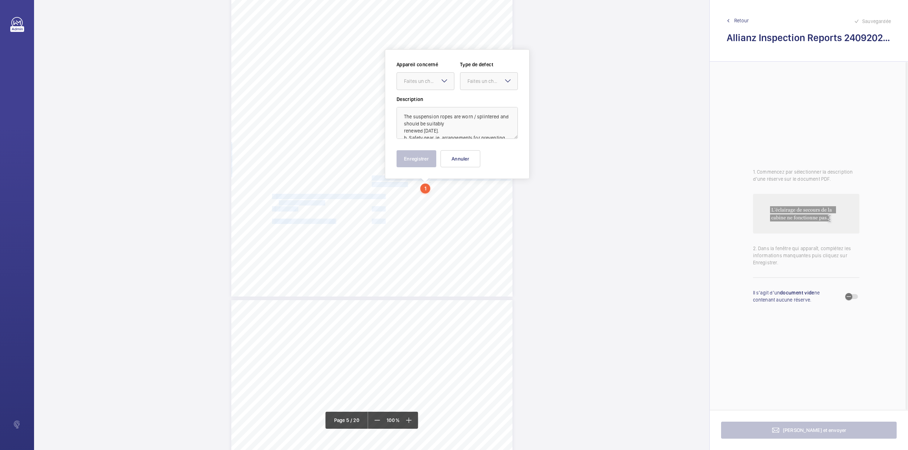
scroll to position [1724, 0]
click at [426, 234] on div "Lift Report Lifting Operations & Lifting Equipment Regulation 1998 Provision & …" at bounding box center [371, 92] width 281 height 398
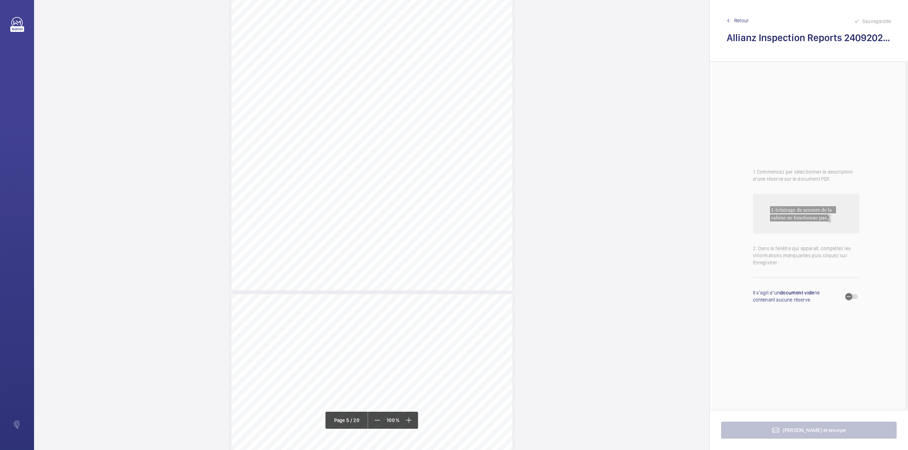
drag, startPoint x: 371, startPoint y: 170, endPoint x: 428, endPoint y: 176, distance: 58.2
click at [428, 176] on div "Lift Report Lifting Operations & Lifting Equipment Regulation 1998 Provision & …" at bounding box center [371, 92] width 281 height 398
click at [428, 77] on div "Faites un choix" at bounding box center [429, 74] width 50 height 7
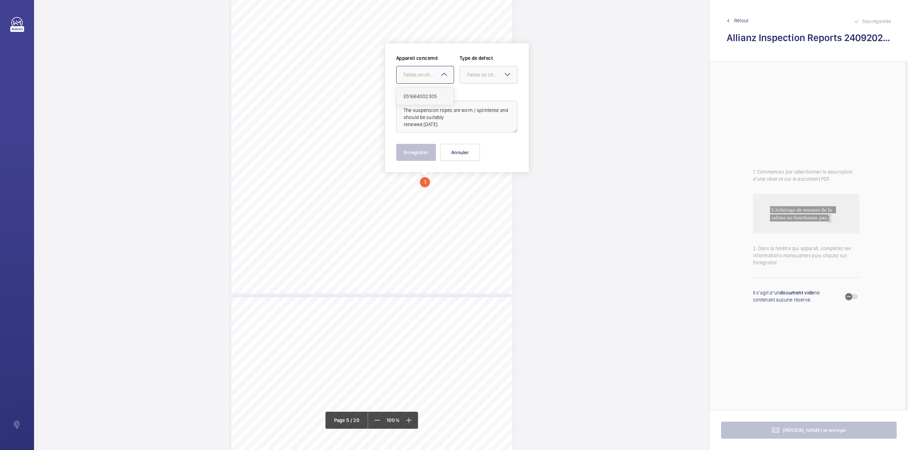
drag, startPoint x: 429, startPoint y: 96, endPoint x: 471, endPoint y: 82, distance: 44.5
click at [431, 96] on span "E51664002305" at bounding box center [425, 96] width 43 height 7
click at [474, 79] on div at bounding box center [488, 74] width 57 height 17
click at [474, 128] on span "Timed" at bounding box center [488, 131] width 43 height 7
click at [509, 74] on mat-icon "Open calendar" at bounding box center [506, 75] width 9 height 9
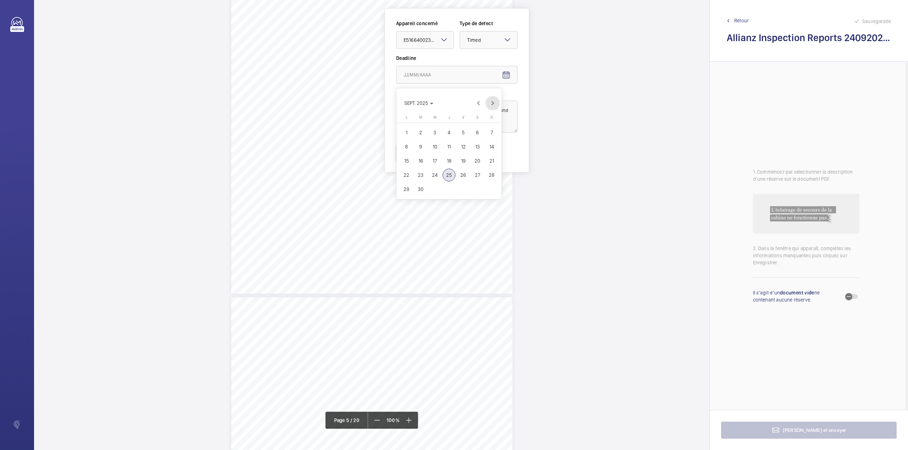
click at [494, 104] on span "Next month" at bounding box center [493, 103] width 14 height 14
click at [421, 174] on span "23" at bounding box center [420, 175] width 13 height 13
type input "[DATE]"
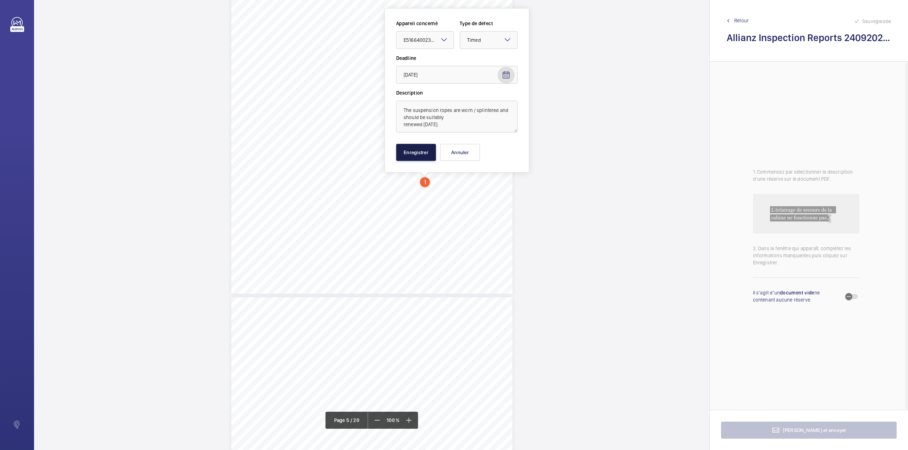
click at [412, 153] on button "Enregistrer" at bounding box center [416, 152] width 40 height 17
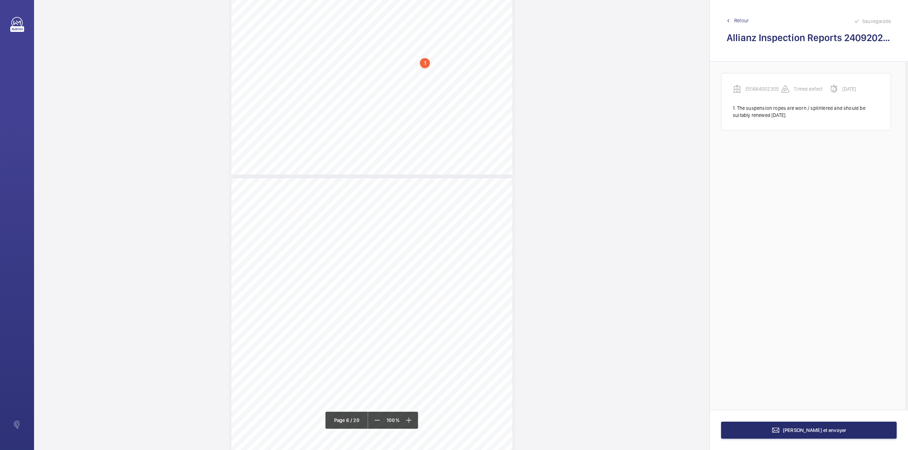
scroll to position [1910, 0]
drag, startPoint x: 371, startPoint y: 235, endPoint x: 429, endPoint y: 235, distance: 58.2
click at [429, 235] on span "In-car rear handrail is insecure." at bounding box center [404, 235] width 64 height 5
click at [430, 73] on div "Faites un choix" at bounding box center [429, 75] width 50 height 7
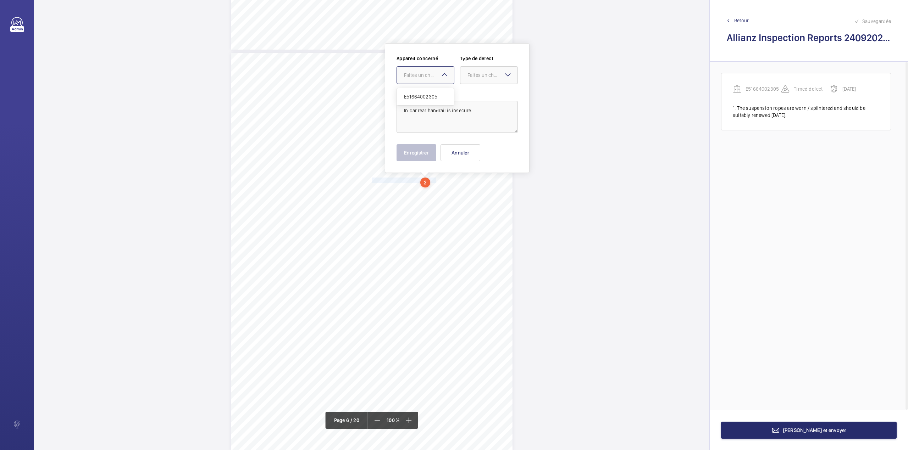
drag, startPoint x: 430, startPoint y: 101, endPoint x: 440, endPoint y: 98, distance: 10.0
click at [433, 100] on div "E51664002305" at bounding box center [425, 96] width 57 height 17
drag, startPoint x: 481, startPoint y: 79, endPoint x: 478, endPoint y: 101, distance: 22.5
click at [481, 80] on div at bounding box center [488, 75] width 57 height 17
click at [478, 101] on div "Standard" at bounding box center [488, 96] width 57 height 17
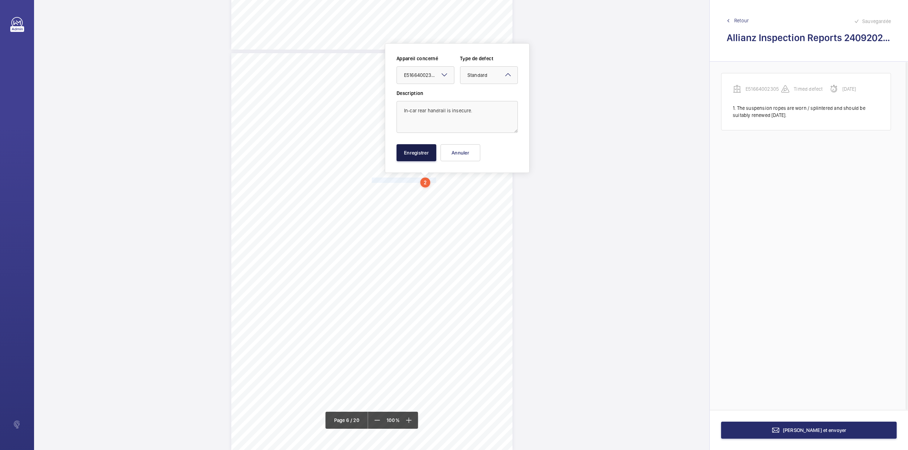
click at [423, 149] on button "Enregistrer" at bounding box center [417, 152] width 40 height 17
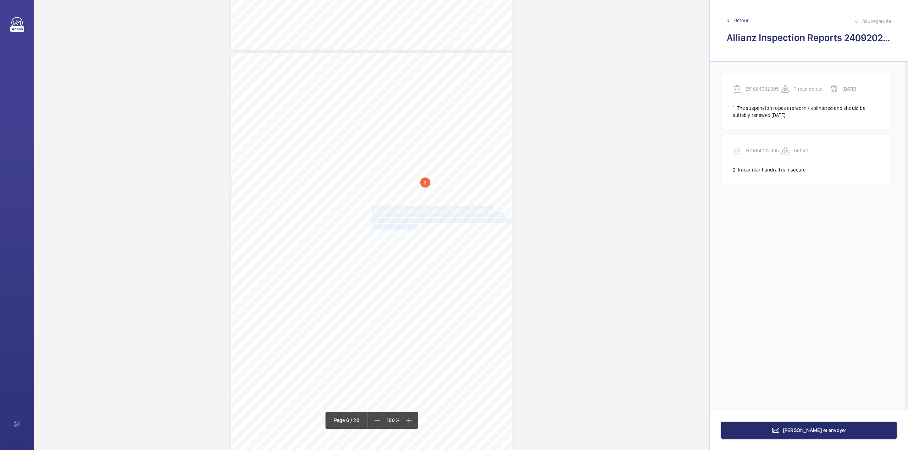
drag, startPoint x: 371, startPoint y: 208, endPoint x: 412, endPoint y: 226, distance: 44.5
click at [412, 226] on div "Lift Report Lifting Operations & Lifting Equipment Regulation 1998 Provision & …" at bounding box center [371, 252] width 281 height 398
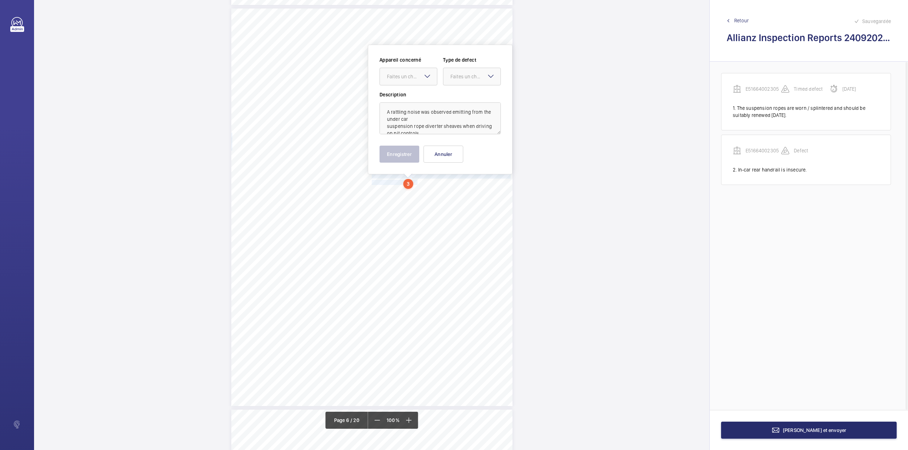
scroll to position [2012, 0]
click at [409, 74] on div "Faites un choix" at bounding box center [412, 74] width 50 height 7
click at [409, 90] on div "E51664002305" at bounding box center [408, 96] width 57 height 17
drag, startPoint x: 463, startPoint y: 76, endPoint x: 463, endPoint y: 85, distance: 9.6
click at [463, 77] on div "Faites un choix" at bounding box center [475, 74] width 50 height 7
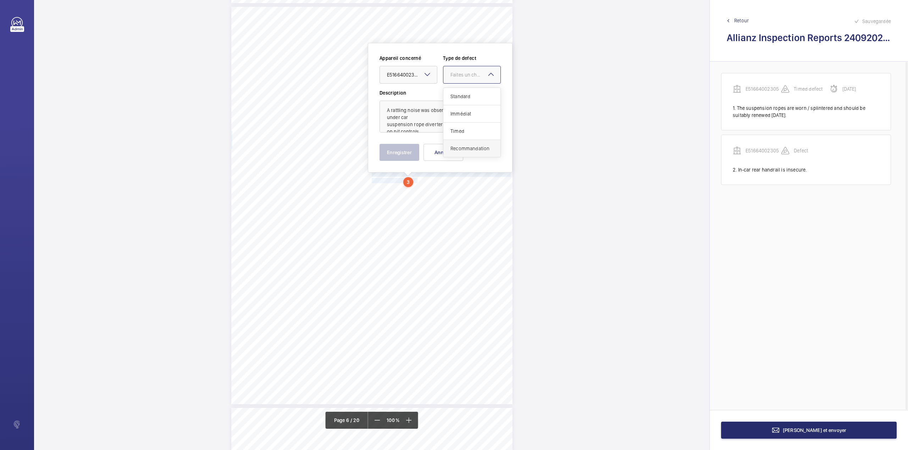
click at [462, 148] on span "Recommandation" at bounding box center [471, 148] width 43 height 7
click at [402, 150] on button "Enregistrer" at bounding box center [399, 152] width 40 height 17
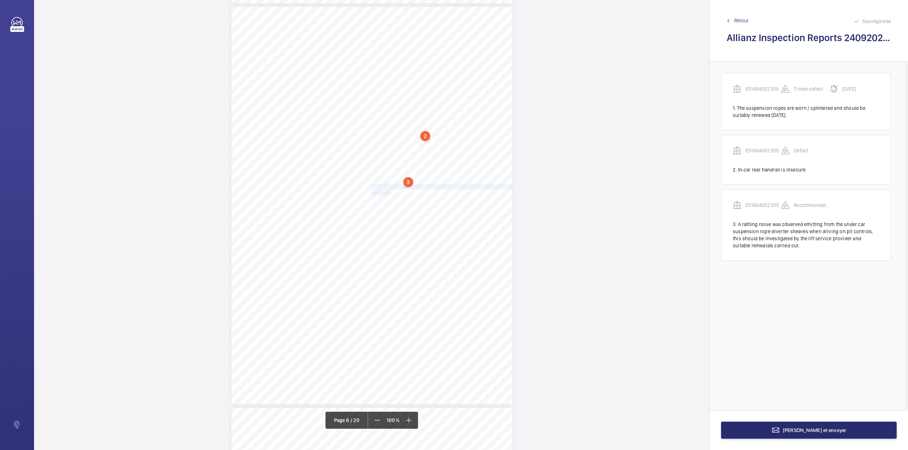
drag, startPoint x: 371, startPoint y: 187, endPoint x: 388, endPoint y: 193, distance: 18.3
click at [388, 193] on div "Lift Report Lifting Operations & Lifting Equipment Regulation 1998 Provision & …" at bounding box center [371, 206] width 281 height 398
drag, startPoint x: 387, startPoint y: 79, endPoint x: 387, endPoint y: 86, distance: 7.1
click at [387, 79] on div at bounding box center [384, 74] width 57 height 17
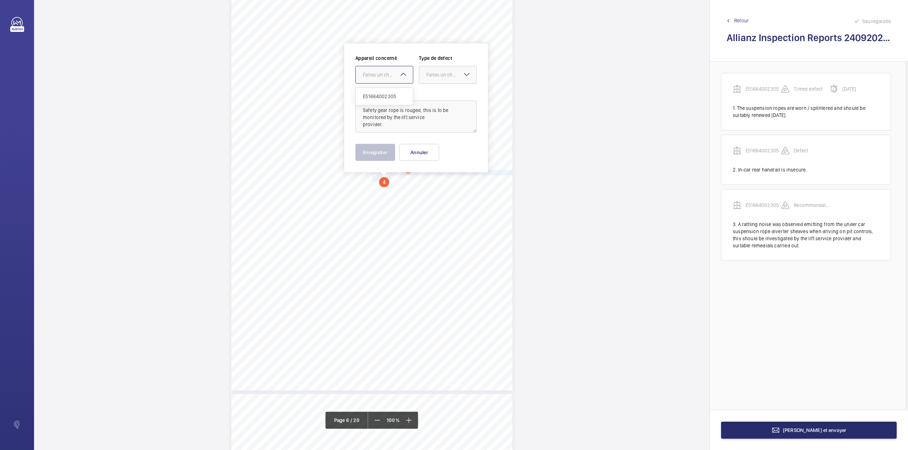
click at [394, 97] on span "E51664002305" at bounding box center [384, 96] width 43 height 7
click at [438, 79] on div at bounding box center [447, 74] width 57 height 17
click at [431, 146] on span "Recommandation" at bounding box center [447, 148] width 43 height 7
click at [385, 148] on button "Enregistrer" at bounding box center [375, 152] width 40 height 17
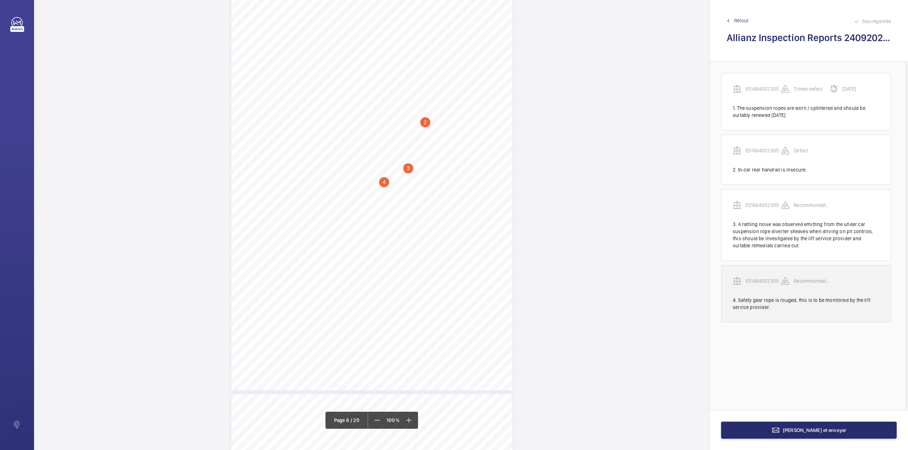
click at [753, 283] on p "E51664002305" at bounding box center [762, 281] width 35 height 7
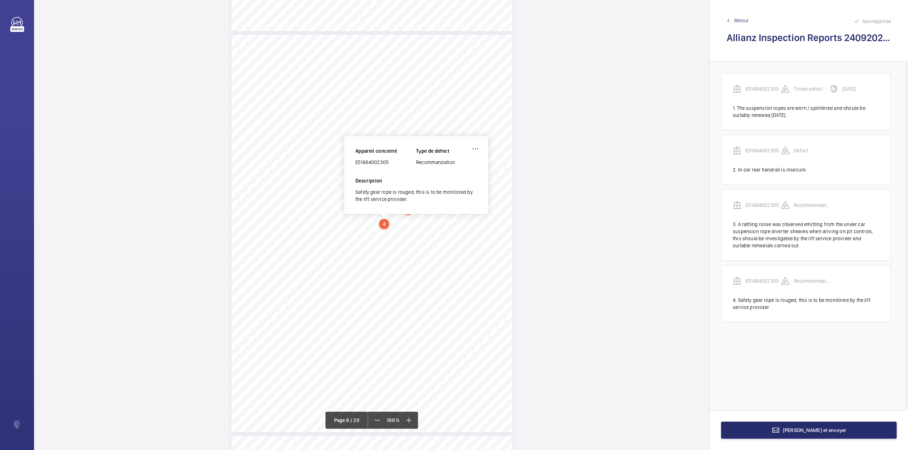
scroll to position [1983, 0]
drag, startPoint x: 356, startPoint y: 163, endPoint x: 390, endPoint y: 163, distance: 34.4
click at [390, 163] on div "E51664002305" at bounding box center [385, 163] width 61 height 7
copy div "E51664002305"
click at [820, 429] on span "[PERSON_NAME] et envoyer" at bounding box center [815, 431] width 64 height 6
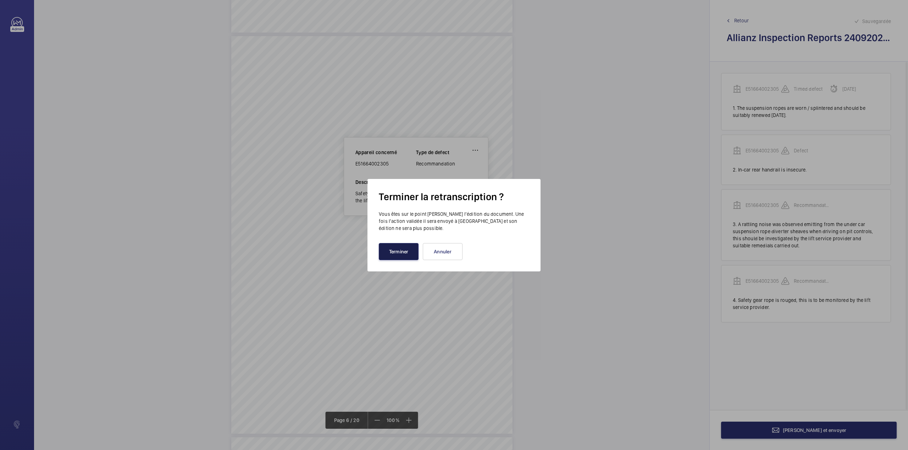
click at [398, 251] on button "Terminer" at bounding box center [399, 251] width 40 height 17
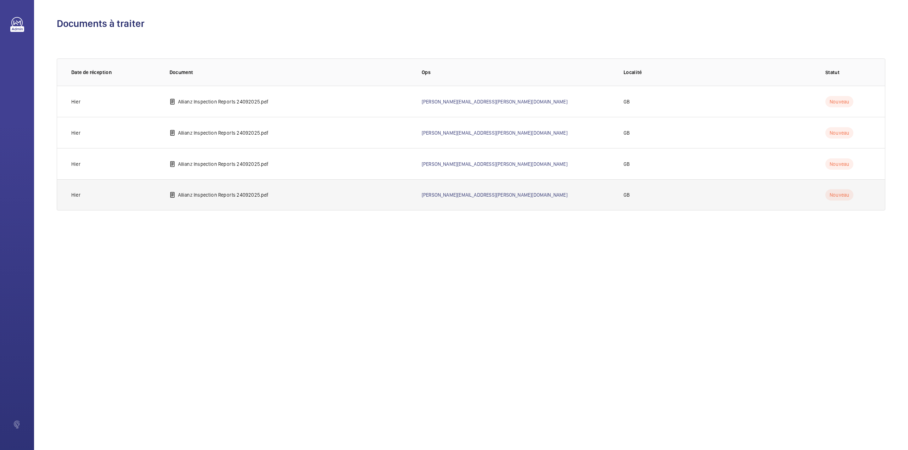
click at [213, 193] on p "Allianz Inspection Reports 24092025.pdf" at bounding box center [223, 195] width 91 height 7
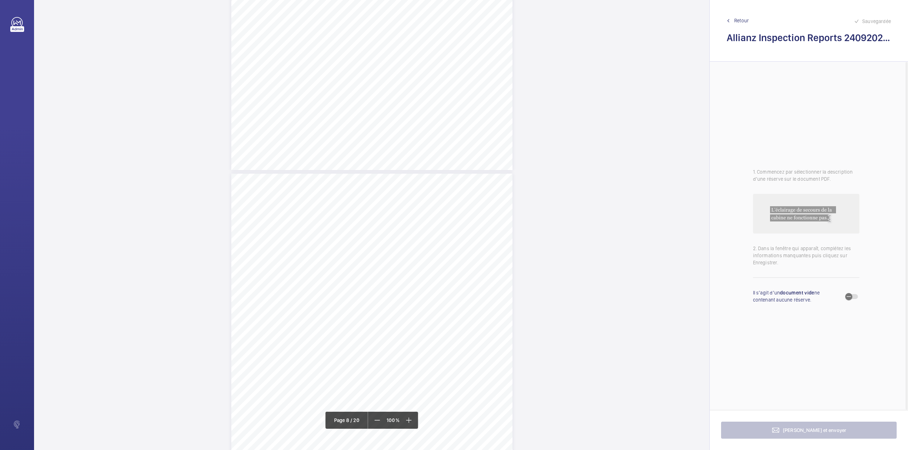
scroll to position [2695, 0]
drag, startPoint x: 371, startPoint y: 192, endPoint x: 481, endPoint y: 199, distance: 110.9
click at [481, 199] on div "Lift Report Lifting Operations & Lifting Equipment Regulation 1998 Provision & …" at bounding box center [371, 325] width 281 height 398
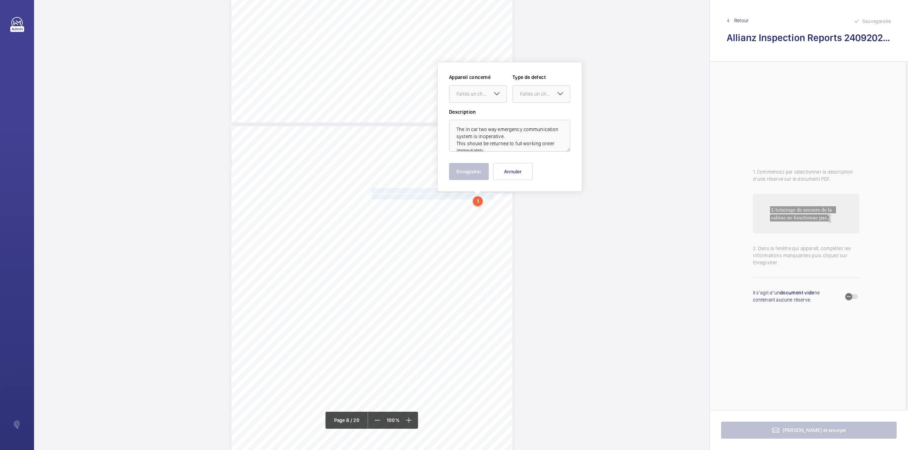
scroll to position [2715, 0]
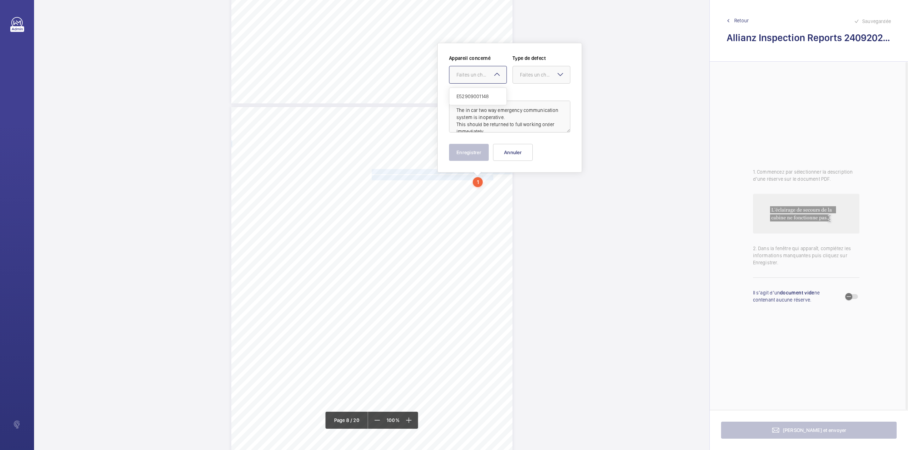
click at [488, 76] on div "Faites un choix" at bounding box center [481, 74] width 50 height 7
click at [489, 90] on div "E52909001148" at bounding box center [477, 96] width 57 height 17
click at [522, 77] on div "Faites un choix" at bounding box center [545, 74] width 50 height 7
click at [528, 113] on span "Immédiat" at bounding box center [541, 113] width 43 height 7
click at [480, 149] on button "Enregistrer" at bounding box center [469, 152] width 40 height 17
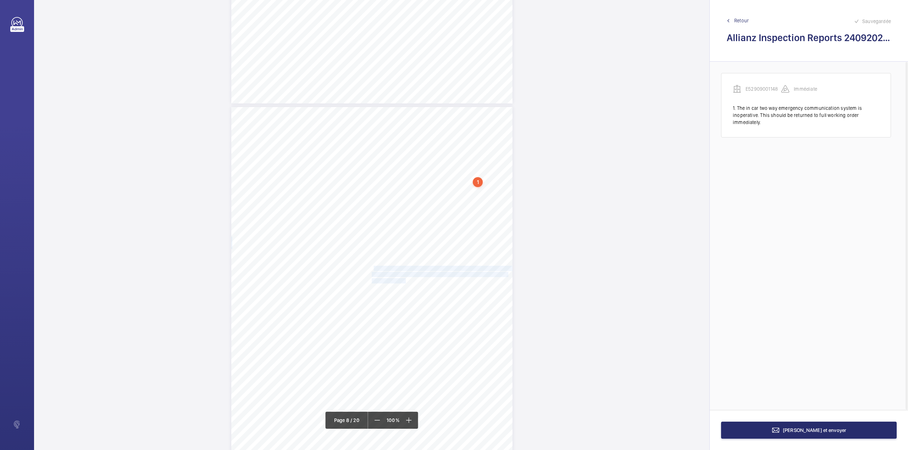
drag, startPoint x: 372, startPoint y: 267, endPoint x: 401, endPoint y: 281, distance: 33.2
click at [401, 281] on div "Lift Report Lifting Operations & Lifting Equipment Regulation 1998 Provision & …" at bounding box center [371, 306] width 281 height 398
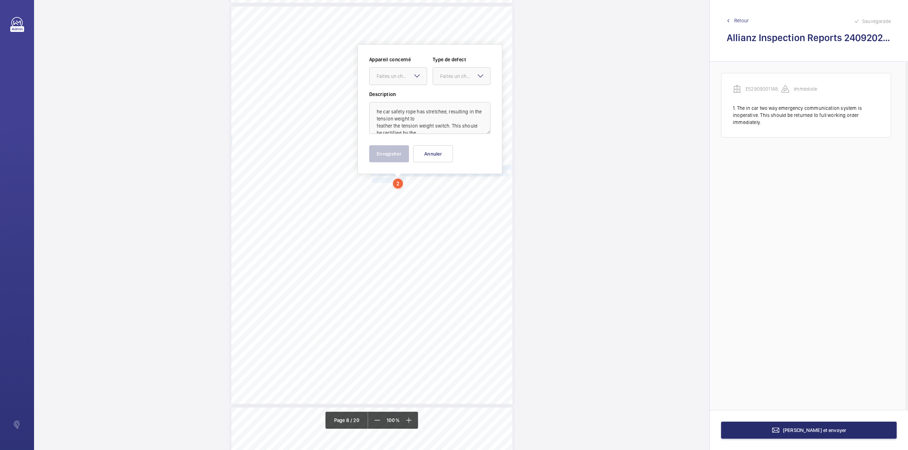
scroll to position [2817, 0]
click at [376, 105] on textarea "he car safety rope has stretched, resulting in the tension weight to feather th…" at bounding box center [429, 117] width 121 height 32
click at [398, 74] on div "Faites un choix" at bounding box center [402, 74] width 50 height 7
click at [394, 94] on span "E52909001148" at bounding box center [398, 96] width 43 height 7
click at [460, 79] on div at bounding box center [461, 74] width 57 height 17
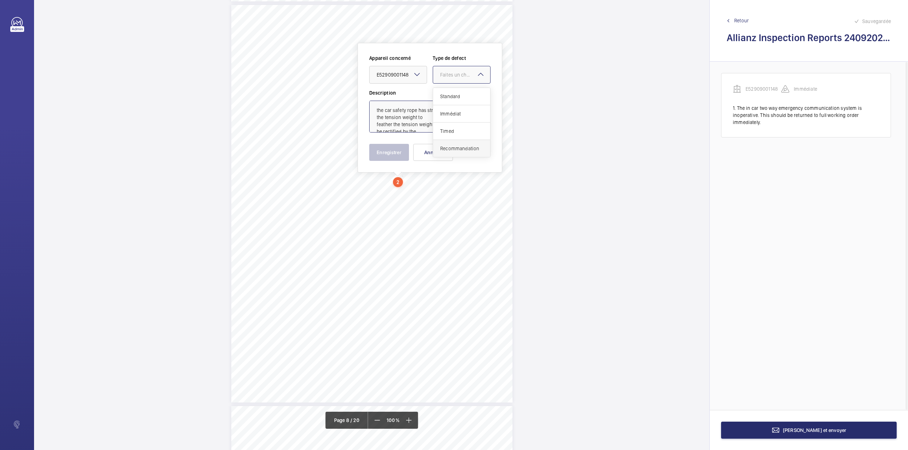
click at [454, 142] on div "Recommandation" at bounding box center [461, 148] width 57 height 17
type textarea "The car safety rope has stretched, resulting in the tension weight to feather t…"
drag, startPoint x: 388, startPoint y: 154, endPoint x: 387, endPoint y: 157, distance: 4.2
click at [388, 153] on button "Enregistrer" at bounding box center [389, 152] width 40 height 17
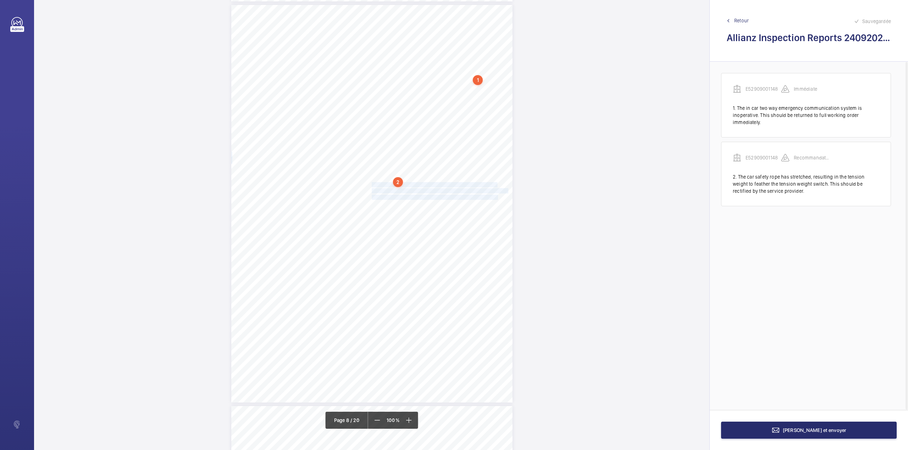
drag, startPoint x: 371, startPoint y: 184, endPoint x: 485, endPoint y: 199, distance: 115.4
click at [485, 199] on div "Lift Report Lifting Operations & Lifting Equipment Regulation 1998 Provision & …" at bounding box center [371, 204] width 281 height 398
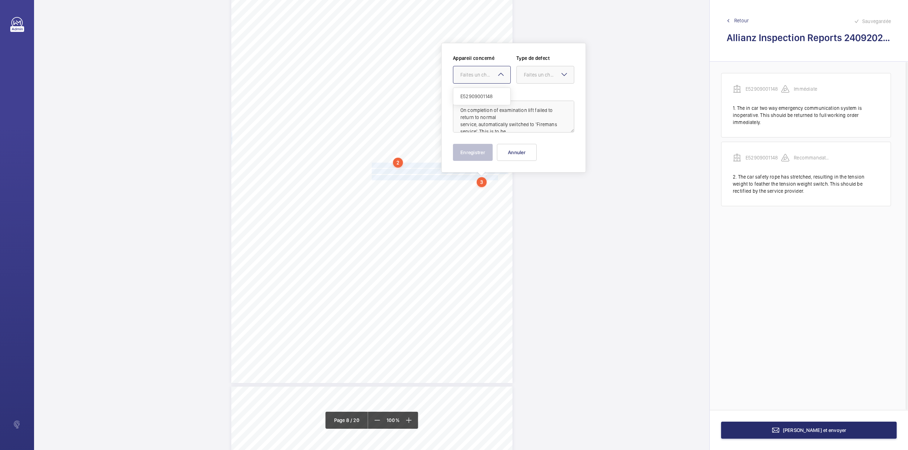
click at [477, 71] on div "Faites un choix" at bounding box center [485, 74] width 50 height 7
drag, startPoint x: 478, startPoint y: 93, endPoint x: 541, endPoint y: 78, distance: 64.4
click at [479, 94] on span "E52909001148" at bounding box center [481, 96] width 43 height 7
drag, startPoint x: 543, startPoint y: 76, endPoint x: 540, endPoint y: 84, distance: 9.0
click at [543, 77] on div "Faites un choix" at bounding box center [549, 74] width 50 height 7
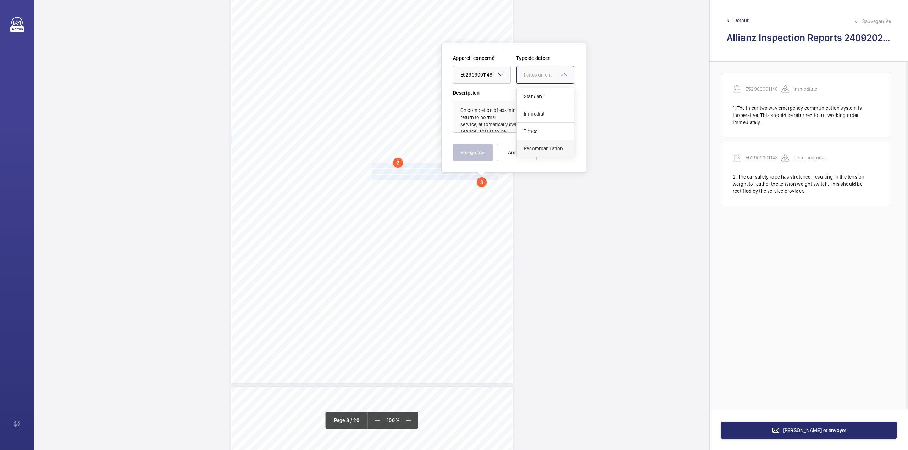
click at [529, 150] on span "Recommandation" at bounding box center [545, 148] width 43 height 7
click at [483, 149] on button "Enregistrer" at bounding box center [473, 152] width 40 height 17
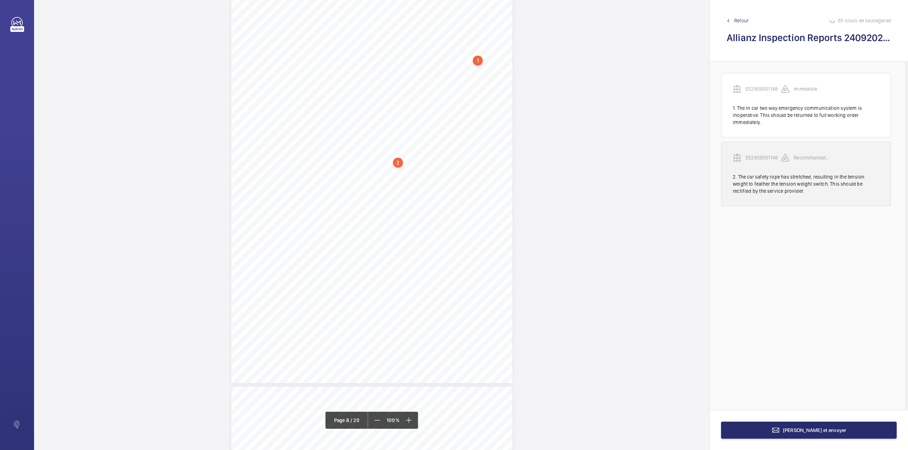
click at [768, 159] on p "E52909001148" at bounding box center [762, 157] width 35 height 7
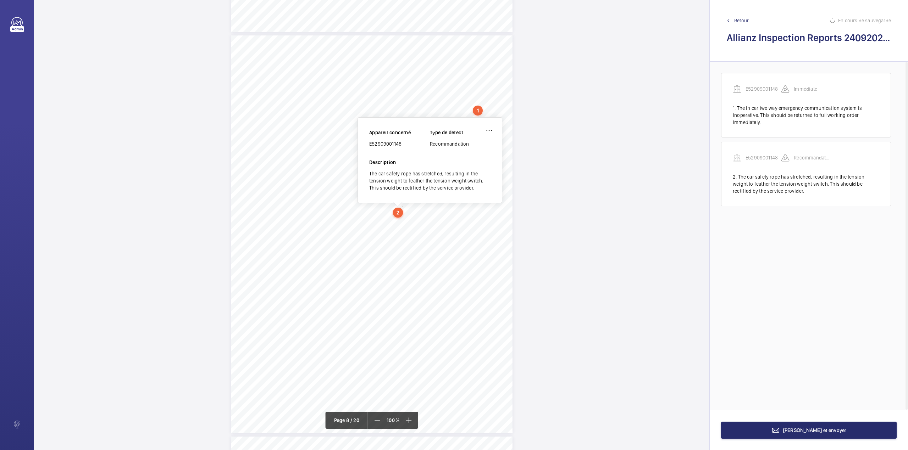
scroll to position [2774, 0]
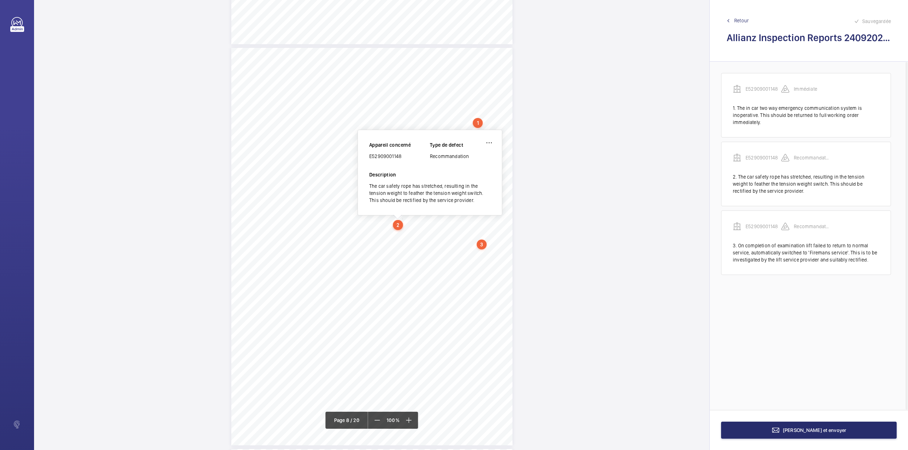
drag, startPoint x: 370, startPoint y: 156, endPoint x: 400, endPoint y: 157, distance: 30.1
click at [400, 157] on div "E52909001148" at bounding box center [399, 156] width 61 height 7
copy div "E52909001148"
click at [804, 433] on button "[PERSON_NAME] et envoyer" at bounding box center [809, 430] width 176 height 17
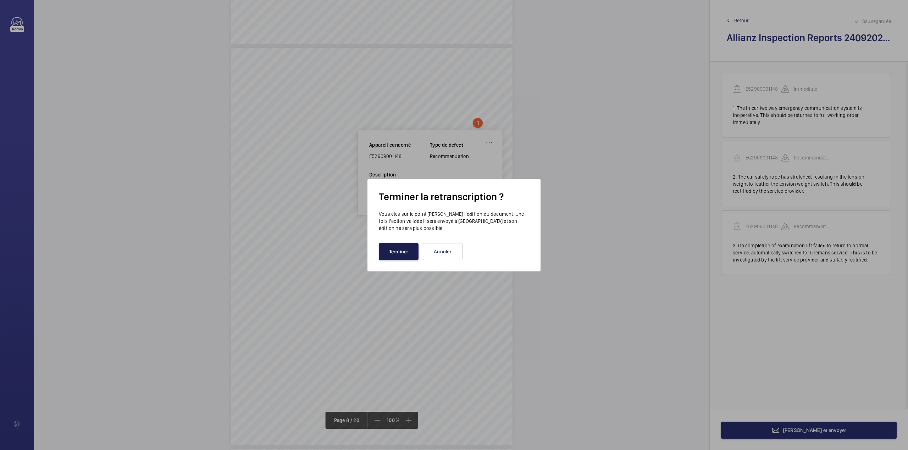
click at [390, 249] on button "Terminer" at bounding box center [399, 251] width 40 height 17
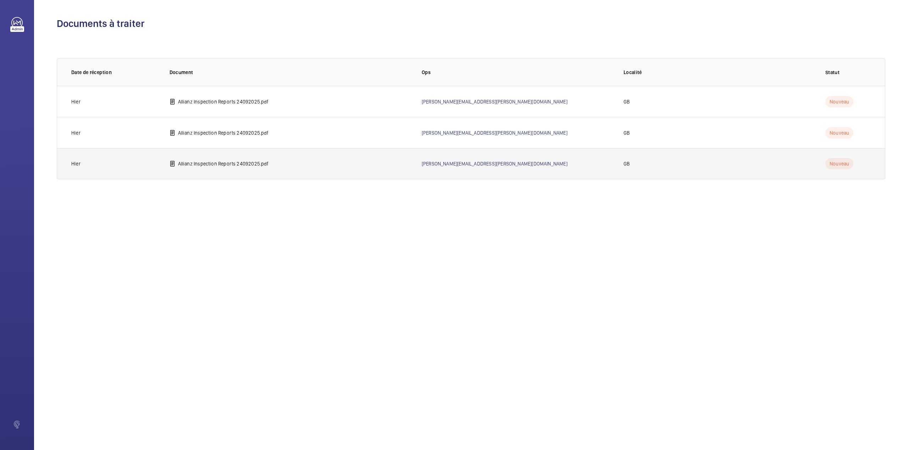
click at [228, 162] on p "Allianz Inspection Reports 24092025.pdf" at bounding box center [223, 163] width 91 height 7
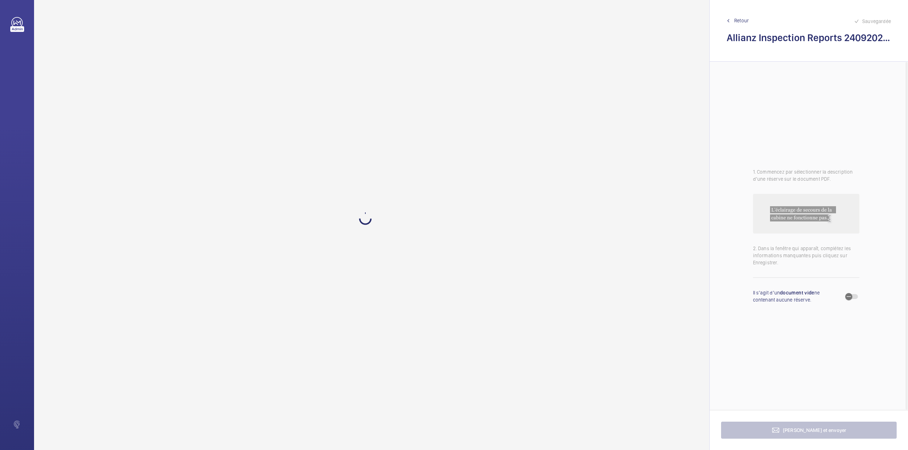
click at [732, 20] on link "Retour" at bounding box center [809, 20] width 164 height 7
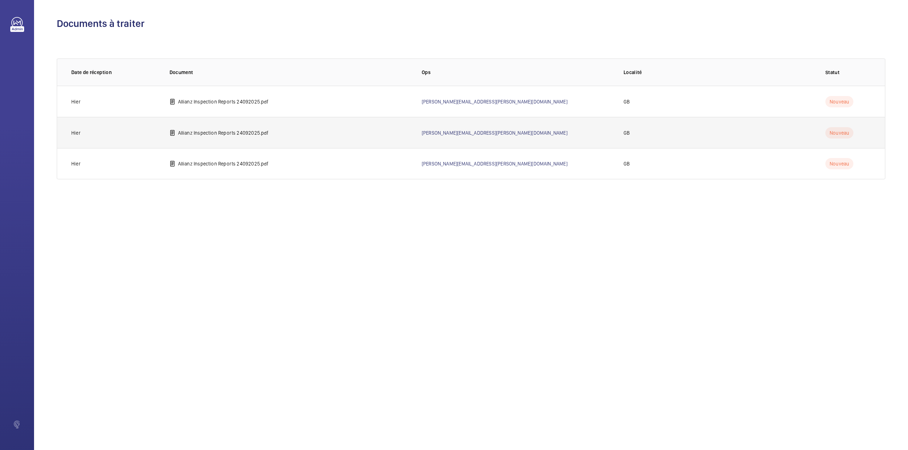
click at [227, 130] on p "Allianz Inspection Reports 24092025.pdf" at bounding box center [223, 132] width 91 height 7
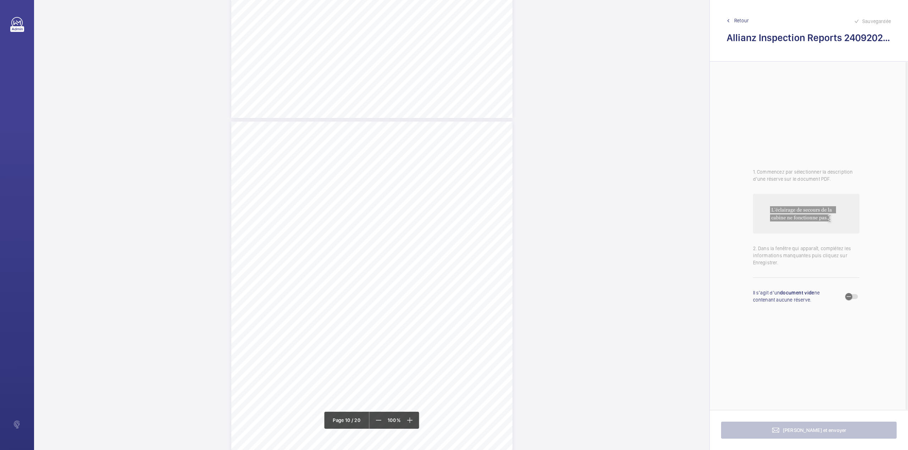
scroll to position [3547, 0]
drag, startPoint x: 371, startPoint y: 143, endPoint x: 498, endPoint y: 148, distance: 127.8
click at [498, 148] on div "Lift Report Lifting Operations & Lifting Equipment Regulation 1998 Provision & …" at bounding box center [371, 277] width 281 height 398
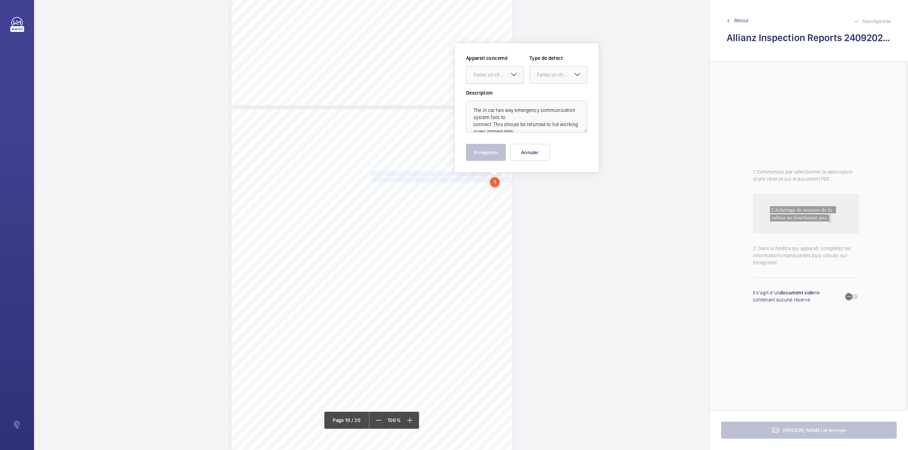
drag, startPoint x: 505, startPoint y: 74, endPoint x: 506, endPoint y: 83, distance: 8.9
click at [506, 74] on div "Faites un choix" at bounding box center [498, 74] width 50 height 7
drag, startPoint x: 506, startPoint y: 83, endPoint x: 546, endPoint y: 80, distance: 40.5
click at [512, 90] on div "E52909001150" at bounding box center [494, 96] width 57 height 17
click at [551, 76] on div "Faites un choix" at bounding box center [562, 74] width 50 height 7
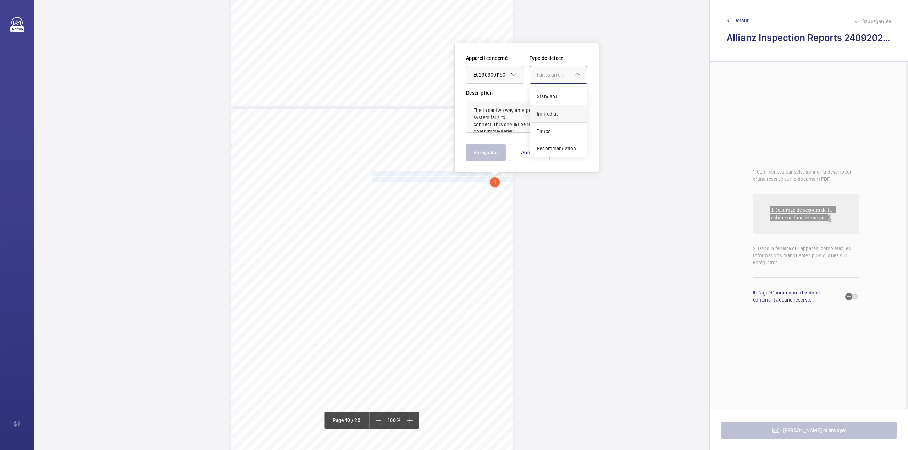
click at [544, 111] on span "Immédiat" at bounding box center [558, 113] width 43 height 7
click at [499, 148] on button "Enregistrer" at bounding box center [486, 152] width 40 height 17
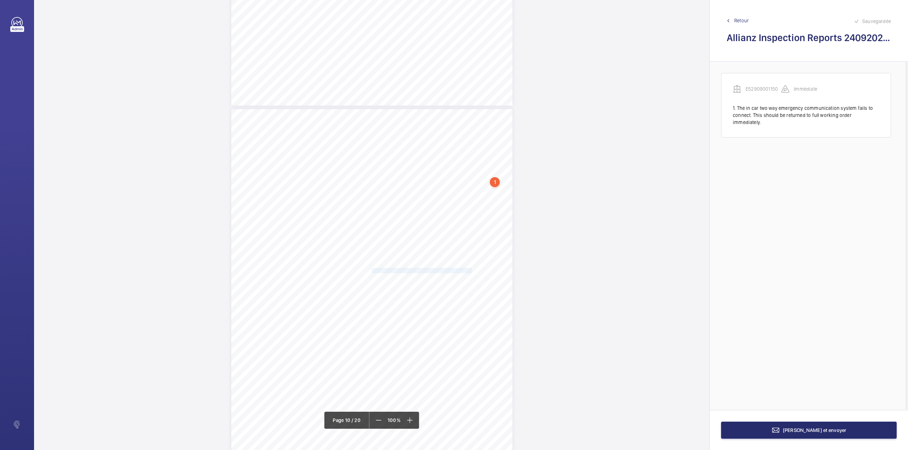
drag, startPoint x: 371, startPoint y: 271, endPoint x: 423, endPoint y: 262, distance: 52.5
click at [461, 271] on span "Guide oil collection pots in pit require emptying." at bounding box center [422, 270] width 100 height 5
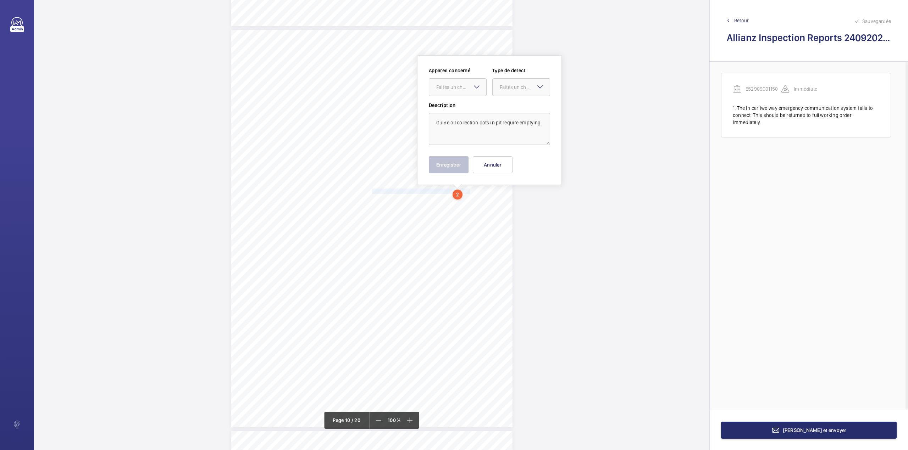
scroll to position [3607, 0]
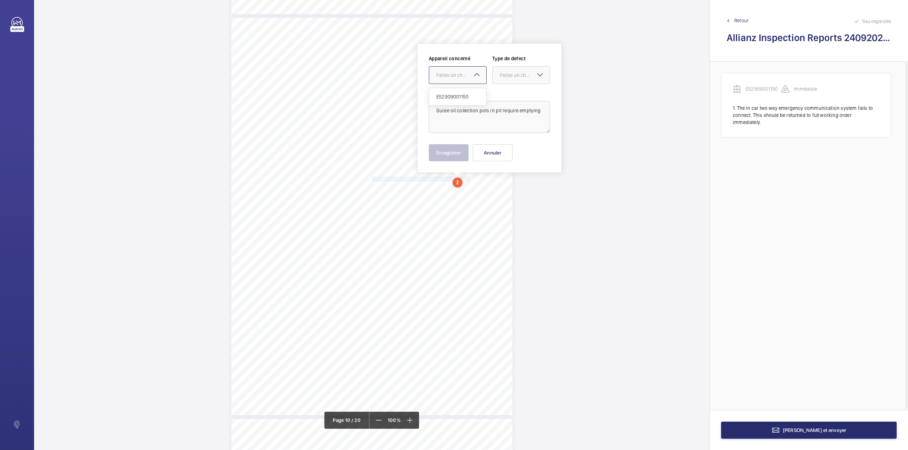
click at [474, 73] on mat-icon at bounding box center [476, 75] width 9 height 9
drag, startPoint x: 472, startPoint y: 97, endPoint x: 525, endPoint y: 74, distance: 58.3
click at [484, 93] on div "E52909001150" at bounding box center [457, 96] width 57 height 17
click at [525, 74] on div "Faites un choix" at bounding box center [525, 75] width 50 height 7
click at [507, 148] on span "Recommandation" at bounding box center [521, 148] width 43 height 7
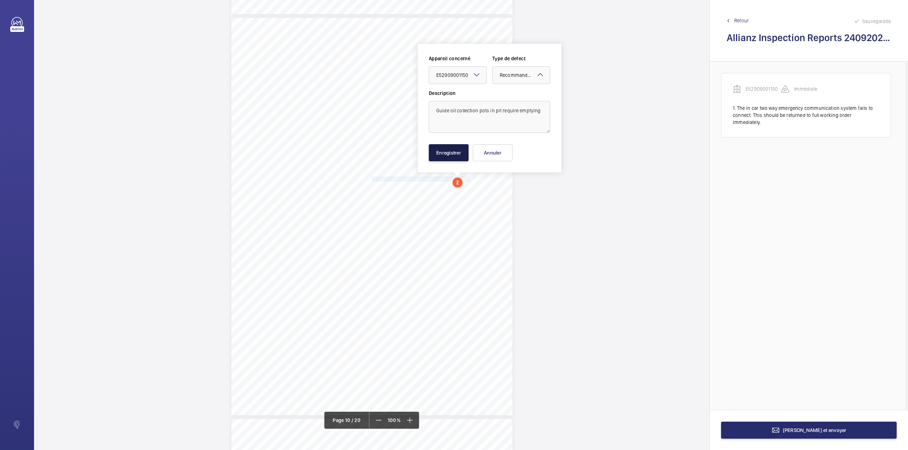
click at [455, 155] on button "Enregistrer" at bounding box center [449, 152] width 40 height 17
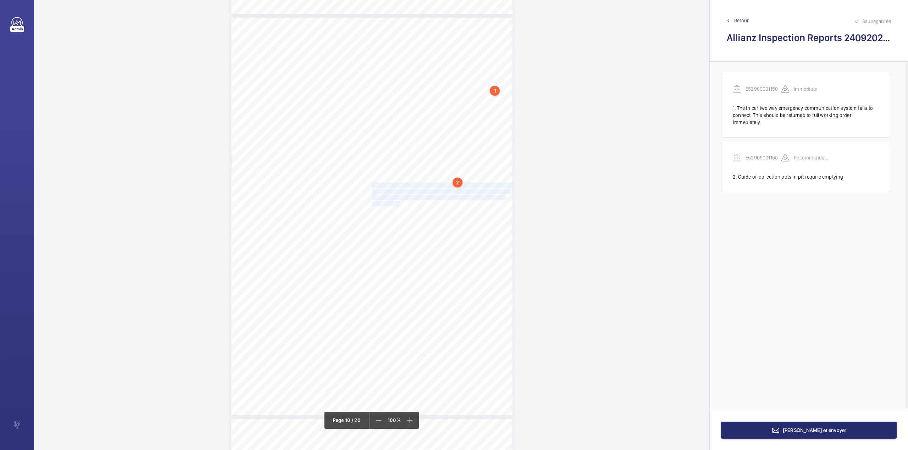
drag, startPoint x: 371, startPoint y: 184, endPoint x: 396, endPoint y: 202, distance: 30.3
click at [396, 202] on div "Lift Report Lifting Operations & Lifting Equipment Regulation 1998 Provision & …" at bounding box center [371, 217] width 281 height 398
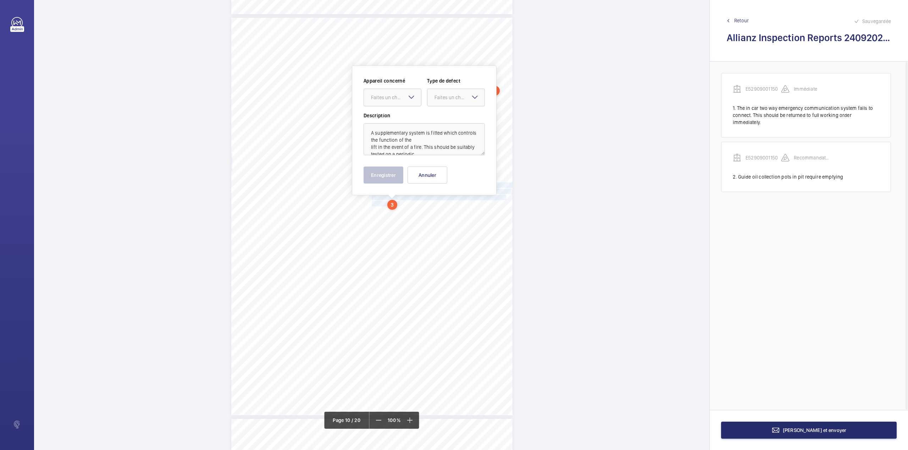
scroll to position [3630, 0]
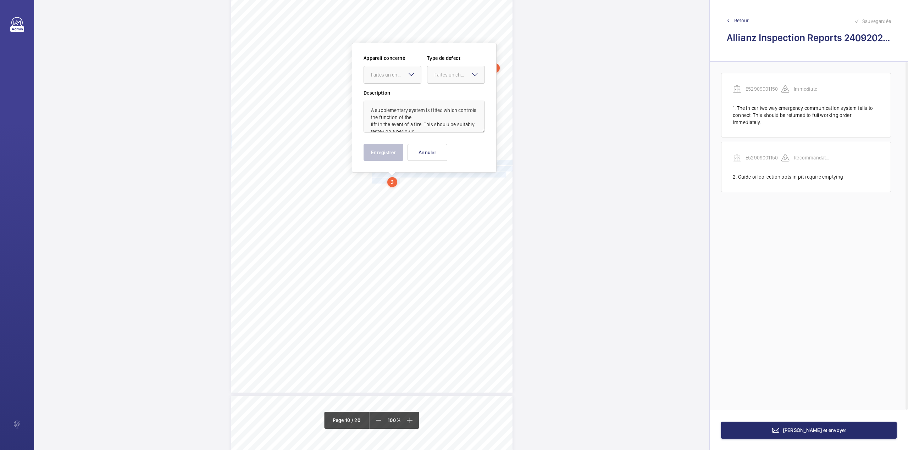
click at [404, 74] on div "Faites un choix" at bounding box center [396, 74] width 50 height 7
click at [402, 94] on span "E52909001150" at bounding box center [392, 96] width 43 height 7
click at [457, 75] on div "Faites un choix" at bounding box center [459, 74] width 50 height 7
click at [446, 146] on span "Recommandation" at bounding box center [455, 148] width 43 height 7
click at [392, 149] on button "Enregistrer" at bounding box center [384, 152] width 40 height 17
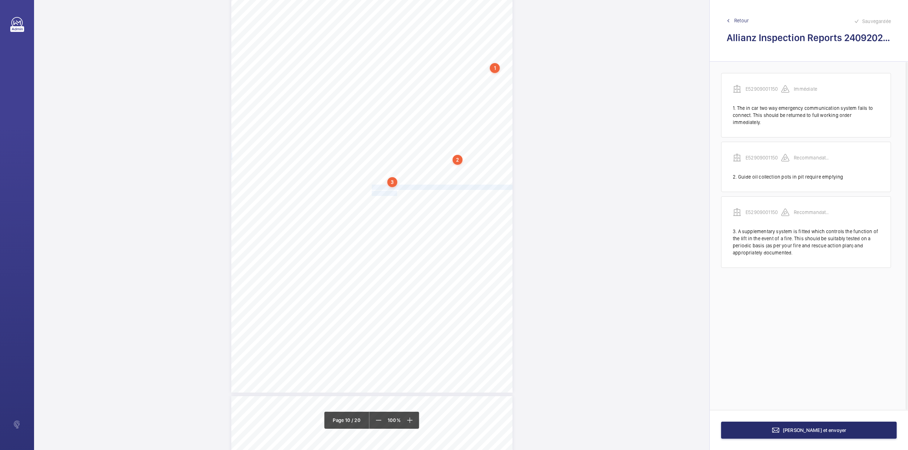
drag, startPoint x: 371, startPoint y: 186, endPoint x: 393, endPoint y: 192, distance: 23.1
click at [393, 192] on div "Lift Report Lifting Operations & Lifting Equipment Regulation 1998 Provision & …" at bounding box center [371, 194] width 281 height 398
drag, startPoint x: 393, startPoint y: 73, endPoint x: 393, endPoint y: 83, distance: 10.3
click at [393, 73] on div "Faites un choix" at bounding box center [393, 75] width 50 height 7
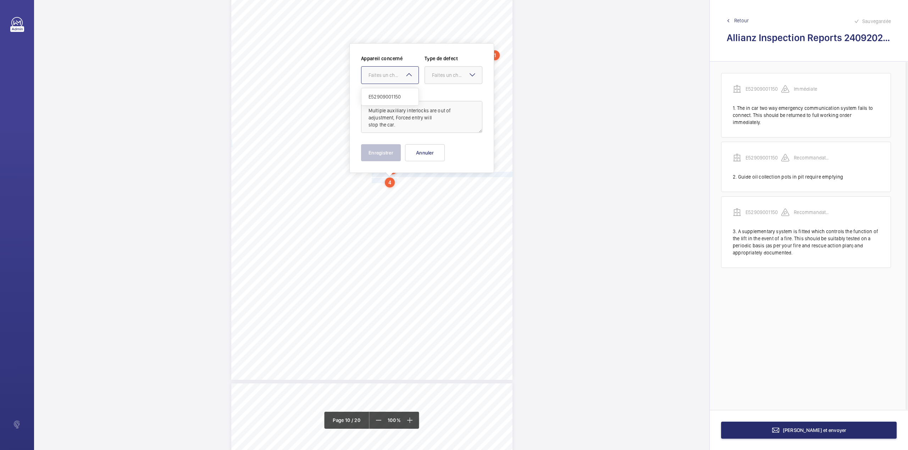
click at [393, 95] on span "E52909001150" at bounding box center [389, 96] width 43 height 7
click at [444, 79] on div at bounding box center [453, 75] width 57 height 17
click at [443, 144] on div "Recommandation" at bounding box center [453, 148] width 57 height 17
click at [385, 149] on button "Enregistrer" at bounding box center [381, 152] width 40 height 17
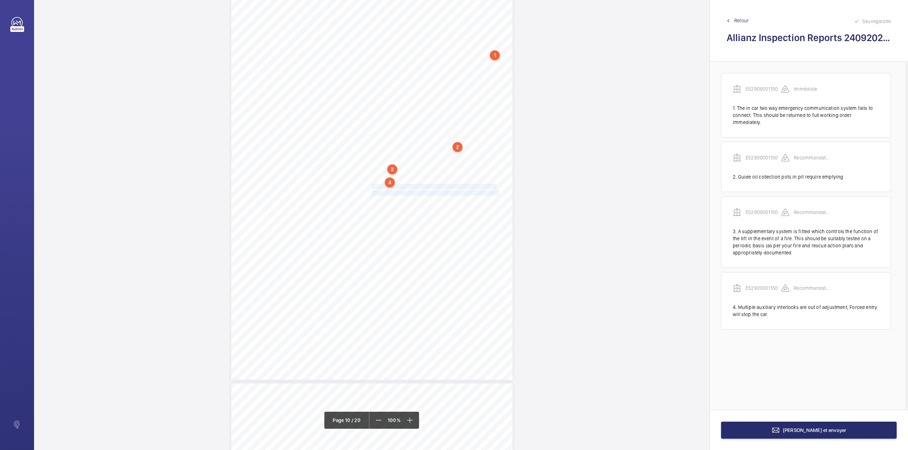
drag, startPoint x: 371, startPoint y: 186, endPoint x: 487, endPoint y: 190, distance: 116.1
click at [487, 190] on div "Lift Report Lifting Operations & Lifting Equipment Regulation 1998 Provision & …" at bounding box center [371, 181] width 281 height 398
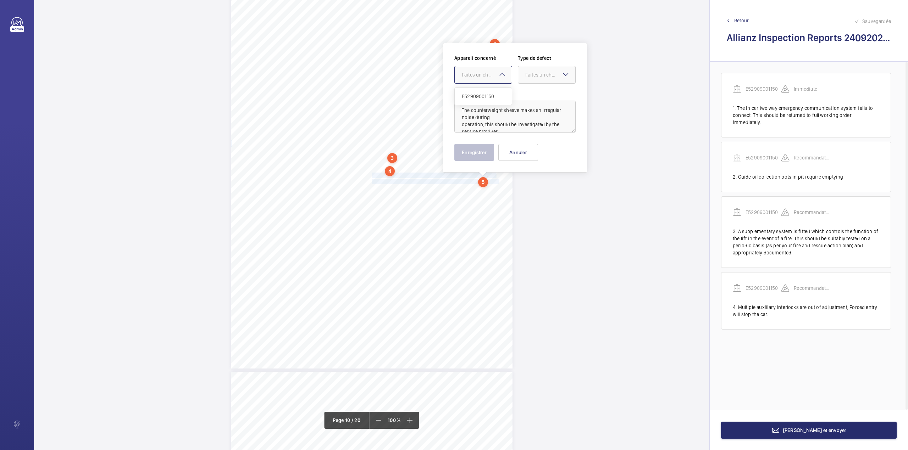
click at [493, 78] on div "Faites un choix" at bounding box center [487, 74] width 50 height 7
click at [491, 92] on div "E52909001150" at bounding box center [483, 96] width 57 height 17
click at [530, 77] on div "Faites un choix" at bounding box center [550, 74] width 50 height 7
click at [523, 150] on div "Recommandation" at bounding box center [546, 148] width 57 height 17
click at [473, 155] on button "Enregistrer" at bounding box center [474, 152] width 40 height 17
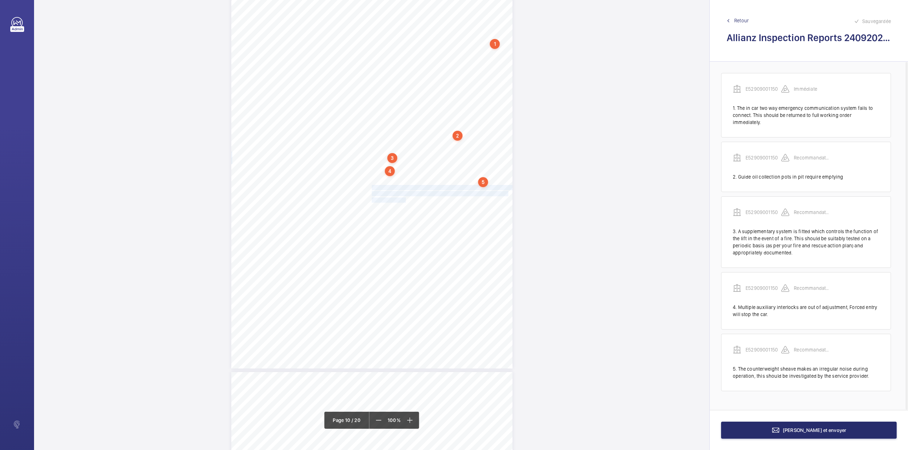
drag, startPoint x: 371, startPoint y: 187, endPoint x: 402, endPoint y: 199, distance: 33.5
click at [402, 199] on div "Lift Report Lifting Operations & Lifting Equipment Regulation 1998 Provision & …" at bounding box center [371, 170] width 281 height 398
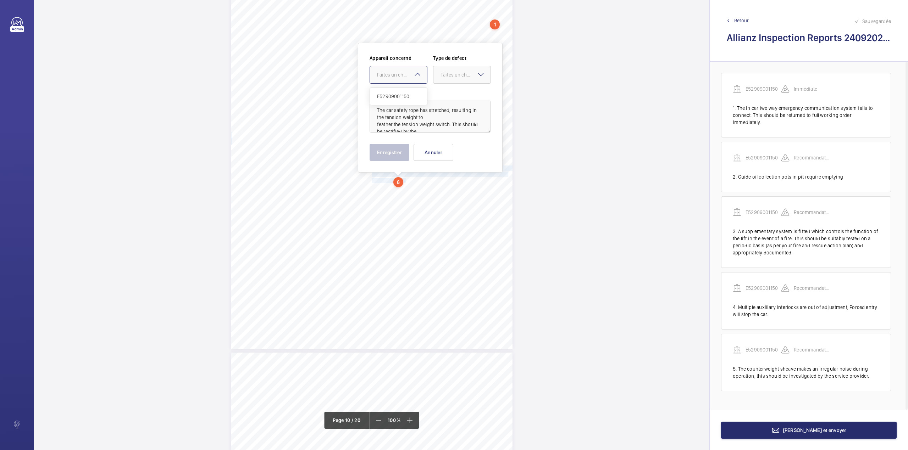
click at [405, 69] on div at bounding box center [398, 74] width 57 height 17
click at [404, 90] on div "E52909001150" at bounding box center [398, 96] width 57 height 17
click at [451, 73] on div "Faites un choix" at bounding box center [465, 74] width 50 height 7
click at [443, 149] on span "Recommandation" at bounding box center [461, 148] width 43 height 7
click at [399, 153] on button "Enregistrer" at bounding box center [390, 152] width 40 height 17
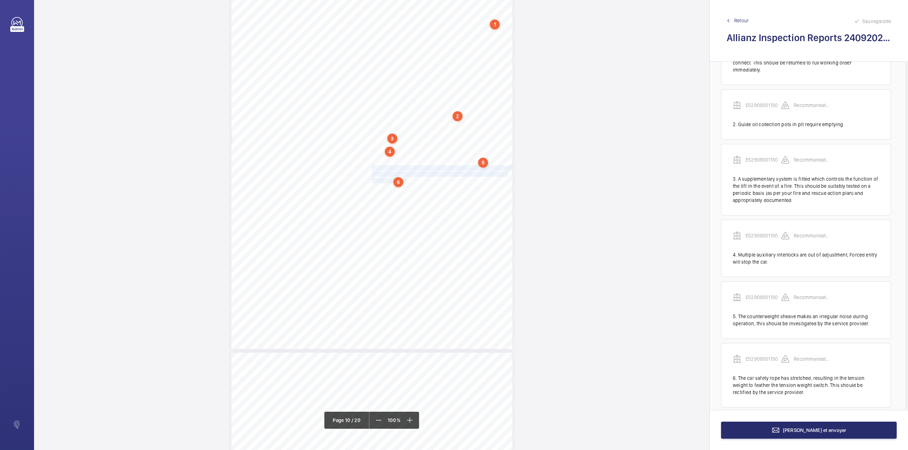
scroll to position [56, 0]
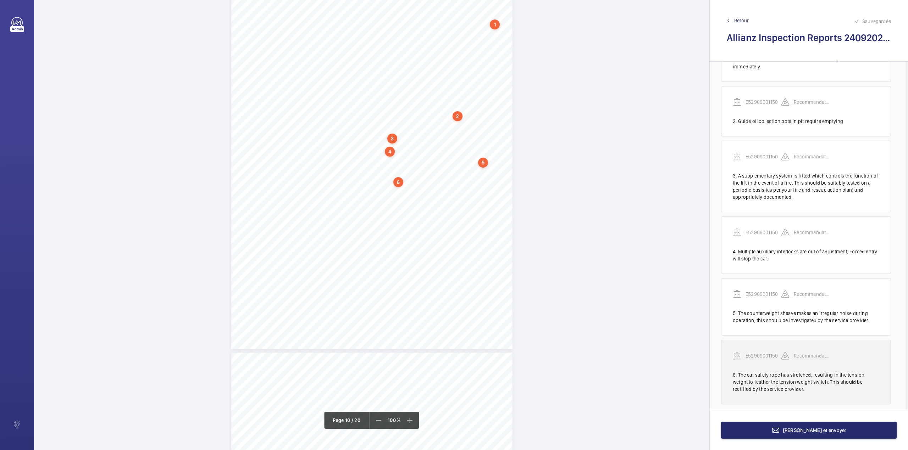
click at [764, 353] on p "E52909001150" at bounding box center [762, 356] width 35 height 7
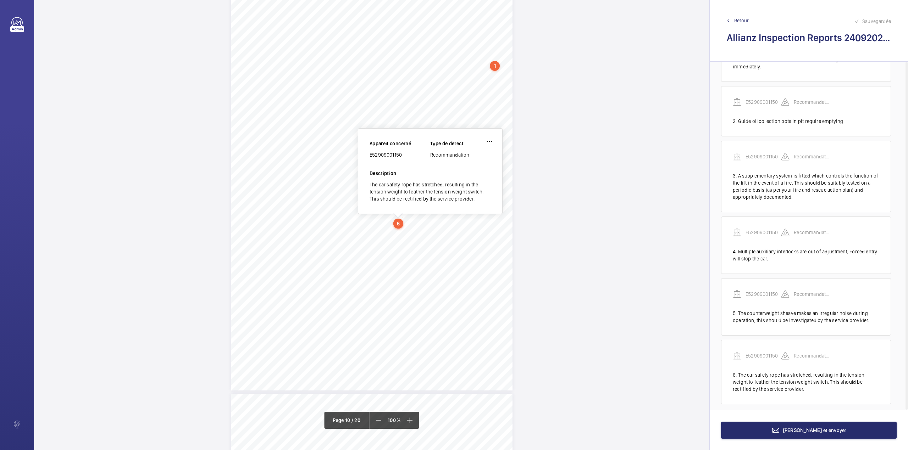
scroll to position [3630, 0]
drag, startPoint x: 371, startPoint y: 158, endPoint x: 401, endPoint y: 157, distance: 30.1
click at [401, 157] on div "E52909001150" at bounding box center [400, 156] width 61 height 7
copy div "E52909001150"
click at [820, 432] on span "[PERSON_NAME] et envoyer" at bounding box center [815, 431] width 64 height 6
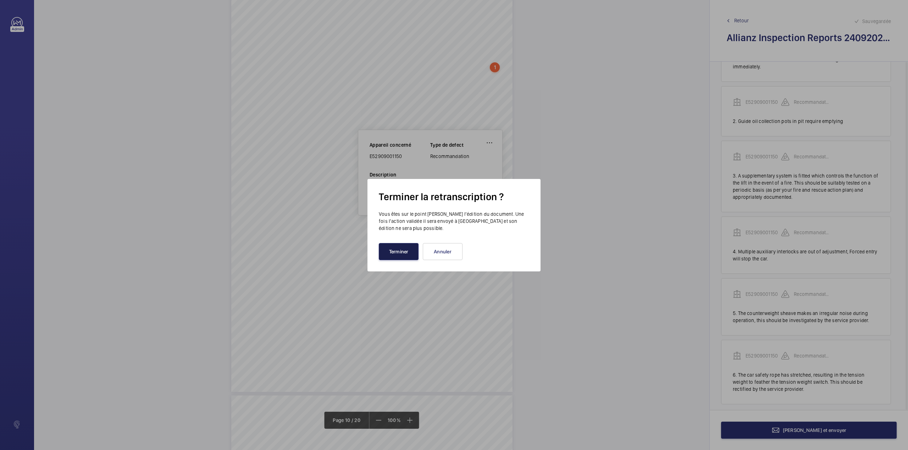
click at [399, 257] on button "Terminer" at bounding box center [399, 251] width 40 height 17
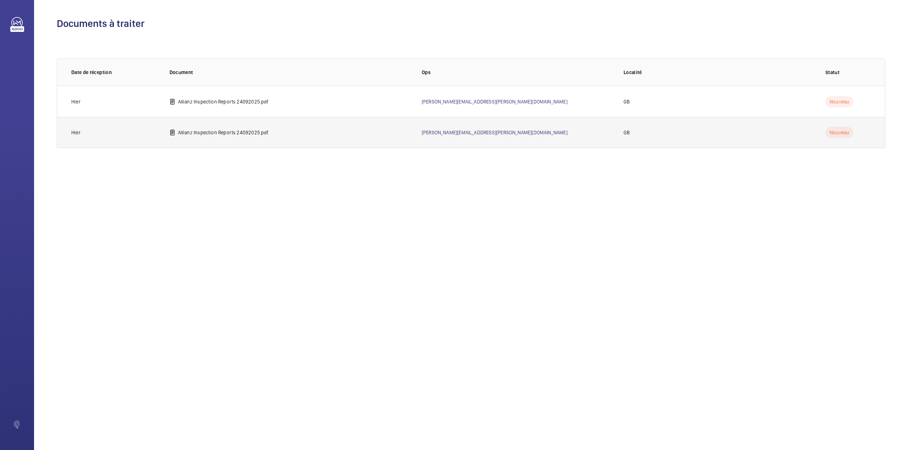
click at [264, 133] on p "Allianz Inspection Reports 24092025.pdf" at bounding box center [223, 132] width 91 height 7
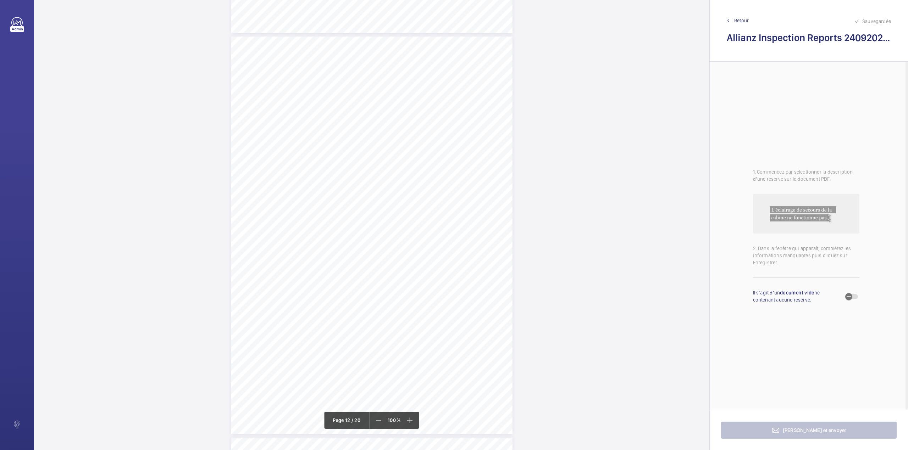
scroll to position [4398, 0]
drag, startPoint x: 371, startPoint y: 93, endPoint x: 498, endPoint y: 100, distance: 127.5
click at [498, 100] on div "Lift Report Lifting Operations & Lifting Equipment Regulation 1998 Provision & …" at bounding box center [371, 229] width 281 height 398
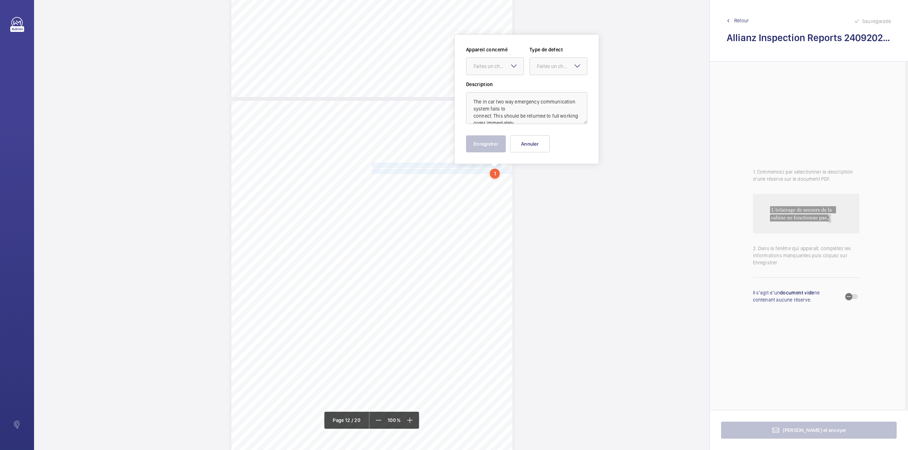
scroll to position [4318, 0]
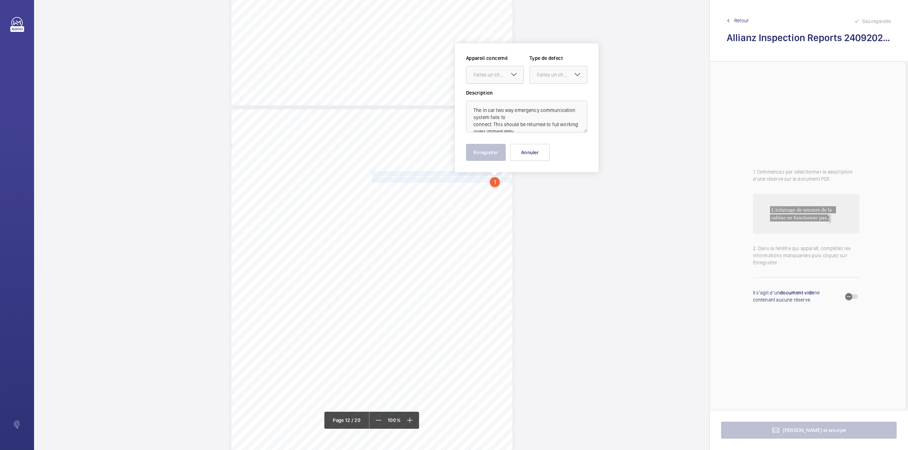
click at [501, 74] on div "Faites un choix" at bounding box center [498, 74] width 50 height 7
drag, startPoint x: 507, startPoint y: 92, endPoint x: 544, endPoint y: 82, distance: 38.4
click at [520, 88] on div "E52909001149" at bounding box center [494, 96] width 57 height 17
click at [557, 77] on div "Faites un choix" at bounding box center [562, 74] width 50 height 7
click at [554, 111] on span "Immédiat" at bounding box center [558, 113] width 43 height 7
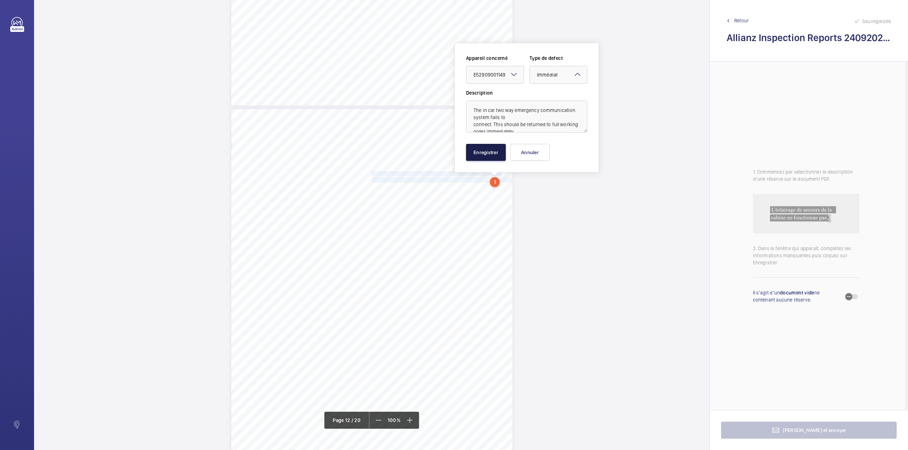
click at [492, 151] on button "Enregistrer" at bounding box center [486, 152] width 40 height 17
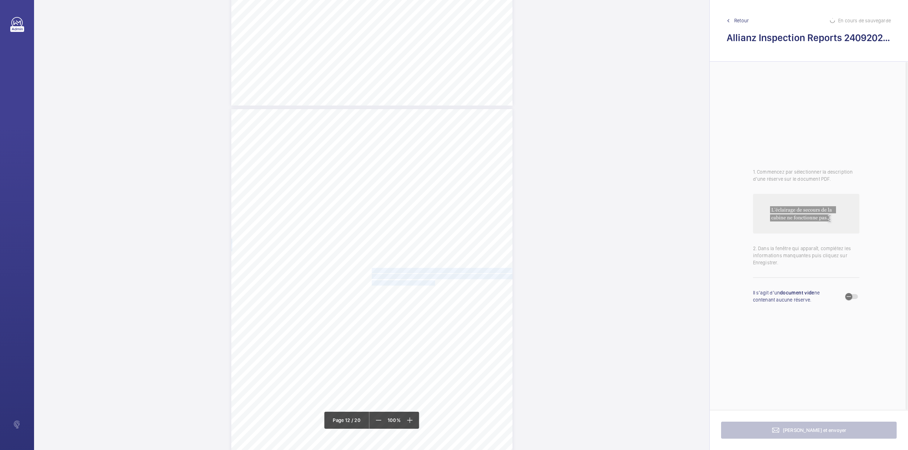
drag, startPoint x: 371, startPoint y: 271, endPoint x: 428, endPoint y: 284, distance: 58.2
click at [428, 284] on div "Lift Report Lifting Operations & Lifting Equipment Regulation 1998 Provision & …" at bounding box center [371, 308] width 281 height 398
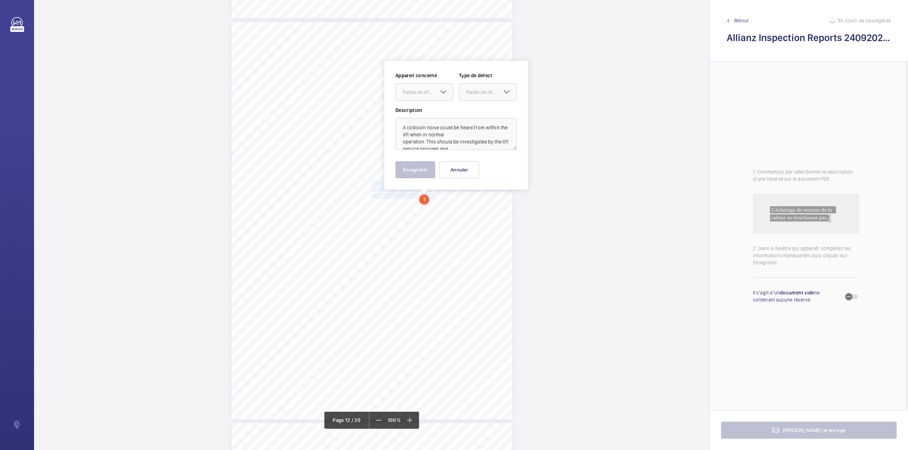
scroll to position [4423, 0]
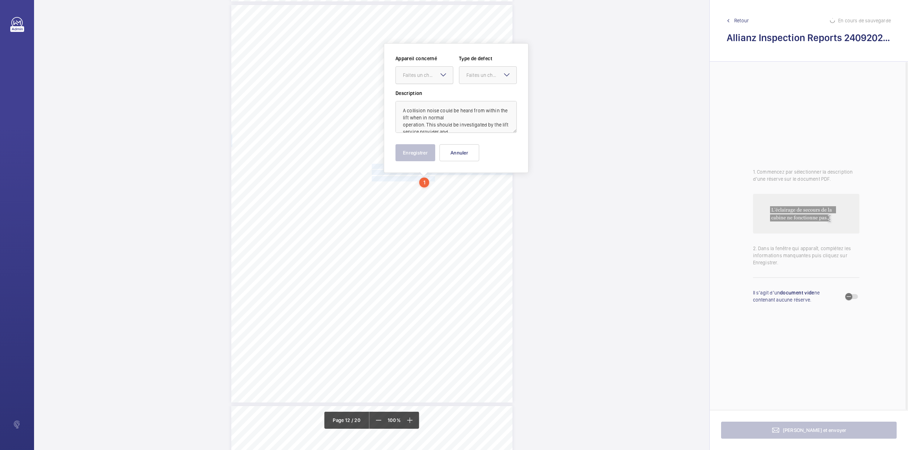
click at [430, 78] on div "Faites un choix" at bounding box center [428, 75] width 50 height 7
click at [426, 94] on span "E52909001149" at bounding box center [424, 96] width 43 height 7
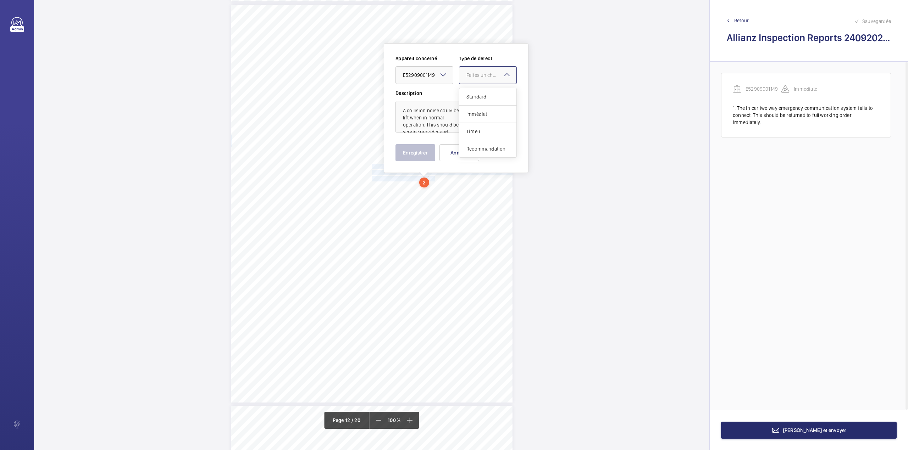
click at [477, 78] on div "Faites un choix" at bounding box center [491, 75] width 50 height 7
click at [481, 146] on span "Recommandation" at bounding box center [487, 148] width 43 height 7
click at [423, 153] on button "Enregistrer" at bounding box center [415, 152] width 40 height 17
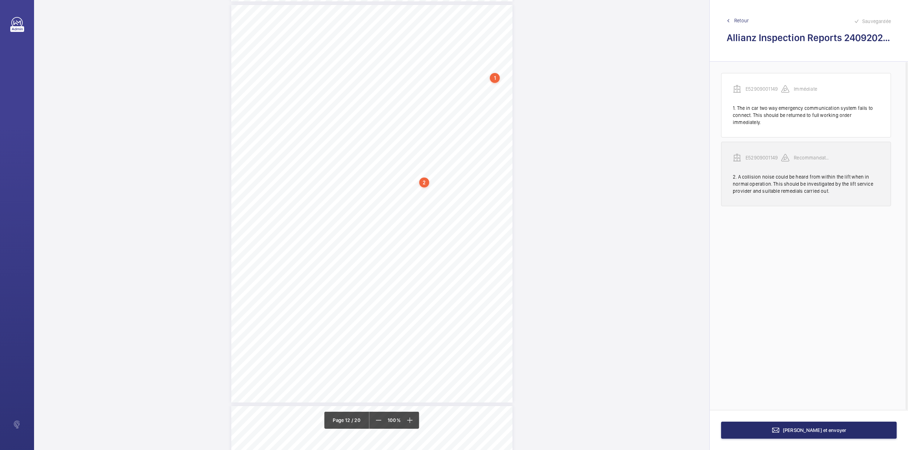
click at [759, 154] on p "E52909001149" at bounding box center [762, 157] width 35 height 7
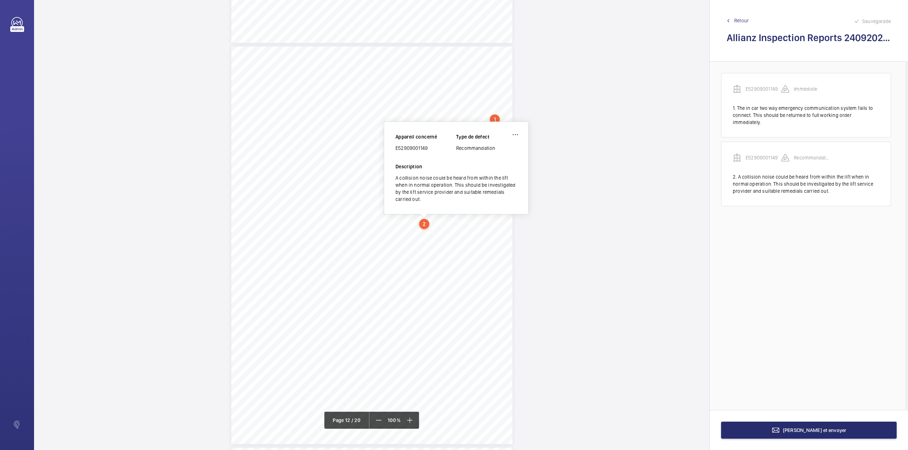
scroll to position [4380, 0]
drag, startPoint x: 396, startPoint y: 150, endPoint x: 428, endPoint y: 150, distance: 31.9
click at [428, 150] on div "E52909001149" at bounding box center [425, 149] width 61 height 7
click at [772, 425] on button "[PERSON_NAME] et envoyer" at bounding box center [809, 430] width 176 height 17
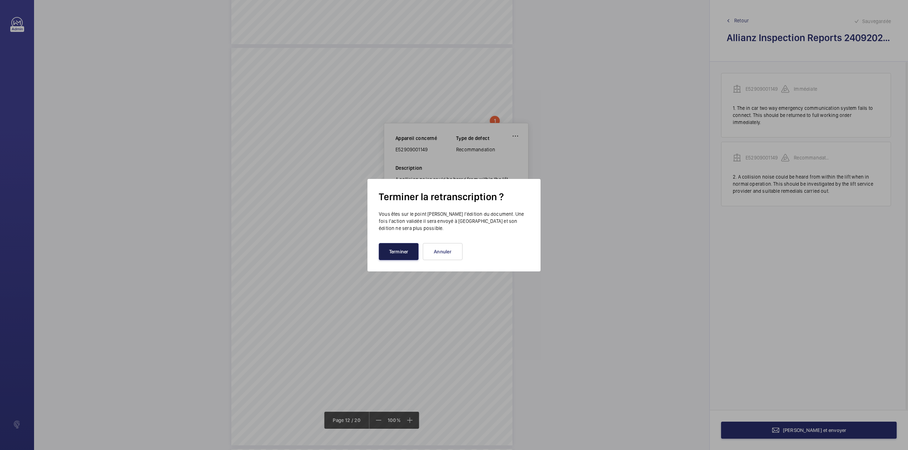
drag, startPoint x: 405, startPoint y: 253, endPoint x: 404, endPoint y: 248, distance: 4.5
click at [405, 252] on button "Terminer" at bounding box center [399, 251] width 40 height 17
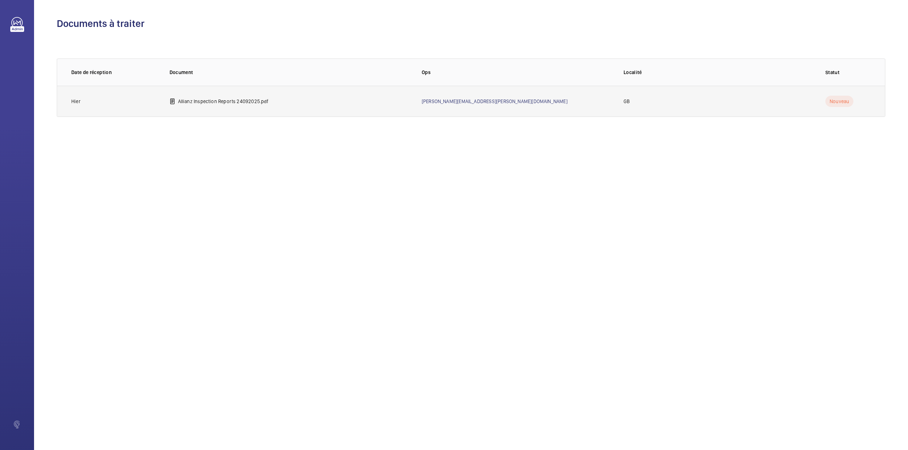
click at [243, 112] on td "Allianz Inspection Reports 24092025.pdf" at bounding box center [284, 101] width 252 height 31
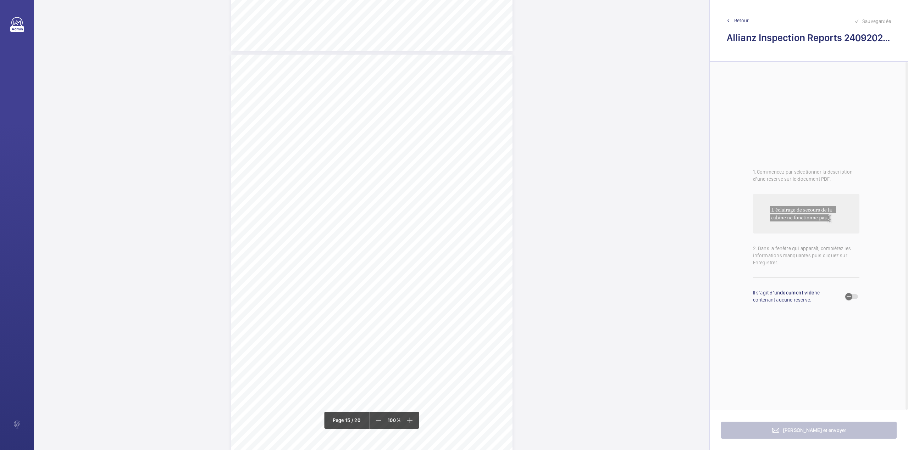
scroll to position [5485, 0]
drag, startPoint x: 371, startPoint y: 244, endPoint x: 396, endPoint y: 244, distance: 25.2
click at [396, 244] on span "E51664004075" at bounding box center [388, 243] width 32 height 5
click at [397, 244] on div "Lift Report Lifting Operations & Lifting Equipment Regulation 1998 Provision & …" at bounding box center [371, 225] width 675 height 450
click at [397, 244] on div "Lifting Machines and Accessories Report Lifting Operations & Lifting Equipment …" at bounding box center [371, 281] width 281 height 398
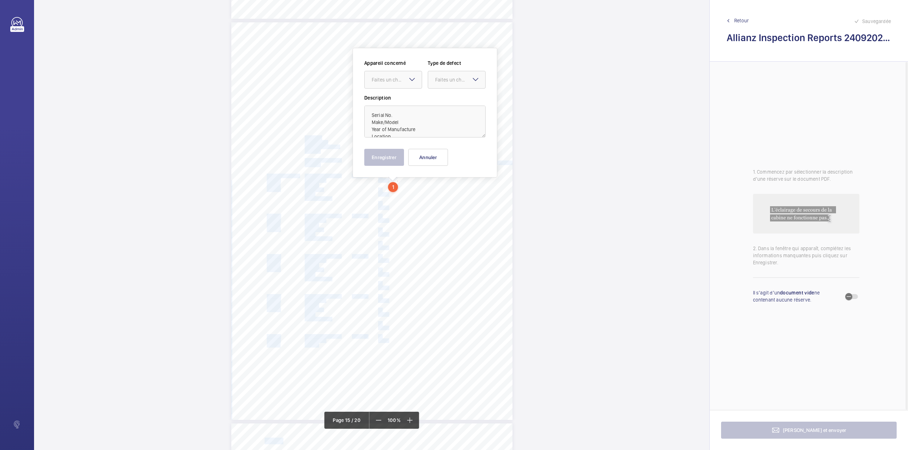
scroll to position [5614, 0]
click at [509, 226] on div "Lifting Machines and Accessories Report Lifting Operations & Lifting Equipment …" at bounding box center [371, 217] width 281 height 398
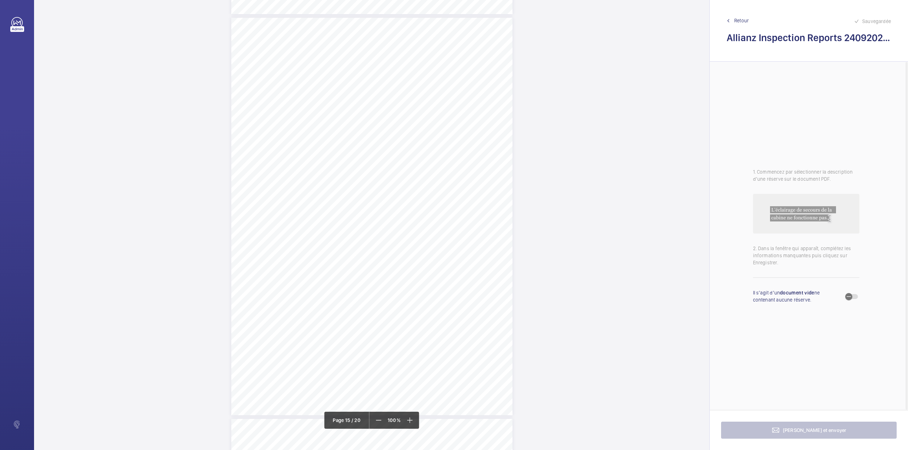
drag, startPoint x: 370, startPoint y: 113, endPoint x: 390, endPoint y: 113, distance: 19.9
click at [390, 113] on div "Lifting Machines and Accessories Report Lifting Operations & Lifting Equipment …" at bounding box center [371, 217] width 281 height 398
click at [382, 72] on div "Faites un choix" at bounding box center [390, 74] width 50 height 7
drag, startPoint x: 384, startPoint y: 89, endPoint x: 410, endPoint y: 84, distance: 26.9
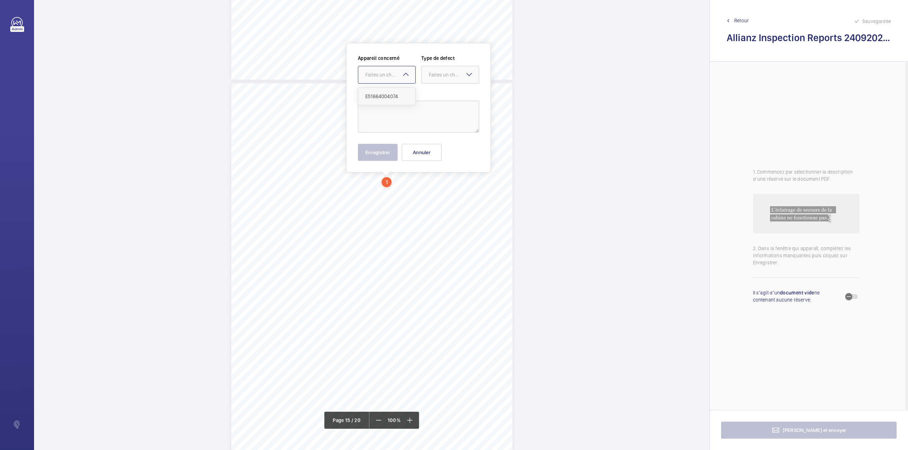
click at [385, 89] on div "E51664004074" at bounding box center [386, 96] width 57 height 17
click at [426, 78] on div at bounding box center [450, 74] width 57 height 17
click at [431, 100] on span "Standard" at bounding box center [450, 96] width 43 height 7
click at [400, 119] on textarea at bounding box center [418, 117] width 121 height 32
type textarea "v"
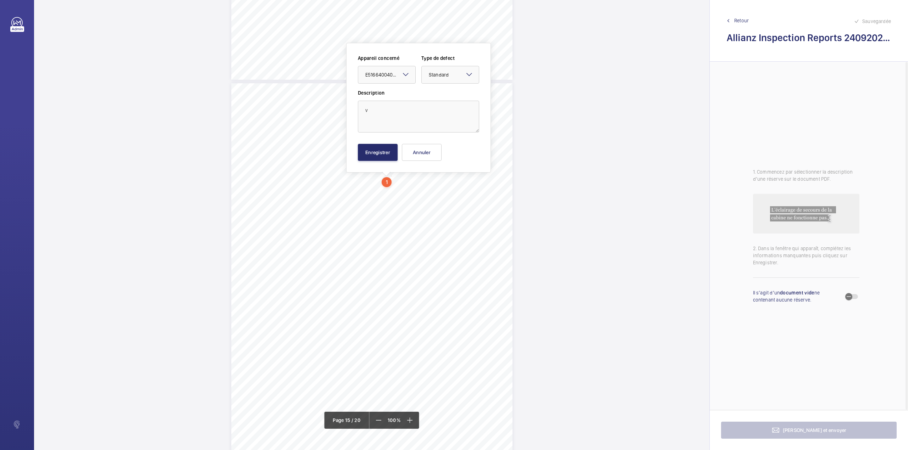
click at [373, 163] on div "Appareil concerné Faites un choix × E51664004074 × Type de defect Faites un cho…" at bounding box center [418, 108] width 145 height 130
click at [406, 77] on mat-icon at bounding box center [405, 74] width 9 height 9
click at [419, 146] on button "Annuler" at bounding box center [422, 152] width 40 height 17
drag, startPoint x: 372, startPoint y: 219, endPoint x: 440, endPoint y: 223, distance: 68.6
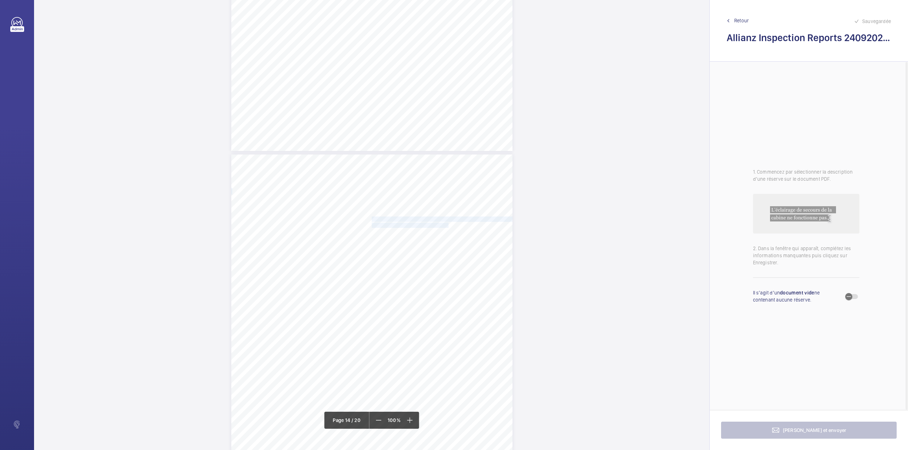
click at [440, 223] on div "Lift Report Lifting Operations & Lifting Equipment Regulation 1998 Provision & …" at bounding box center [371, 354] width 281 height 398
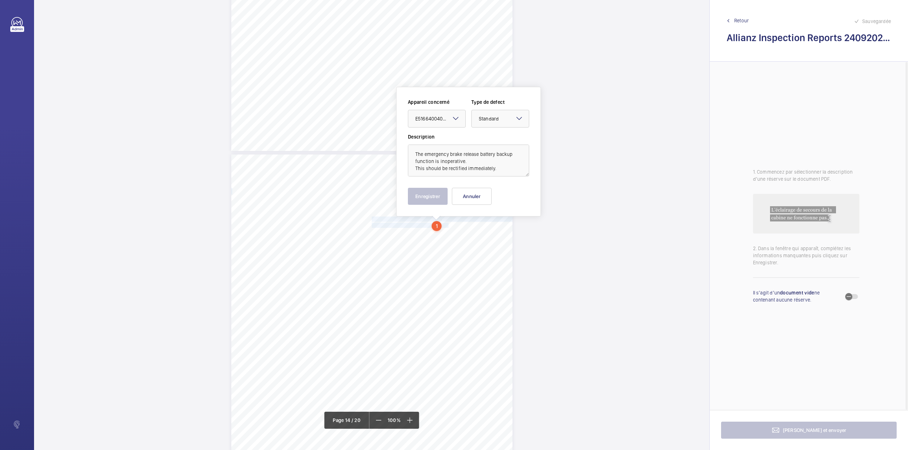
scroll to position [5120, 0]
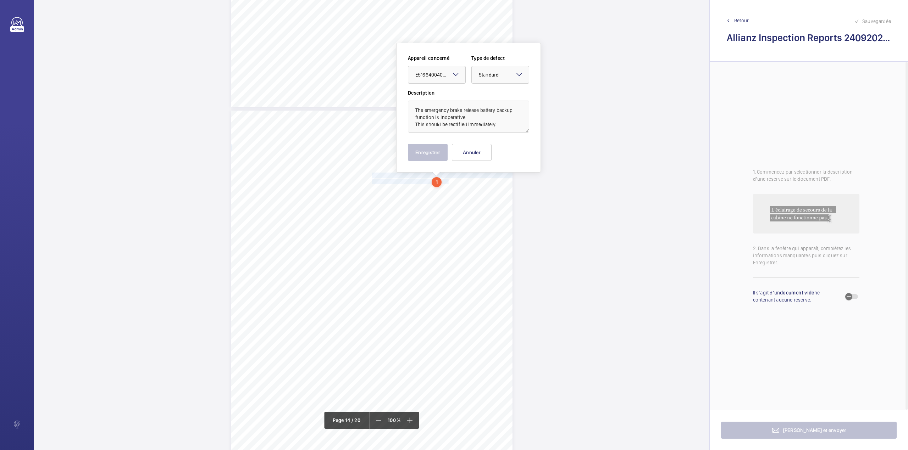
click at [451, 74] on mat-icon at bounding box center [455, 74] width 9 height 9
click at [474, 153] on button "Annuler" at bounding box center [472, 152] width 40 height 17
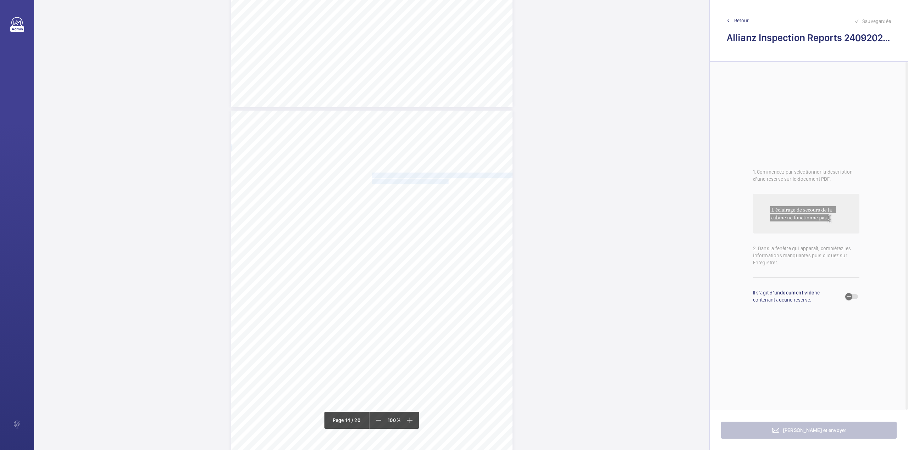
click at [736, 19] on span "Retour" at bounding box center [741, 20] width 15 height 7
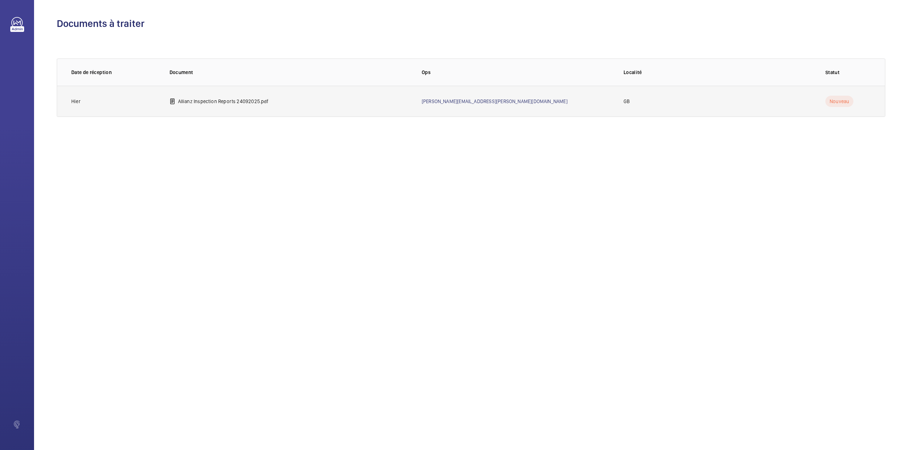
click at [234, 95] on td "Allianz Inspection Reports 24092025.pdf" at bounding box center [284, 101] width 252 height 31
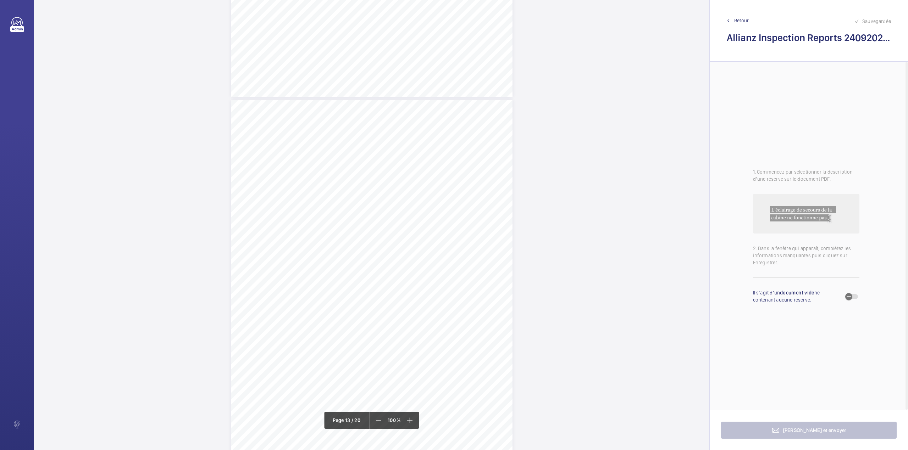
scroll to position [5060, 0]
click at [370, 234] on div "Lift Report Lifting Operations & Lifting Equipment Regulation 1998 Provision & …" at bounding box center [371, 370] width 281 height 398
click at [403, 158] on button "Annuler" at bounding box center [402, 152] width 40 height 17
drag, startPoint x: 371, startPoint y: 180, endPoint x: 440, endPoint y: 187, distance: 69.8
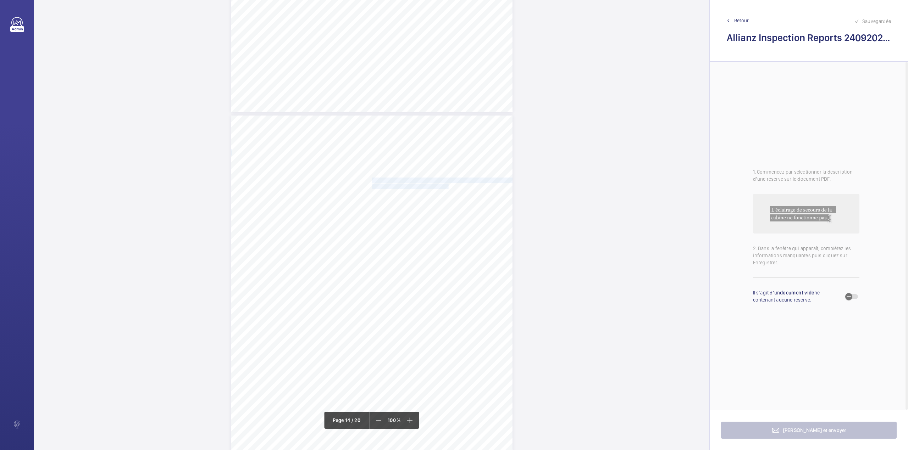
click at [440, 187] on div "Lift Report Lifting Operations & Lifting Equipment Regulation 1998 Provision & …" at bounding box center [371, 315] width 281 height 398
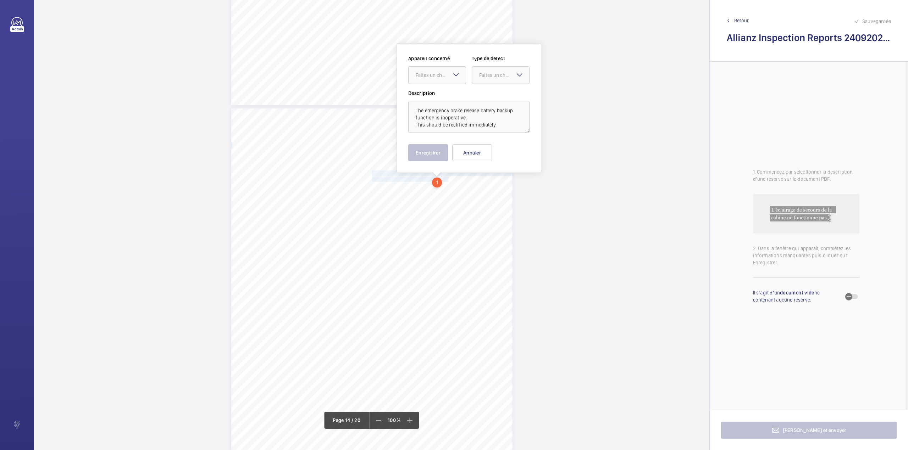
click at [445, 75] on div "Faites un choix" at bounding box center [441, 75] width 50 height 7
click at [445, 90] on div "E51664004074" at bounding box center [437, 96] width 57 height 17
click at [491, 77] on div "Faites un choix" at bounding box center [504, 75] width 50 height 7
click at [489, 114] on span "Immédiat" at bounding box center [500, 114] width 43 height 7
click at [443, 155] on button "Enregistrer" at bounding box center [428, 152] width 40 height 17
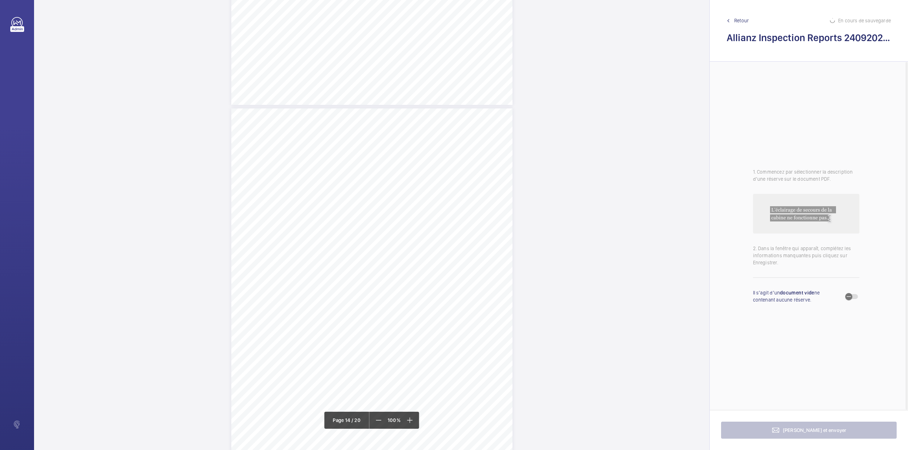
click at [370, 239] on div "Lift Report Lifting Operations & Lifting Equipment Regulation 1998 Provision & …" at bounding box center [371, 308] width 281 height 398
click at [409, 155] on button "Annuler" at bounding box center [402, 152] width 40 height 17
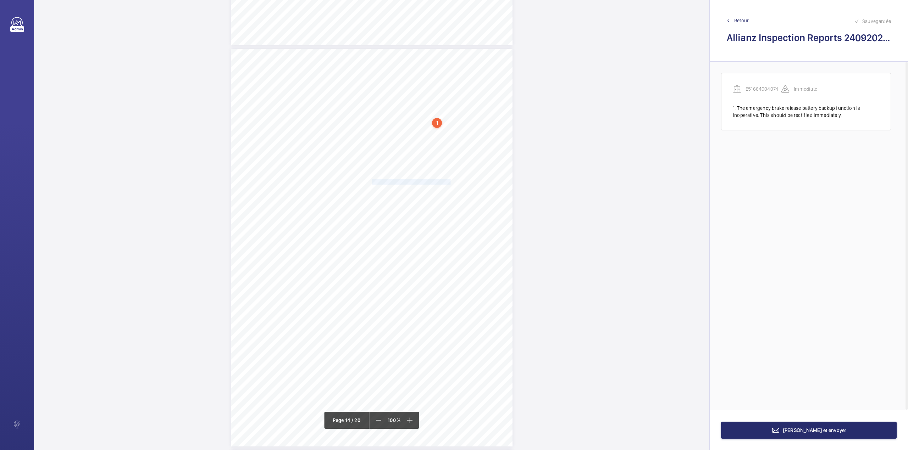
drag, startPoint x: 371, startPoint y: 181, endPoint x: 443, endPoint y: 183, distance: 72.0
click at [443, 183] on span "Pit shaft lighting switch is inoperative." at bounding box center [411, 182] width 79 height 5
click at [450, 73] on div "Faites un choix" at bounding box center [443, 74] width 50 height 7
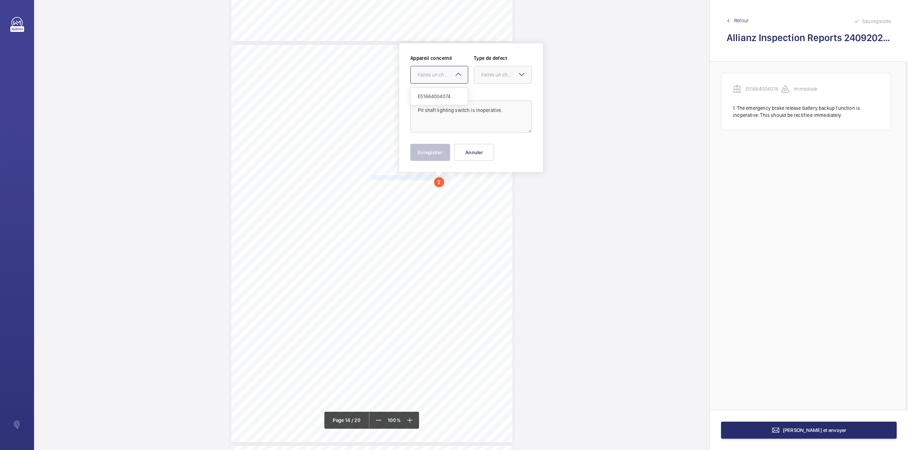
drag, startPoint x: 449, startPoint y: 89, endPoint x: 454, endPoint y: 89, distance: 5.4
click at [449, 90] on div "E51664004074" at bounding box center [439, 96] width 57 height 17
drag, startPoint x: 493, startPoint y: 74, endPoint x: 491, endPoint y: 80, distance: 6.2
click at [493, 74] on div "Faites un choix" at bounding box center [506, 74] width 50 height 7
click at [489, 91] on div "Standard" at bounding box center [502, 96] width 57 height 17
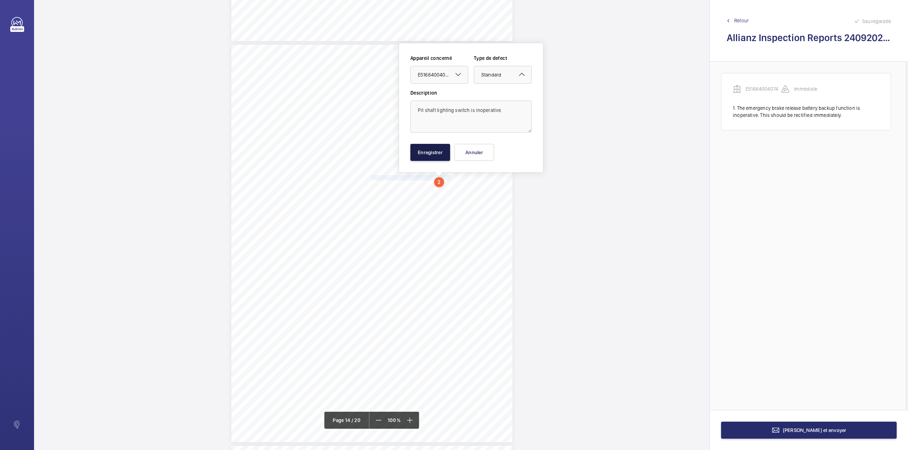
click at [428, 153] on button "Enregistrer" at bounding box center [430, 152] width 40 height 17
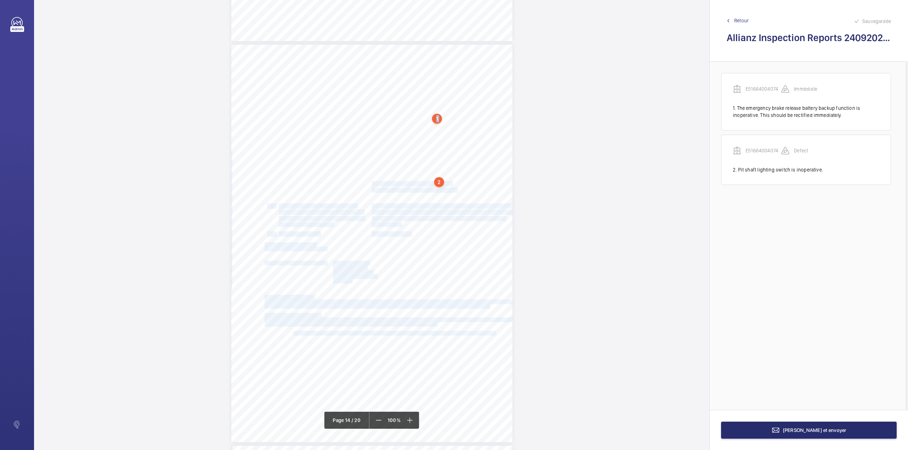
drag, startPoint x: 371, startPoint y: 183, endPoint x: 434, endPoint y: 183, distance: 63.5
click at [434, 183] on div "Lift Report Lifting Operations & Lifting Equipment Regulation 1998 Provision & …" at bounding box center [371, 225] width 675 height 450
click at [423, 185] on span "Cartop engineers alarm is inoperative." at bounding box center [411, 184] width 79 height 5
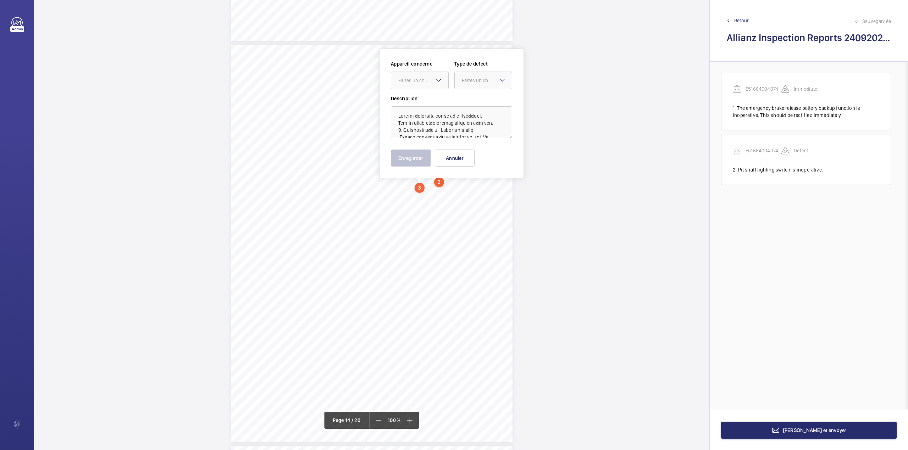
scroll to position [5192, 0]
click at [459, 151] on button "Annuler" at bounding box center [455, 152] width 40 height 17
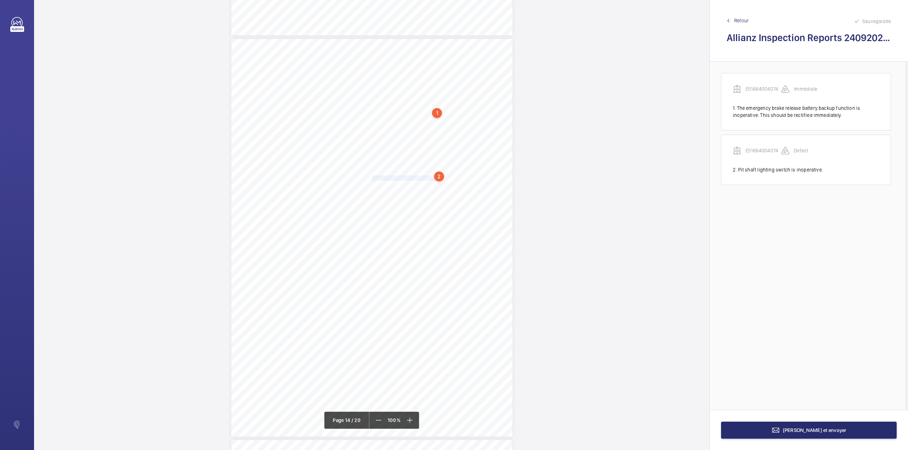
drag, startPoint x: 372, startPoint y: 179, endPoint x: 433, endPoint y: 177, distance: 61.4
click at [433, 177] on span "Cartop engineers alarm is inoperative." at bounding box center [411, 178] width 79 height 5
click at [487, 115] on textarea "Cartop engineers alarm is inopera" at bounding box center [461, 117] width 121 height 32
click at [441, 76] on div "Faites un choix" at bounding box center [433, 74] width 50 height 7
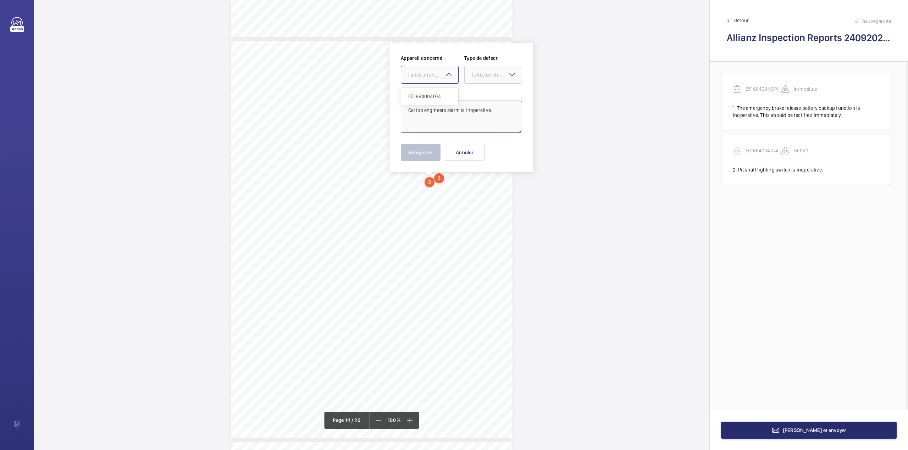
click at [440, 89] on div "E51664004074" at bounding box center [429, 96] width 57 height 17
click at [482, 75] on div "Faites un choix" at bounding box center [497, 74] width 50 height 7
click at [482, 92] on div "Standard" at bounding box center [493, 96] width 57 height 17
type textarea "Cartop engineers alarm is inoperative."
click at [417, 154] on button "Enregistrer" at bounding box center [421, 152] width 40 height 17
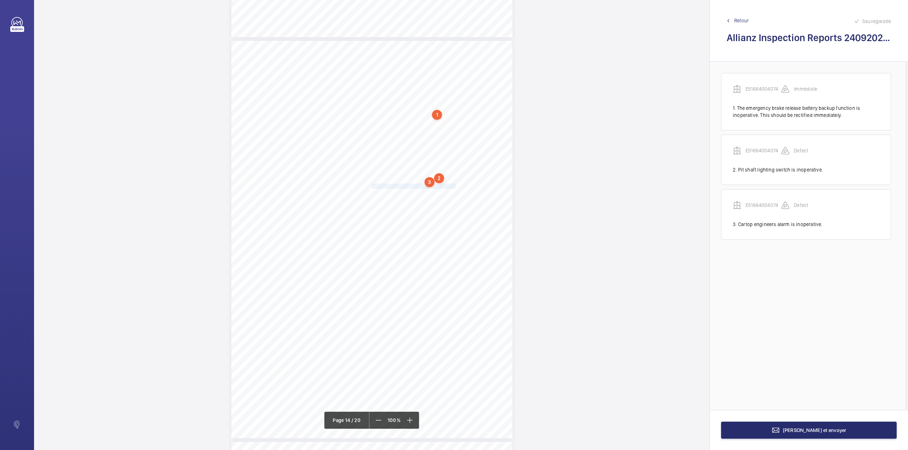
drag, startPoint x: 371, startPoint y: 185, endPoint x: 447, endPoint y: 186, distance: 76.3
click at [447, 186] on span "Top of shaft maintenance limit is not set." at bounding box center [414, 186] width 84 height 5
click at [447, 186] on div "4" at bounding box center [444, 189] width 10 height 10
drag, startPoint x: 371, startPoint y: 223, endPoint x: 446, endPoint y: 223, distance: 75.2
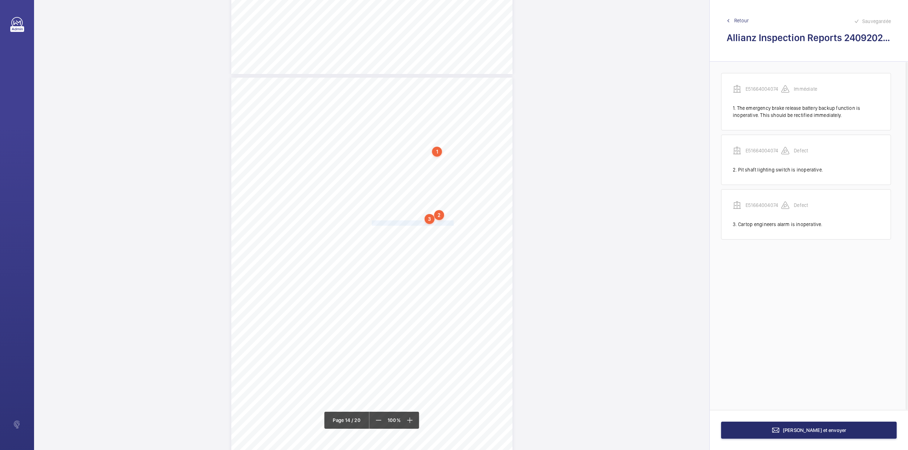
click at [446, 223] on span "Top of shaft maintenance limit is not set." at bounding box center [414, 223] width 84 height 5
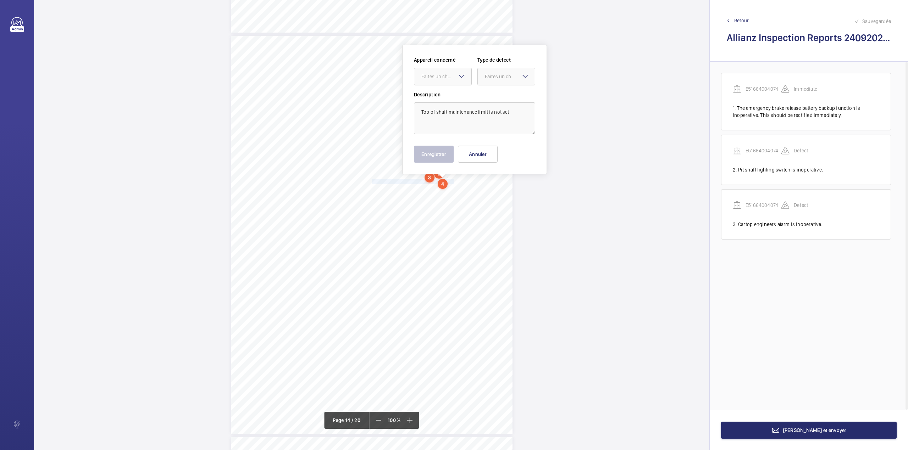
scroll to position [5196, 0]
click at [511, 111] on textarea "Top of shaft maintenance limit is not set" at bounding box center [474, 117] width 121 height 32
click at [444, 81] on div at bounding box center [442, 75] width 57 height 17
click at [444, 94] on span "E51664004074" at bounding box center [442, 96] width 43 height 7
click at [495, 76] on div "Faites un choix" at bounding box center [510, 75] width 50 height 7
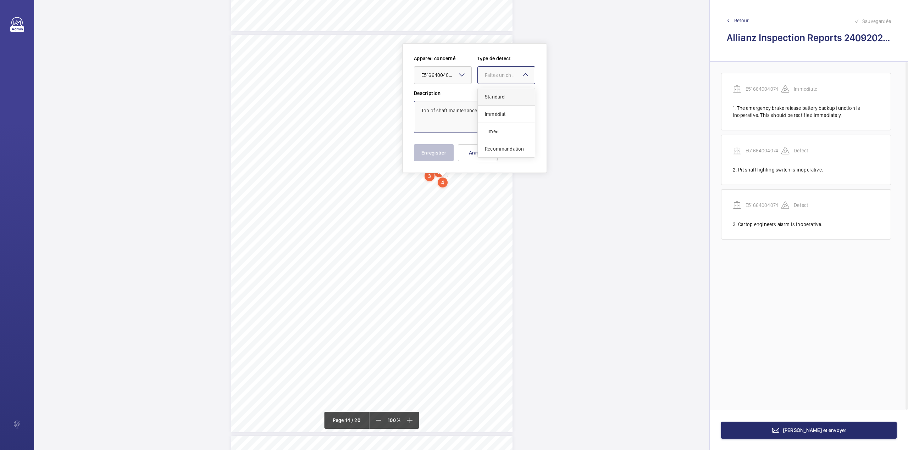
click at [496, 91] on div "Standard" at bounding box center [506, 96] width 57 height 17
type textarea "Top of shaft maintenance limit is not set."
click at [448, 149] on button "Enregistrer" at bounding box center [434, 152] width 40 height 17
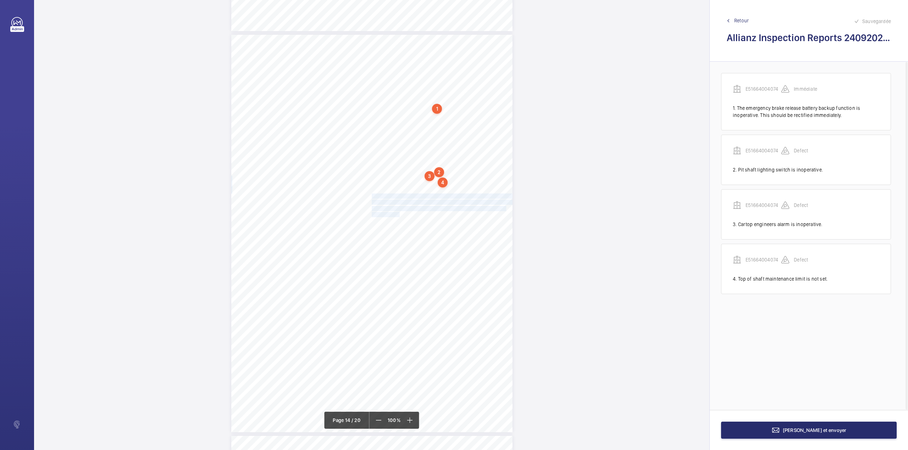
drag, startPoint x: 371, startPoint y: 196, endPoint x: 396, endPoint y: 214, distance: 31.2
click at [396, 214] on div "Lift Report Lifting Operations & Lifting Equipment Regulation 1998 Provision & …" at bounding box center [371, 234] width 281 height 398
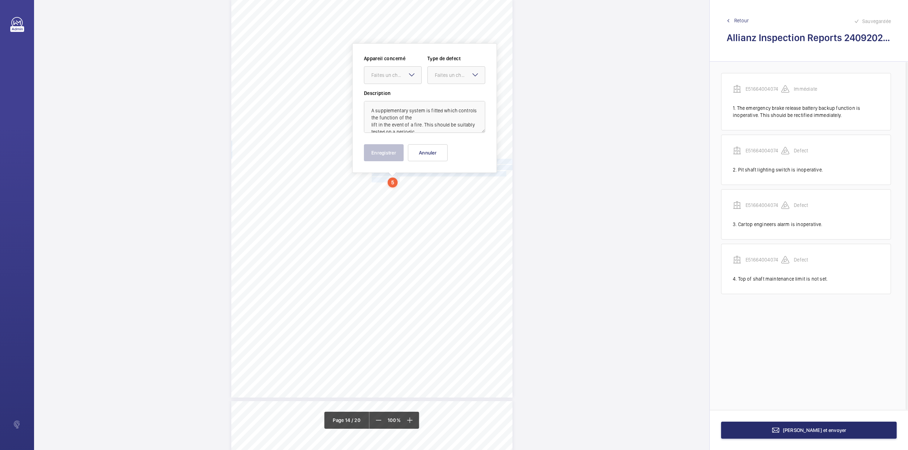
scroll to position [5231, 0]
click at [404, 67] on div at bounding box center [392, 74] width 57 height 17
click at [399, 91] on div "E51664004074" at bounding box center [392, 96] width 57 height 17
click at [445, 77] on div "Faites un choix" at bounding box center [460, 74] width 50 height 7
click at [438, 150] on span "Recommandation" at bounding box center [456, 148] width 43 height 7
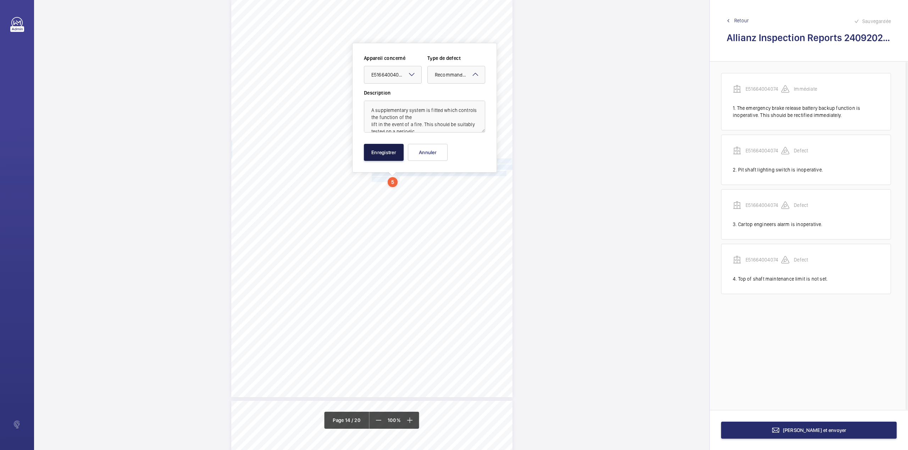
click at [386, 154] on button "Enregistrer" at bounding box center [384, 152] width 40 height 17
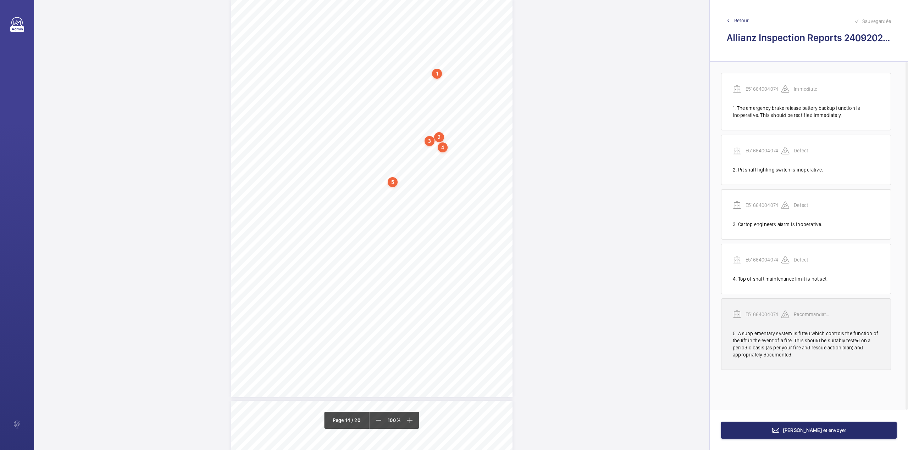
click at [769, 318] on p "E51664004074" at bounding box center [762, 314] width 35 height 7
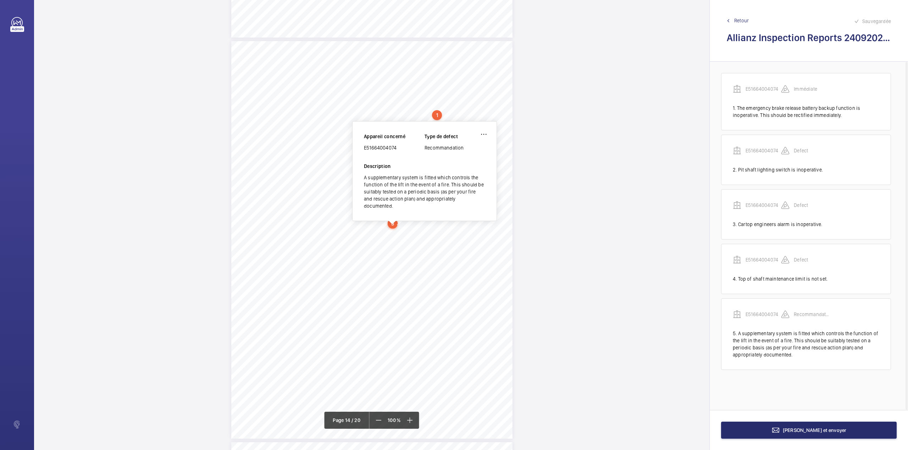
scroll to position [5188, 0]
drag, startPoint x: 364, startPoint y: 151, endPoint x: 401, endPoint y: 157, distance: 37.4
click at [401, 157] on div "Appareil concerné E51664004074 Type de defect Recommandation" at bounding box center [424, 149] width 121 height 30
click at [820, 425] on button "[PERSON_NAME] et envoyer" at bounding box center [809, 430] width 176 height 17
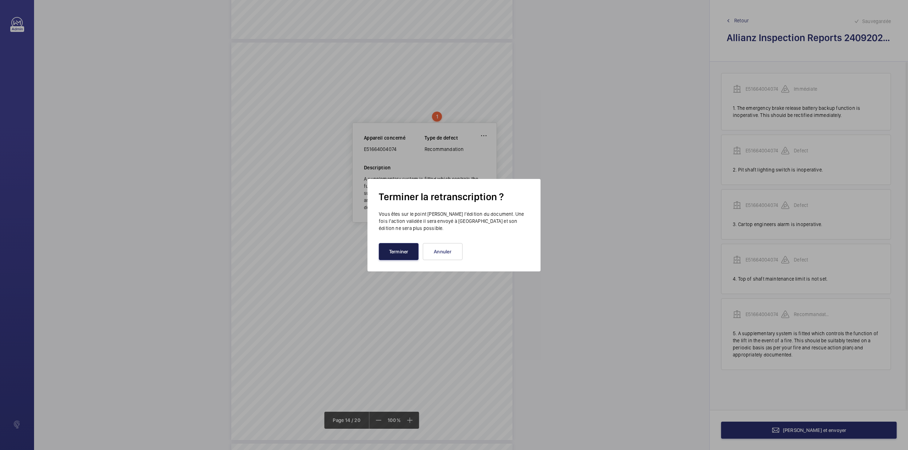
click at [412, 244] on button "Terminer" at bounding box center [399, 251] width 40 height 17
